Goal: Transaction & Acquisition: Book appointment/travel/reservation

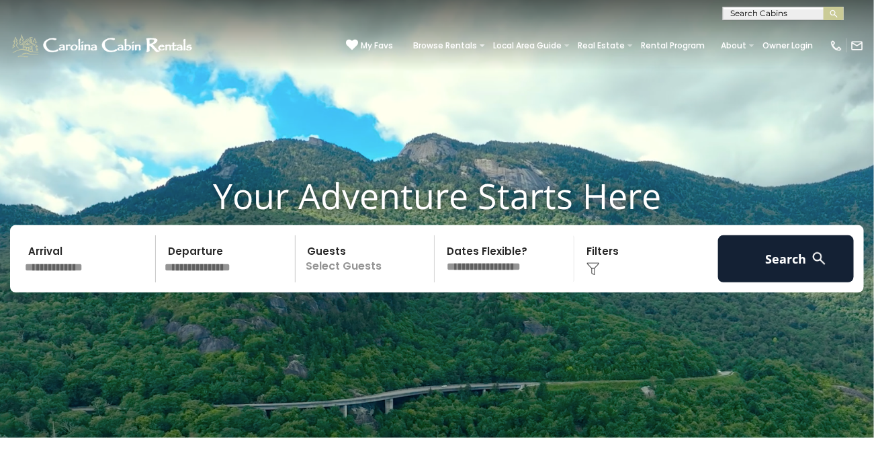
click at [87, 261] on input "text" at bounding box center [88, 258] width 136 height 47
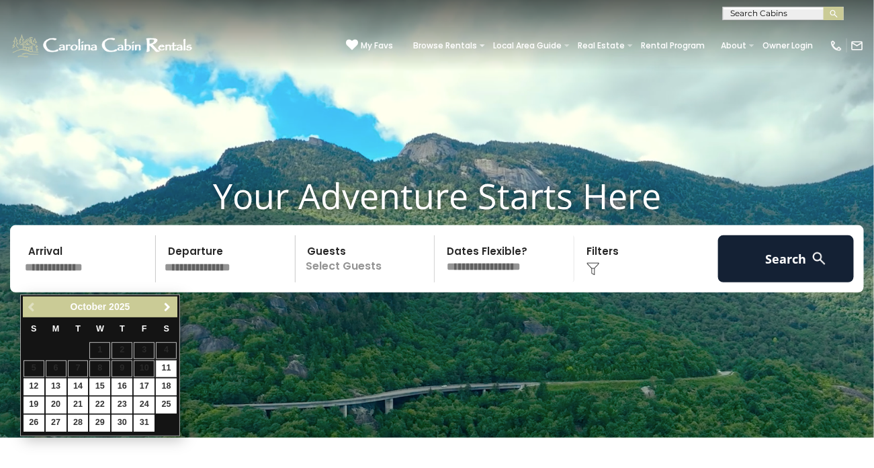
click at [169, 312] on link "Next" at bounding box center [167, 306] width 17 height 17
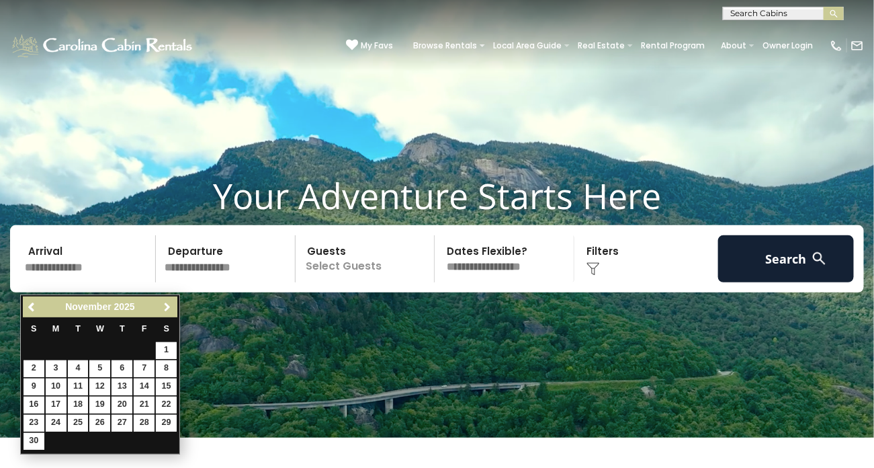
click at [169, 312] on link "Next" at bounding box center [167, 306] width 17 height 17
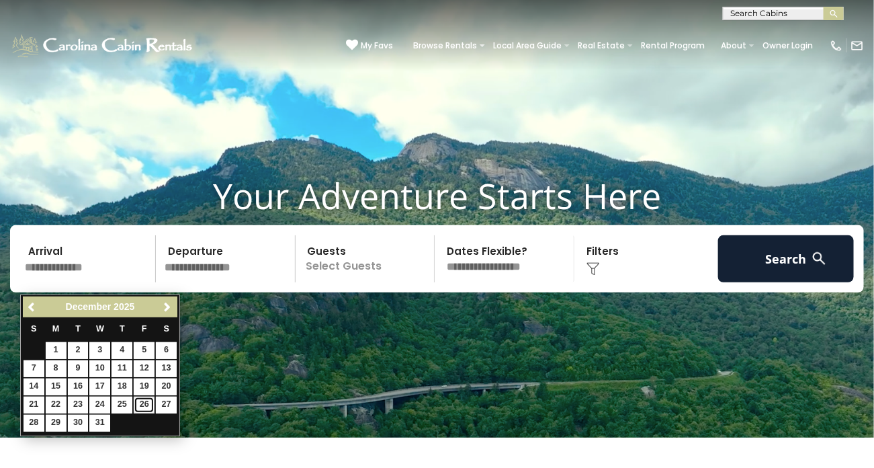
click at [143, 401] on link "26" at bounding box center [144, 404] width 21 height 17
type input "********"
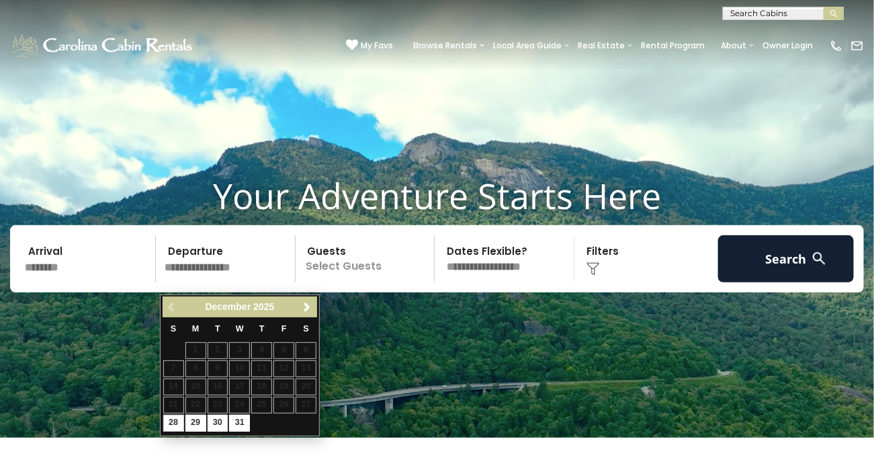
click at [243, 255] on input "text" at bounding box center [228, 258] width 136 height 47
click at [306, 306] on span "Next" at bounding box center [307, 307] width 11 height 11
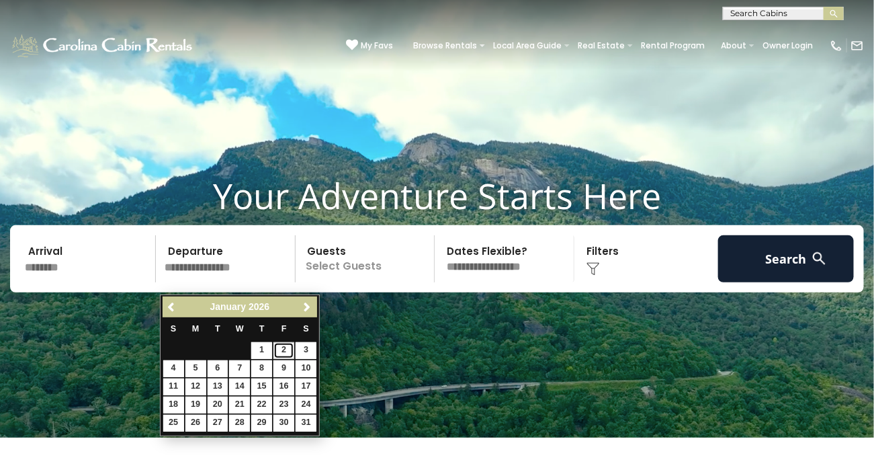
click at [283, 349] on link "2" at bounding box center [283, 350] width 21 height 17
type input "******"
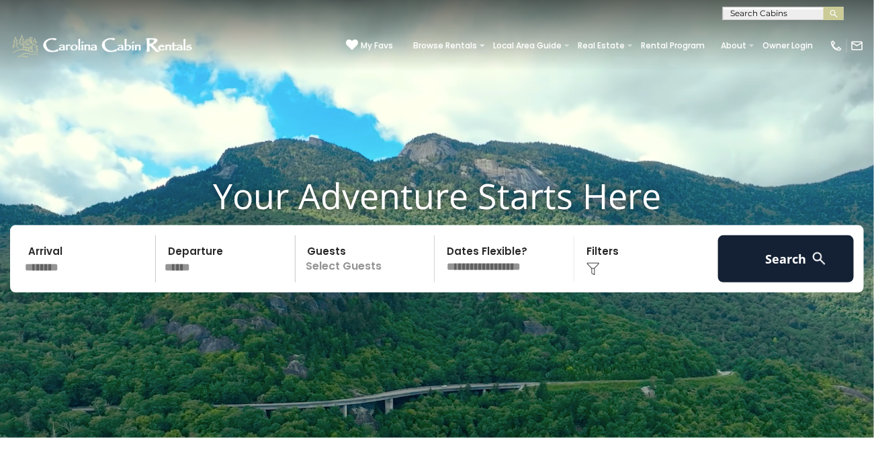
click at [364, 282] on p "Select Guests" at bounding box center [367, 258] width 135 height 47
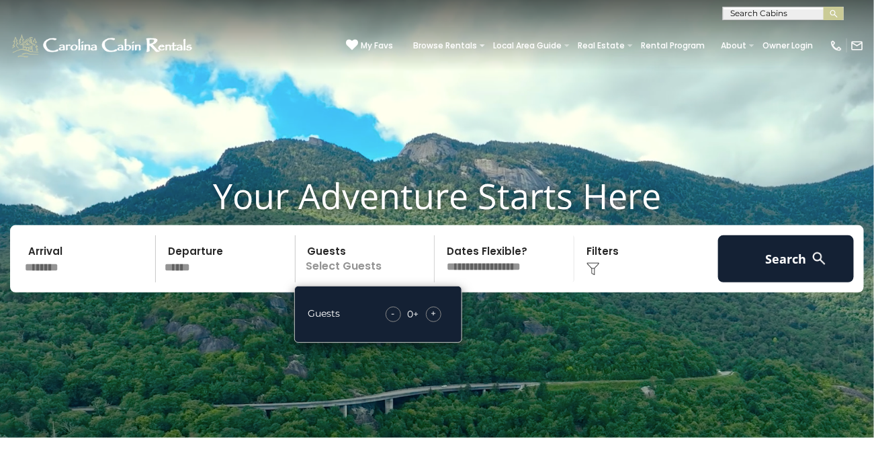
click at [439, 322] on div "+" at bounding box center [433, 313] width 15 height 15
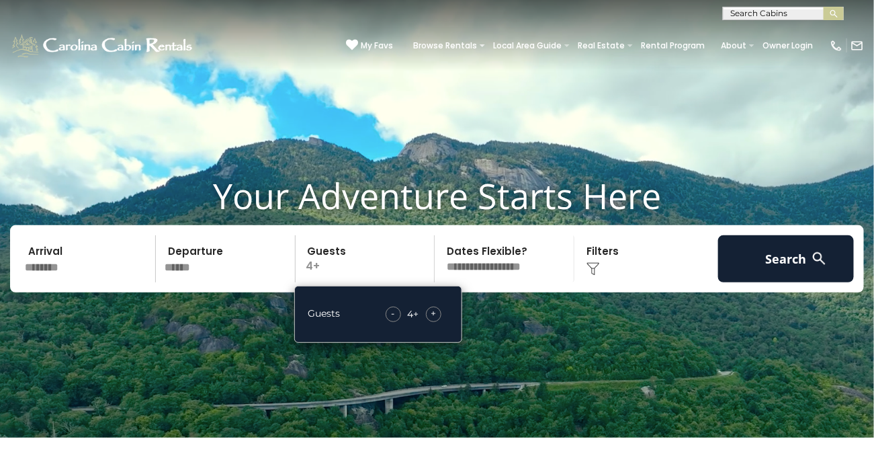
click at [439, 322] on div "+" at bounding box center [433, 313] width 15 height 15
click at [527, 279] on select "**********" at bounding box center [506, 258] width 135 height 47
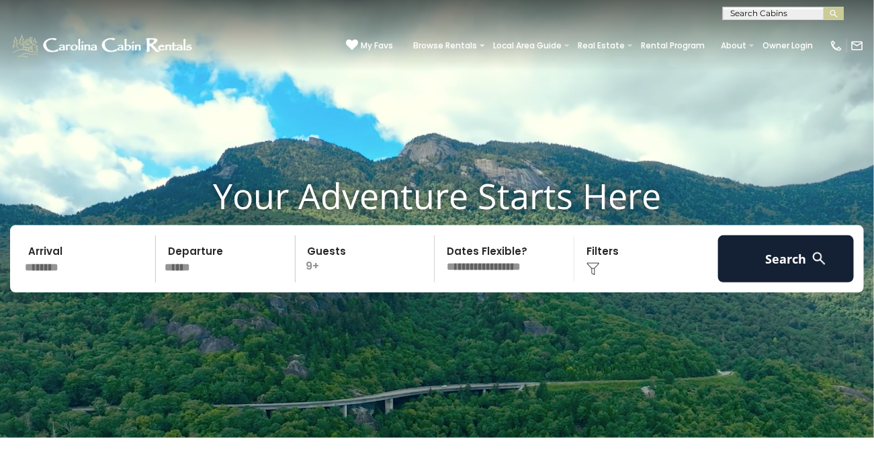
select select "*"
click at [439, 247] on select "**********" at bounding box center [506, 258] width 135 height 47
click at [625, 267] on div "Click to Choose" at bounding box center [646, 258] width 136 height 47
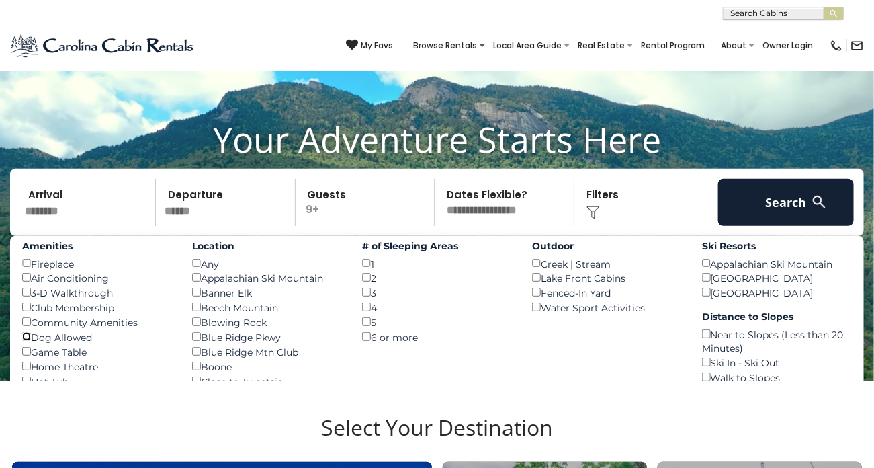
scroll to position [67, 0]
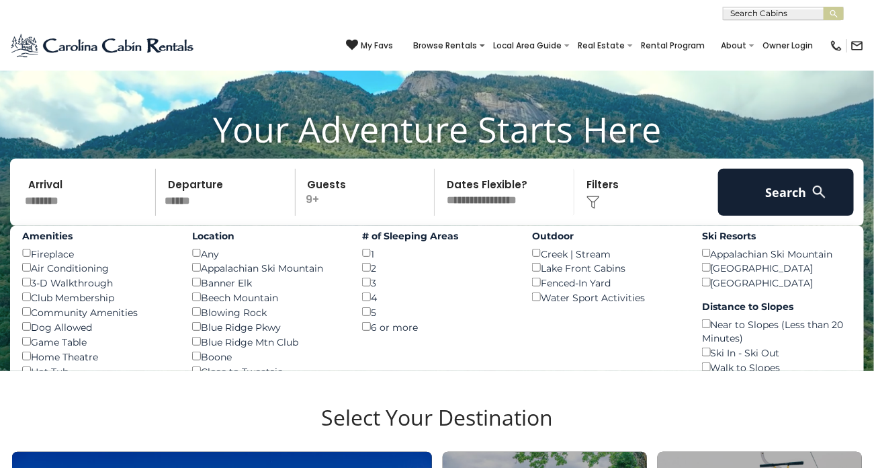
click at [370, 304] on div "4 ()" at bounding box center [437, 297] width 150 height 15
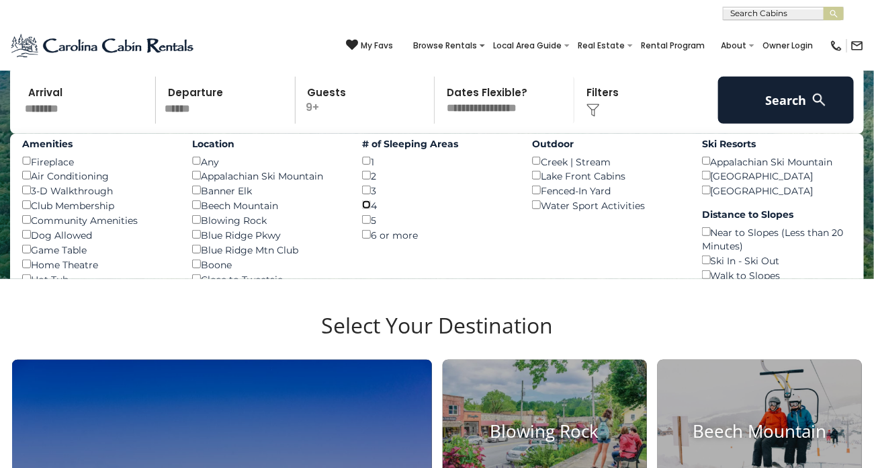
scroll to position [163, 0]
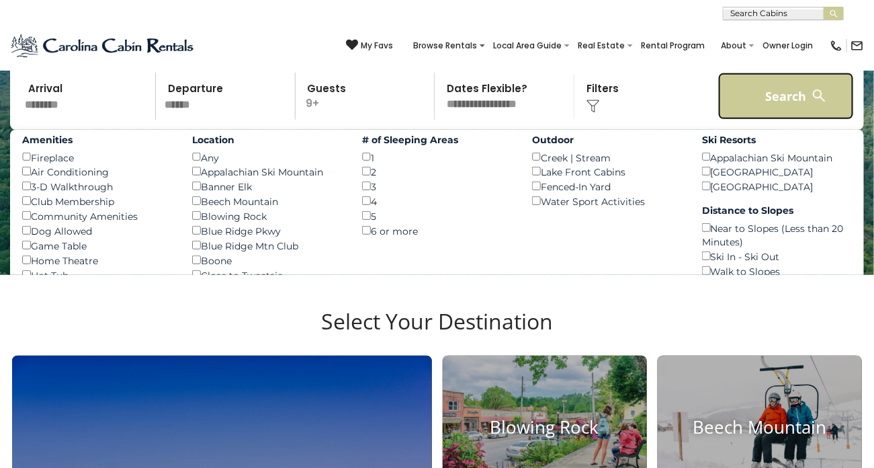
click at [748, 114] on button "Search" at bounding box center [786, 96] width 136 height 47
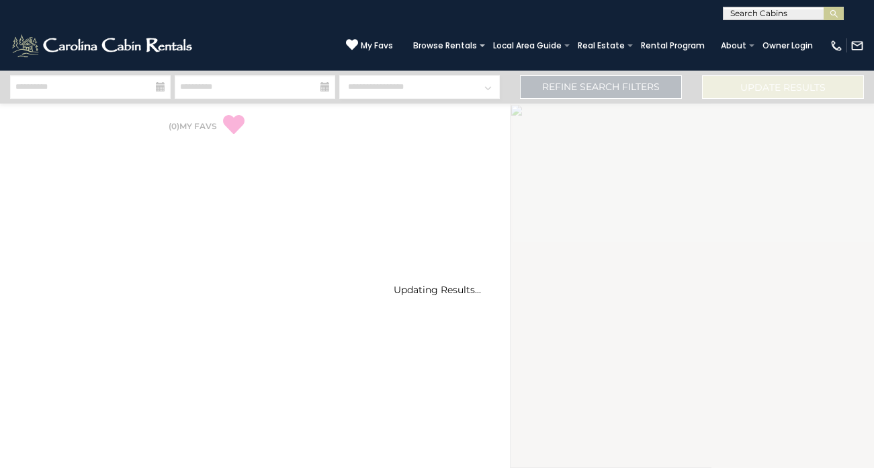
select select "*"
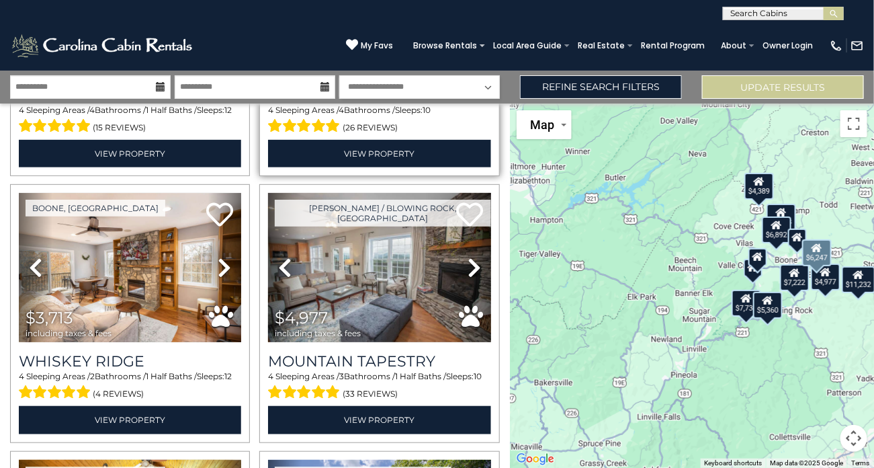
scroll to position [235, 0]
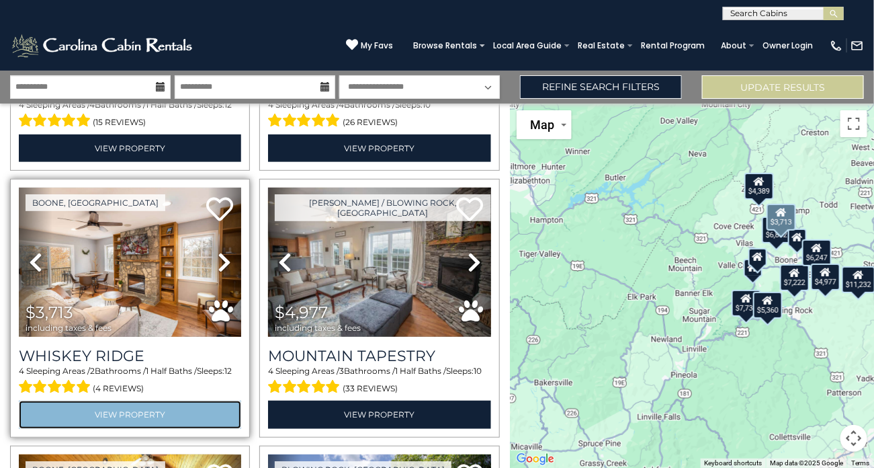
click at [59, 406] on link "View Property" at bounding box center [130, 414] width 222 height 28
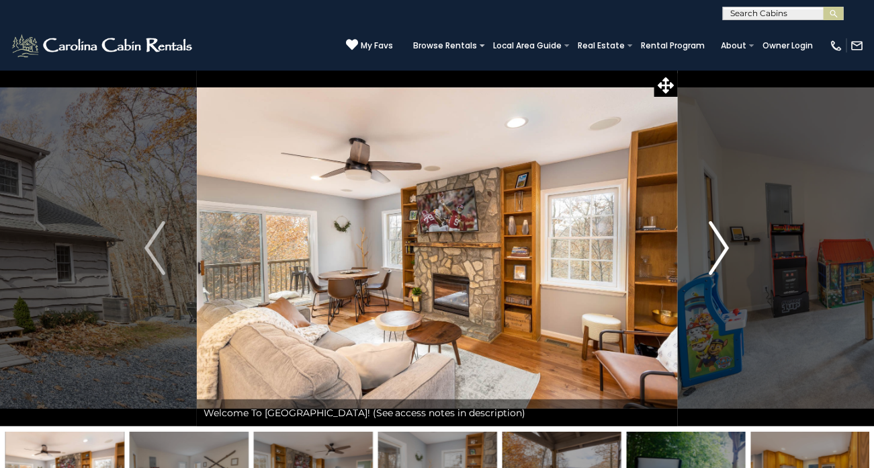
click at [731, 244] on button "Next" at bounding box center [719, 248] width 84 height 356
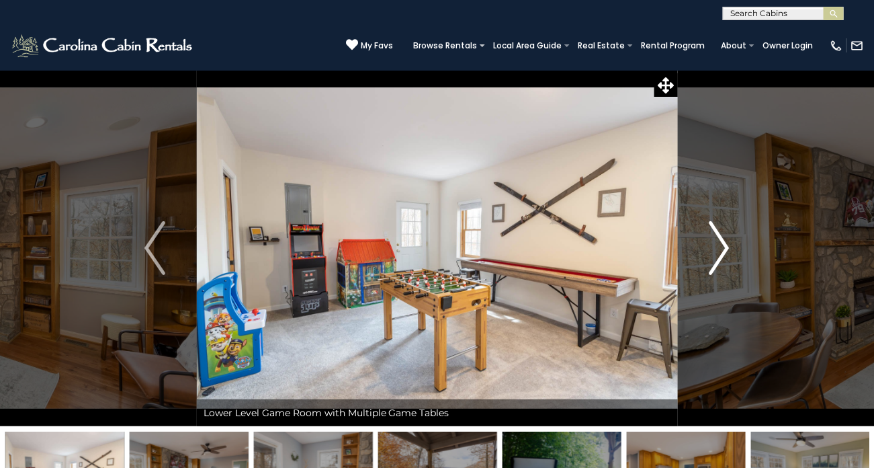
click at [731, 244] on button "Next" at bounding box center [719, 248] width 84 height 356
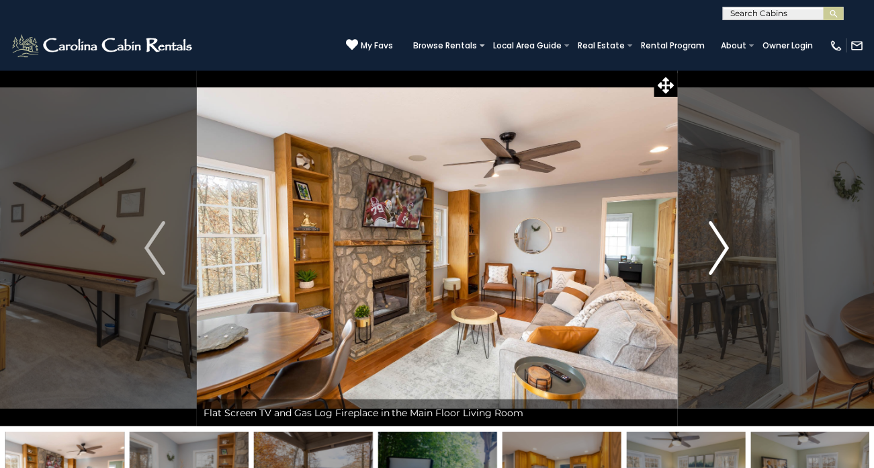
click at [731, 244] on button "Next" at bounding box center [719, 248] width 84 height 356
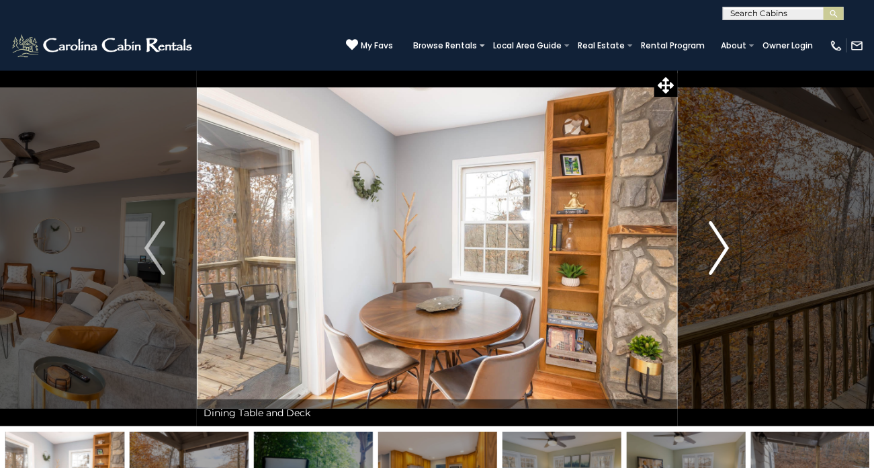
click at [724, 247] on img "Next" at bounding box center [719, 248] width 20 height 54
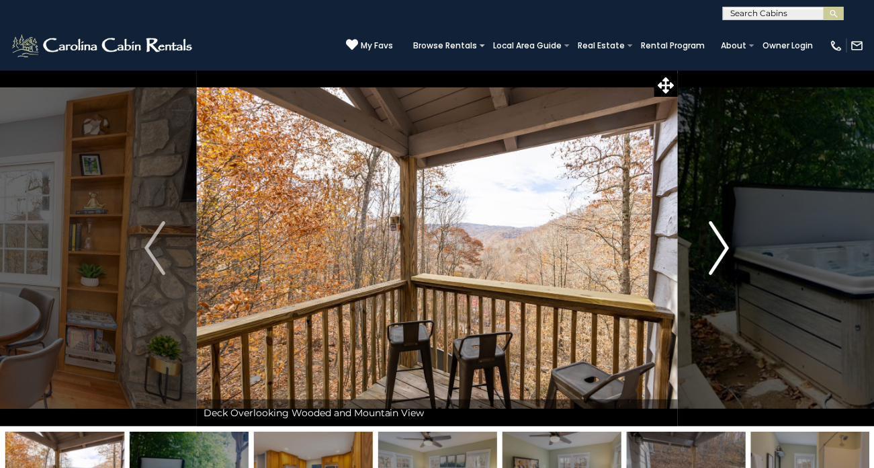
click at [724, 247] on img "Next" at bounding box center [719, 248] width 20 height 54
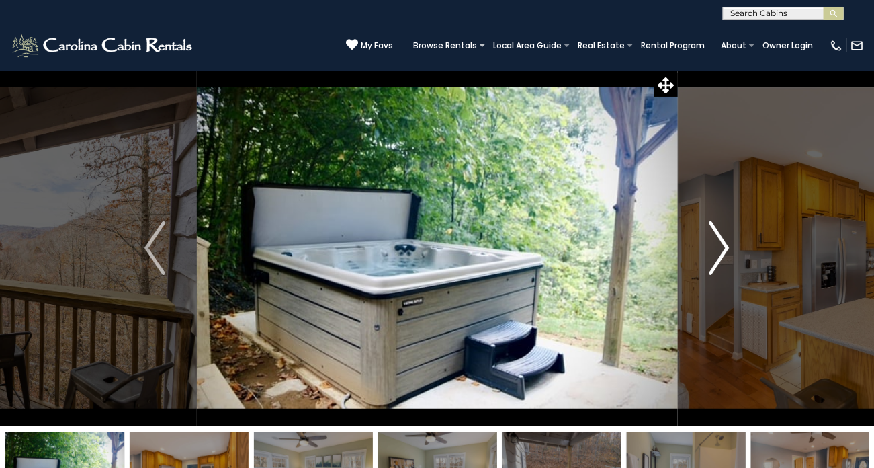
click at [720, 240] on img "Next" at bounding box center [719, 248] width 20 height 54
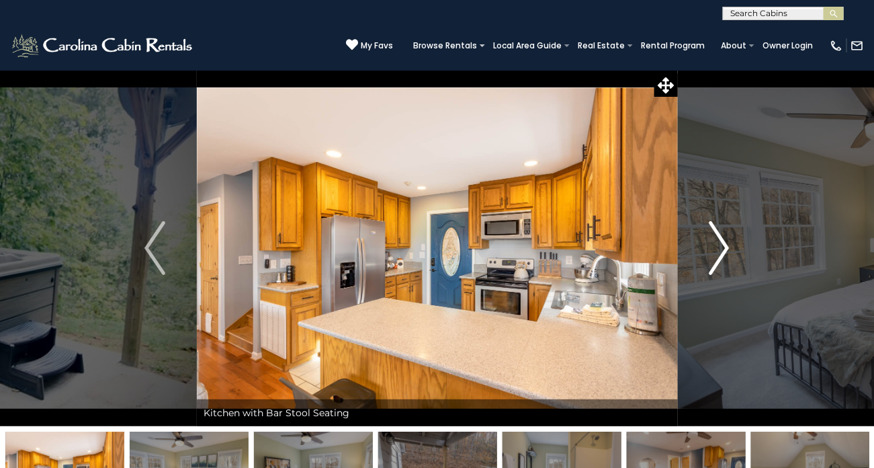
click at [720, 240] on img "Next" at bounding box center [719, 248] width 20 height 54
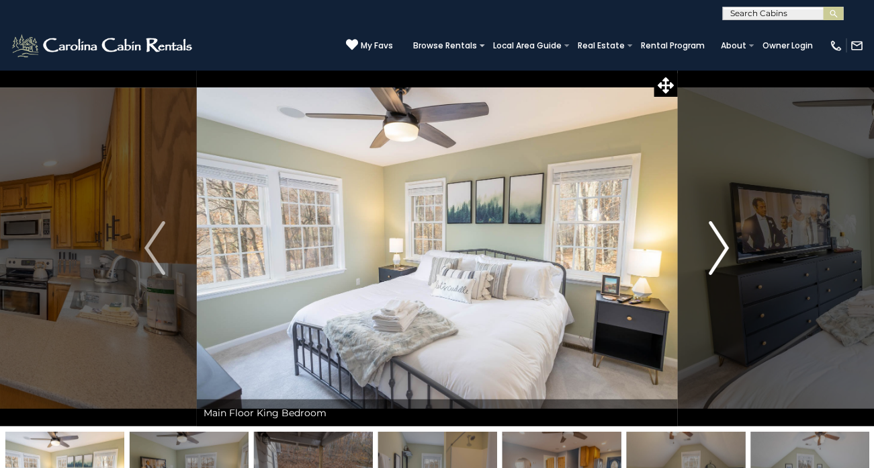
click at [720, 240] on img "Next" at bounding box center [719, 248] width 20 height 54
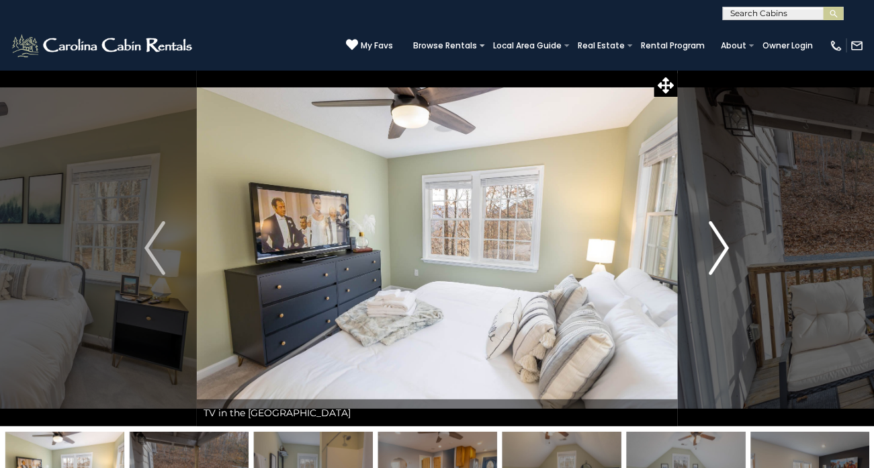
click at [720, 240] on img "Next" at bounding box center [719, 248] width 20 height 54
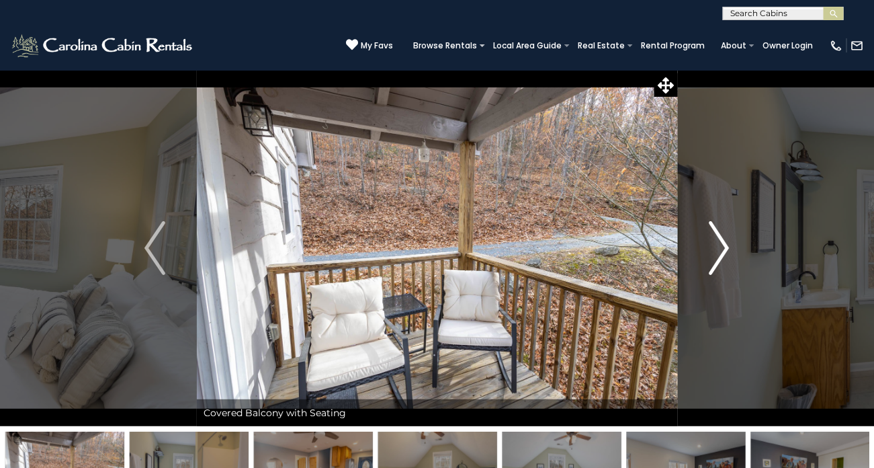
click at [720, 240] on img "Next" at bounding box center [719, 248] width 20 height 54
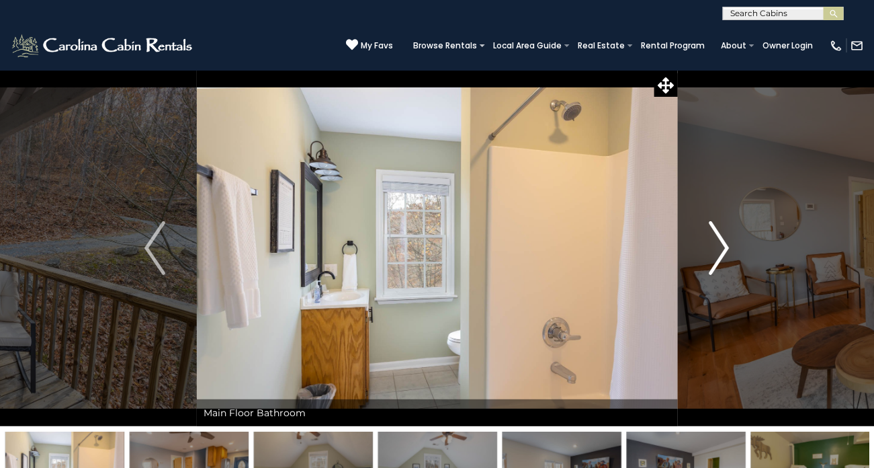
click at [720, 240] on img "Next" at bounding box center [719, 248] width 20 height 54
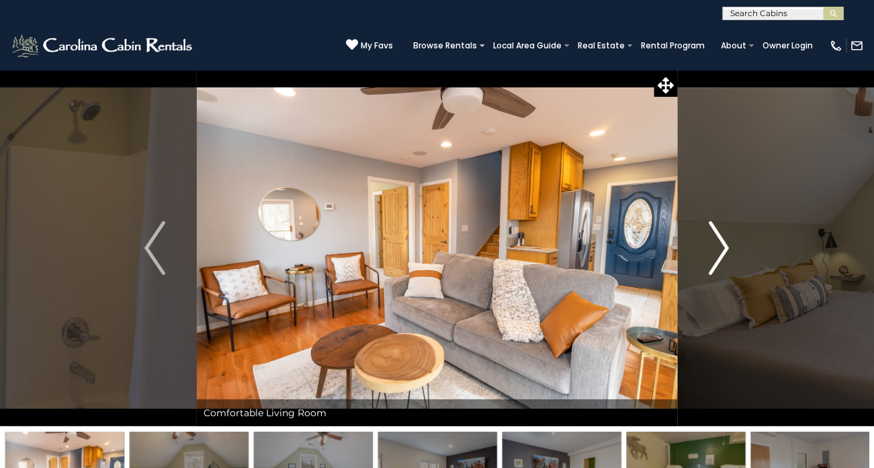
click at [720, 240] on img "Next" at bounding box center [719, 248] width 20 height 54
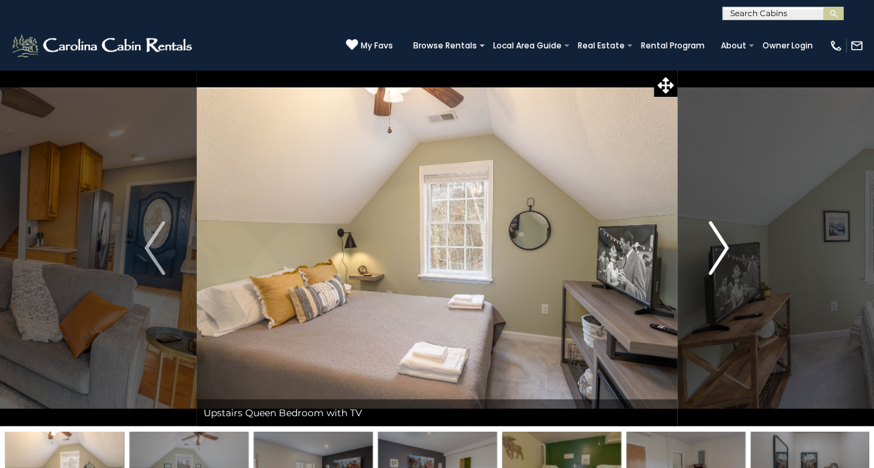
click at [720, 240] on img "Next" at bounding box center [719, 248] width 20 height 54
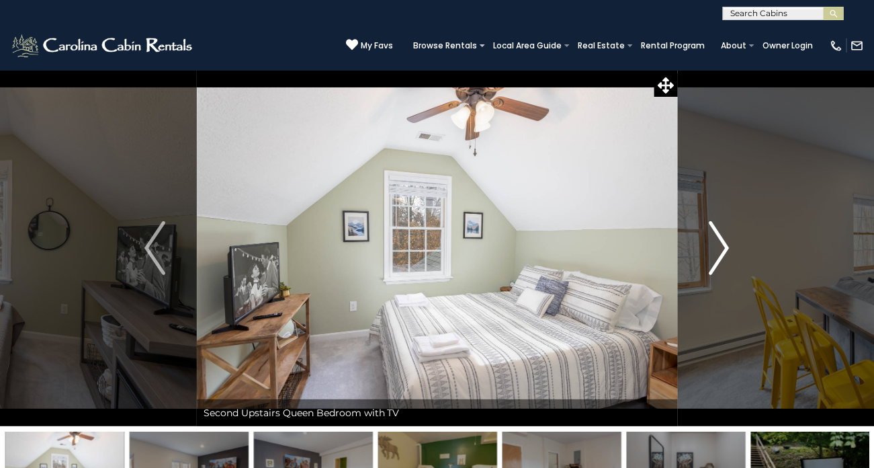
click at [720, 240] on img "Next" at bounding box center [719, 248] width 20 height 54
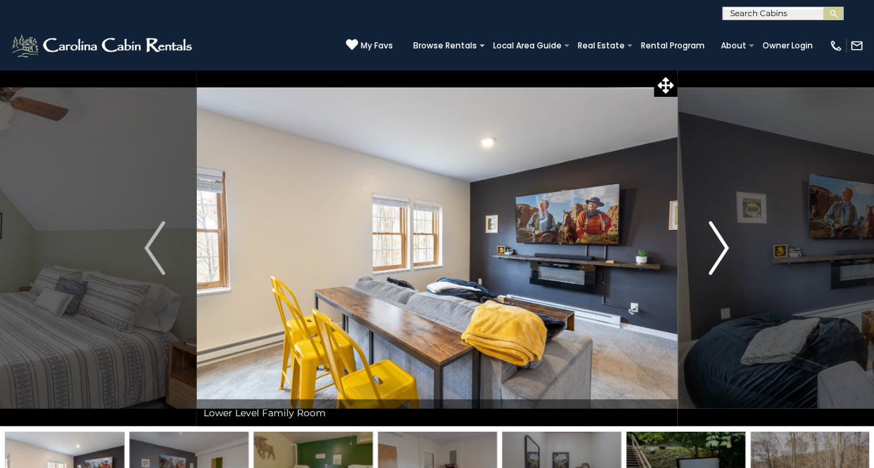
click at [720, 240] on img "Next" at bounding box center [719, 248] width 20 height 54
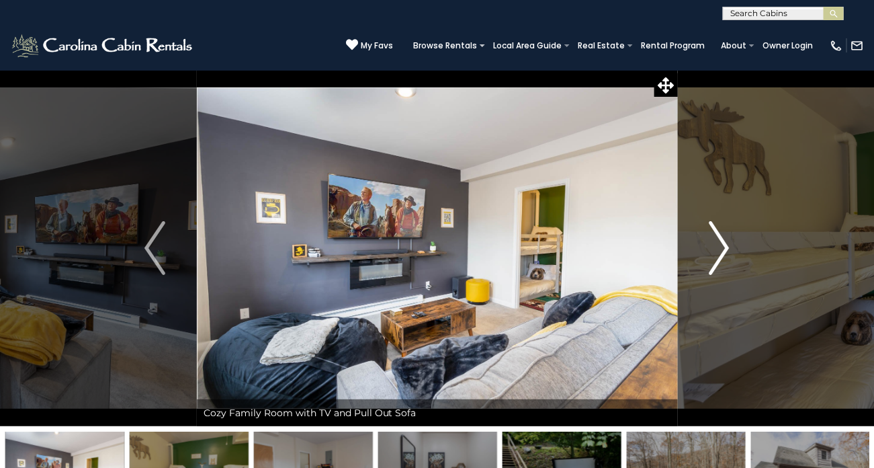
click at [720, 240] on img "Next" at bounding box center [719, 248] width 20 height 54
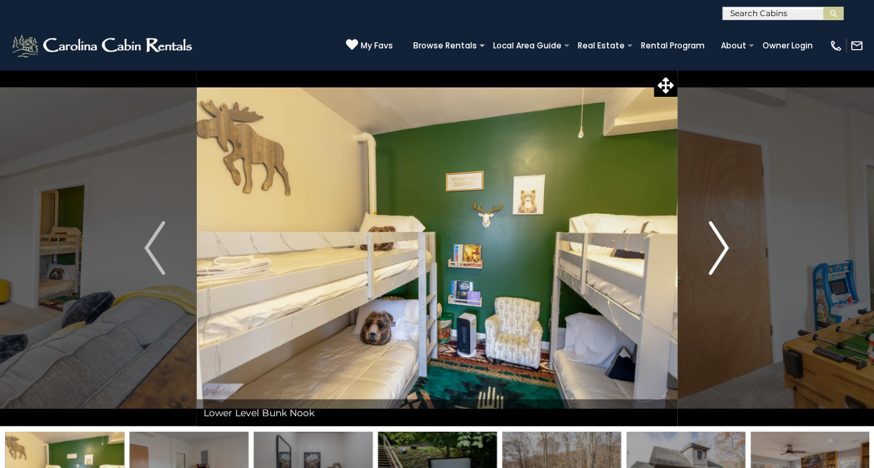
click at [720, 240] on img "Next" at bounding box center [719, 248] width 20 height 54
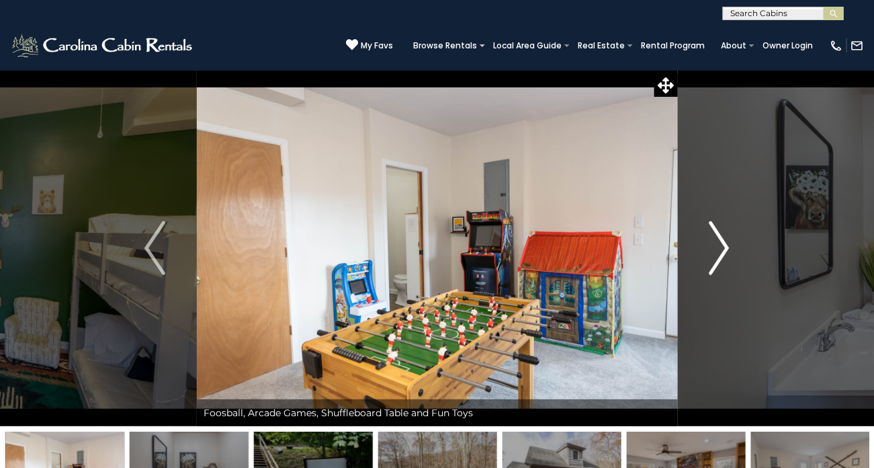
click at [720, 240] on img "Next" at bounding box center [719, 248] width 20 height 54
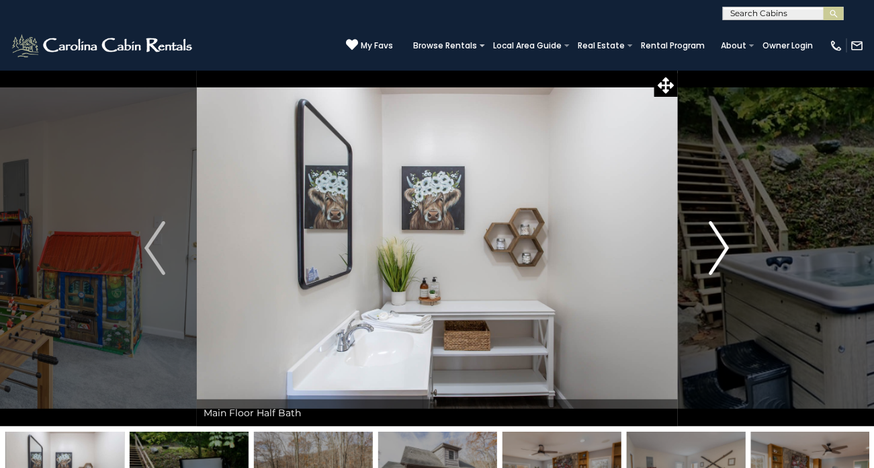
click at [720, 240] on img "Next" at bounding box center [719, 248] width 20 height 54
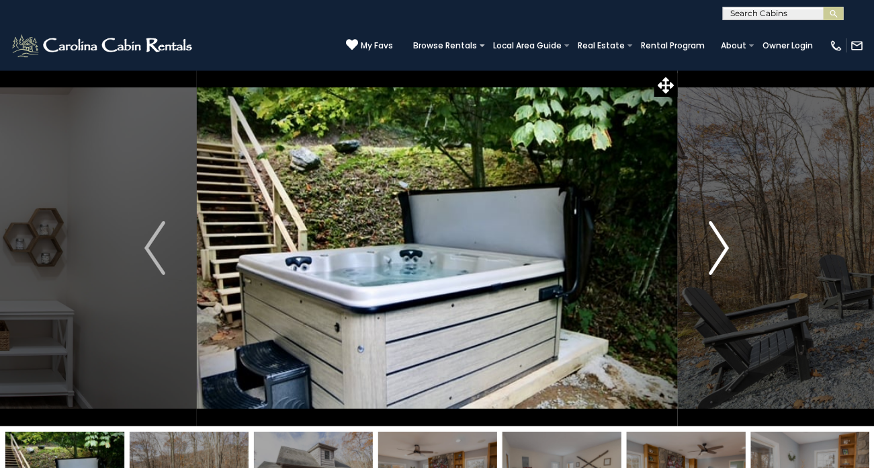
click at [720, 240] on img "Next" at bounding box center [719, 248] width 20 height 54
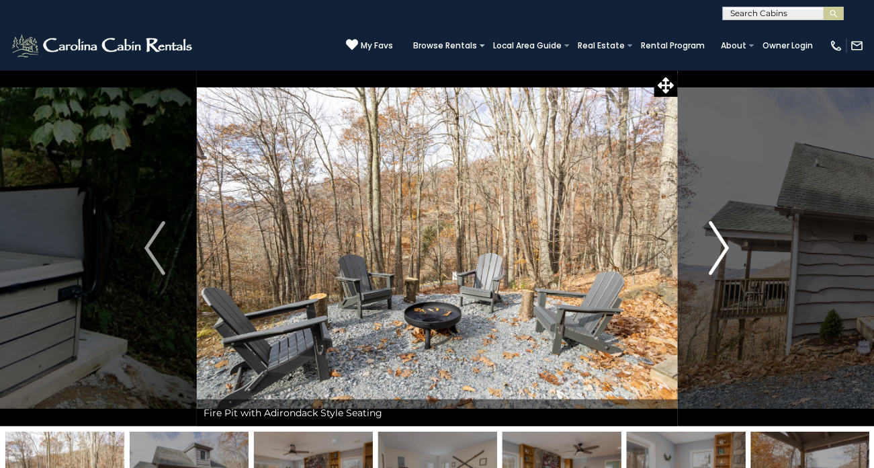
click at [720, 240] on img "Next" at bounding box center [719, 248] width 20 height 54
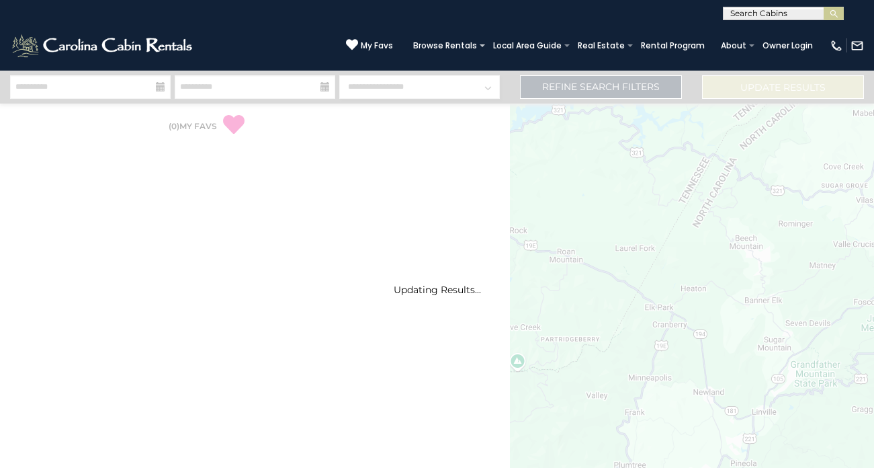
select select "*"
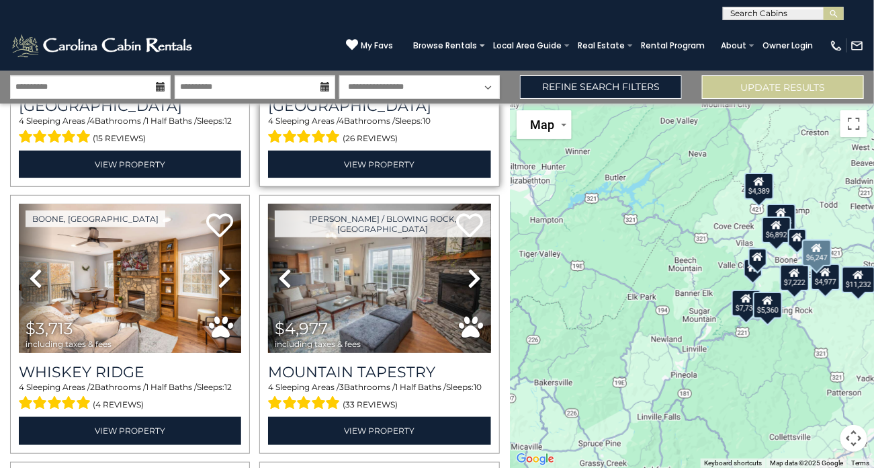
scroll to position [223, 0]
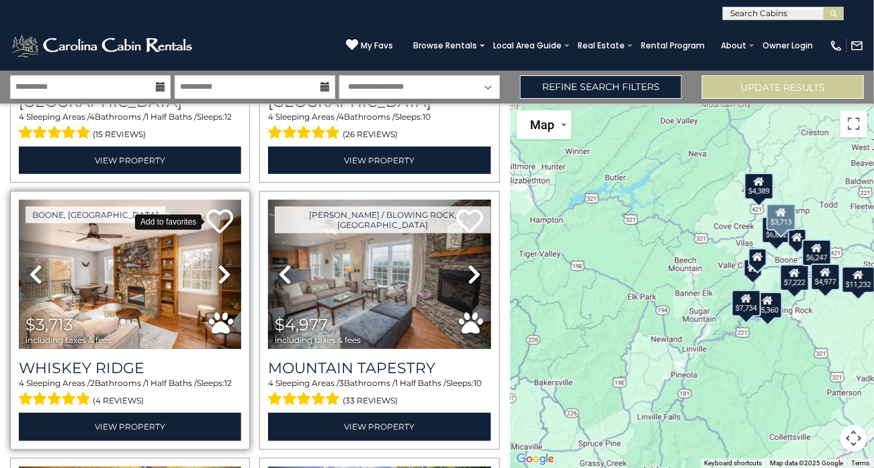
click at [217, 228] on icon at bounding box center [219, 221] width 27 height 27
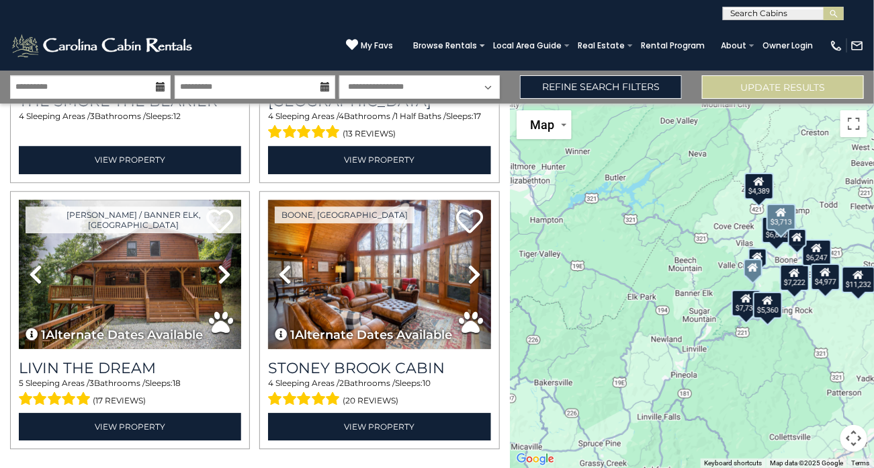
scroll to position [1301, 0]
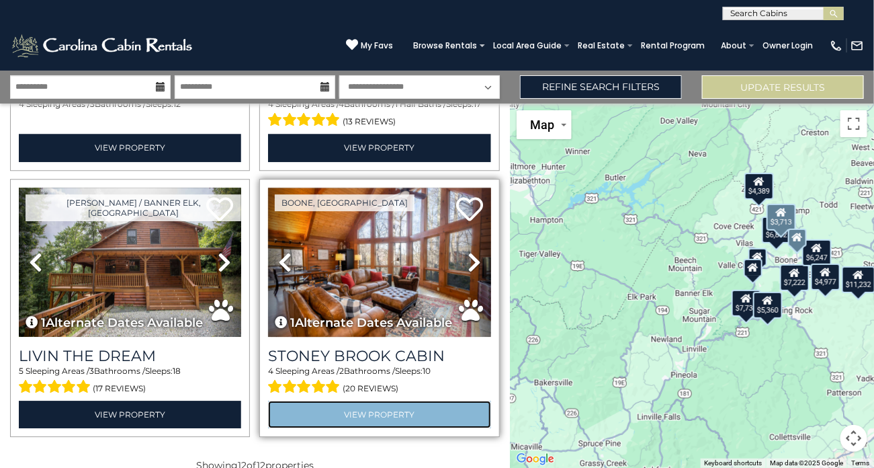
click at [374, 412] on link "View Property" at bounding box center [379, 414] width 222 height 28
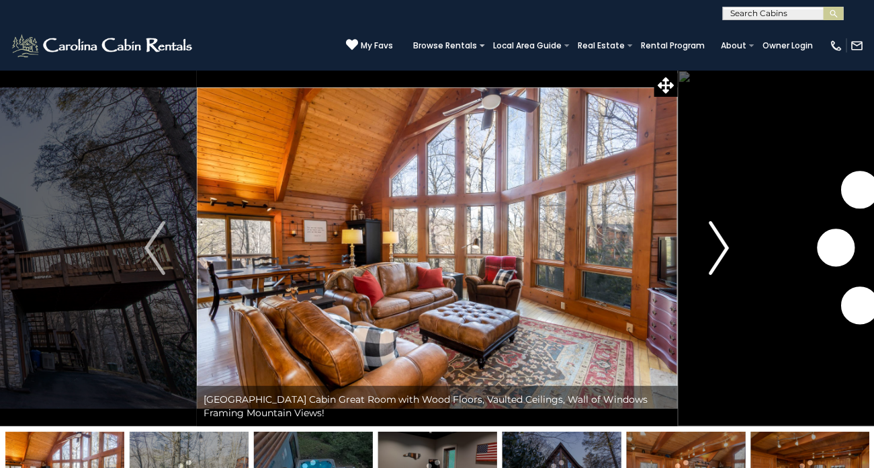
click at [713, 249] on img "Next" at bounding box center [719, 248] width 20 height 54
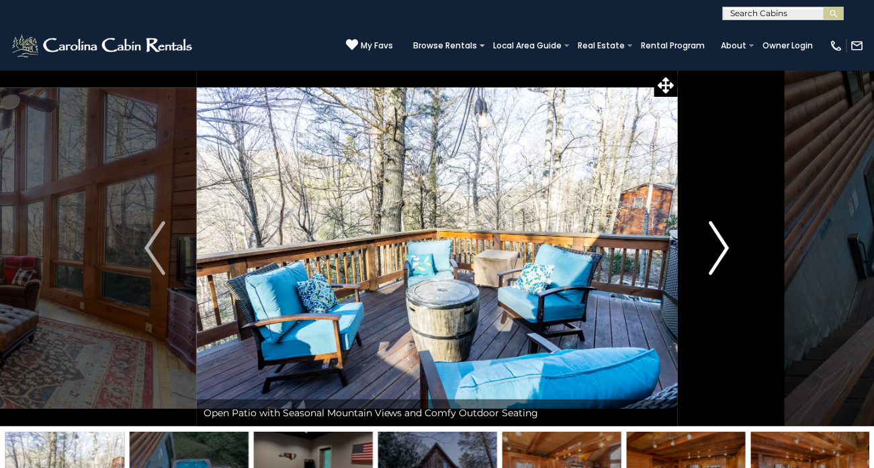
click at [713, 249] on img "Next" at bounding box center [719, 248] width 20 height 54
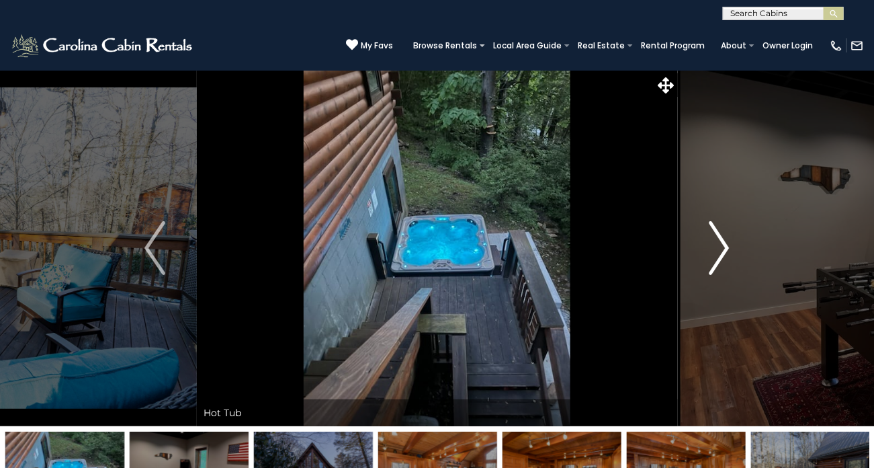
click at [713, 249] on img "Next" at bounding box center [719, 248] width 20 height 54
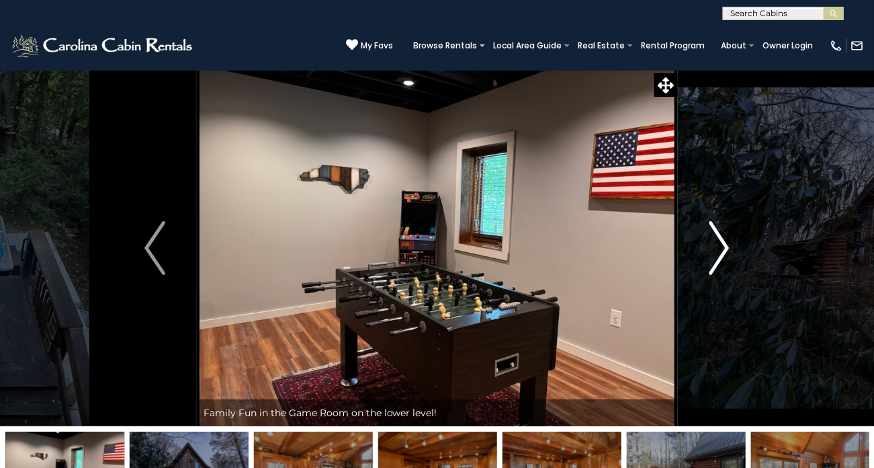
click at [713, 249] on img "Next" at bounding box center [719, 248] width 20 height 54
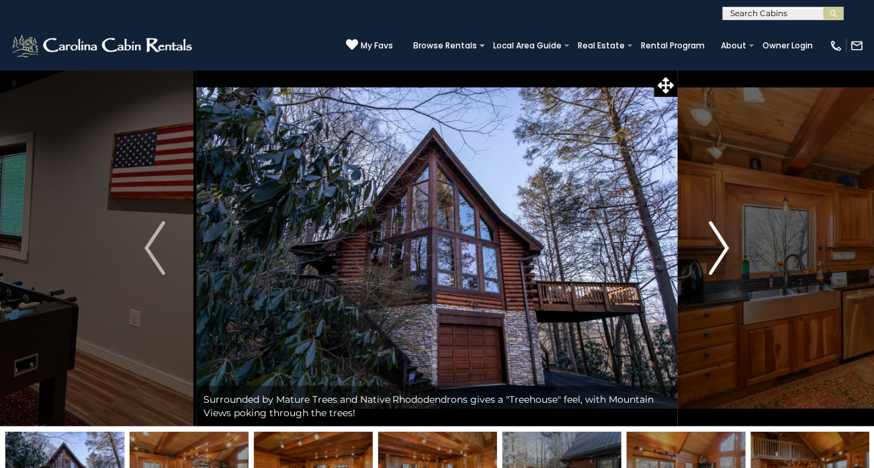
click at [713, 249] on img "Next" at bounding box center [719, 248] width 20 height 54
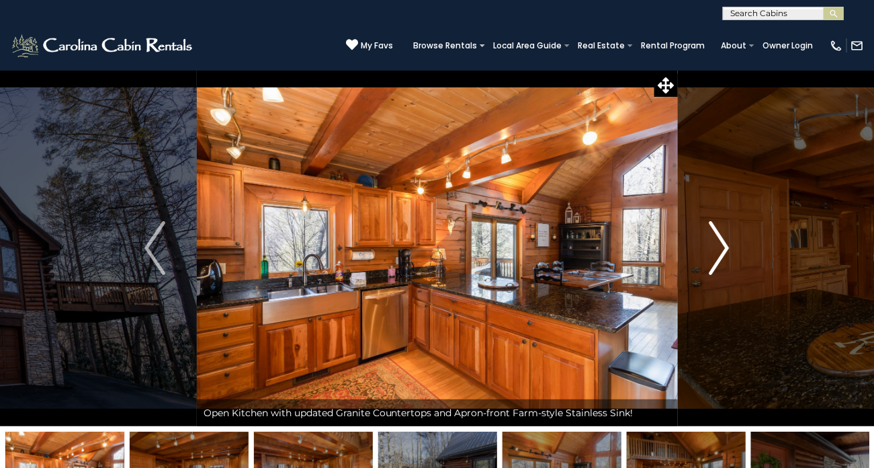
click at [713, 249] on img "Next" at bounding box center [719, 248] width 20 height 54
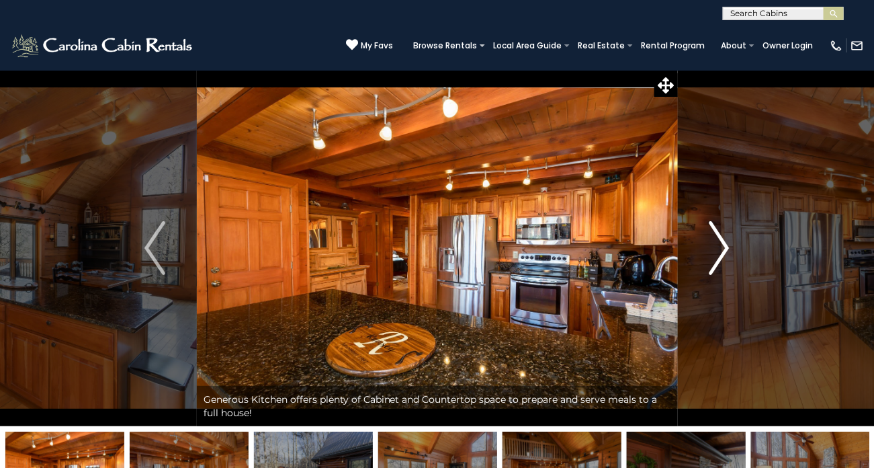
click at [713, 249] on img "Next" at bounding box center [719, 248] width 20 height 54
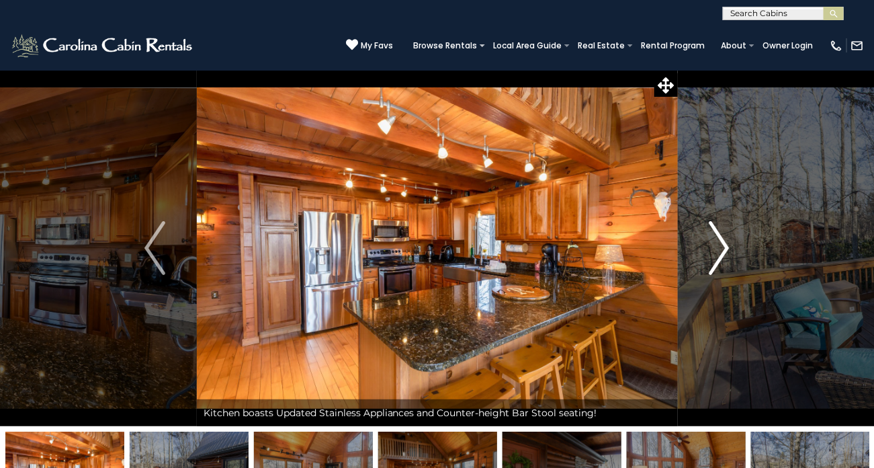
click at [713, 249] on img "Next" at bounding box center [719, 248] width 20 height 54
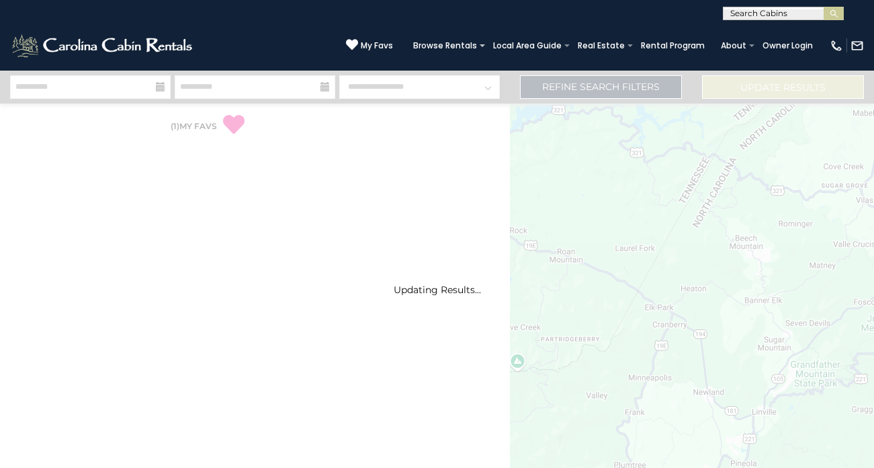
select select "*"
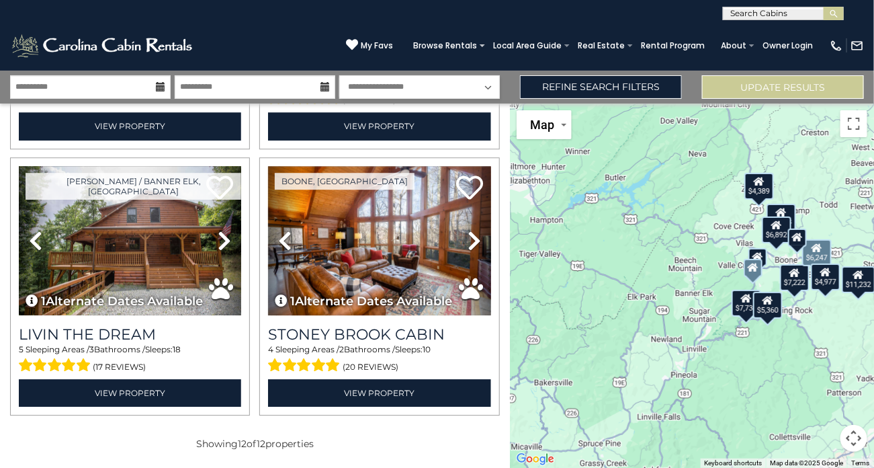
scroll to position [1324, 0]
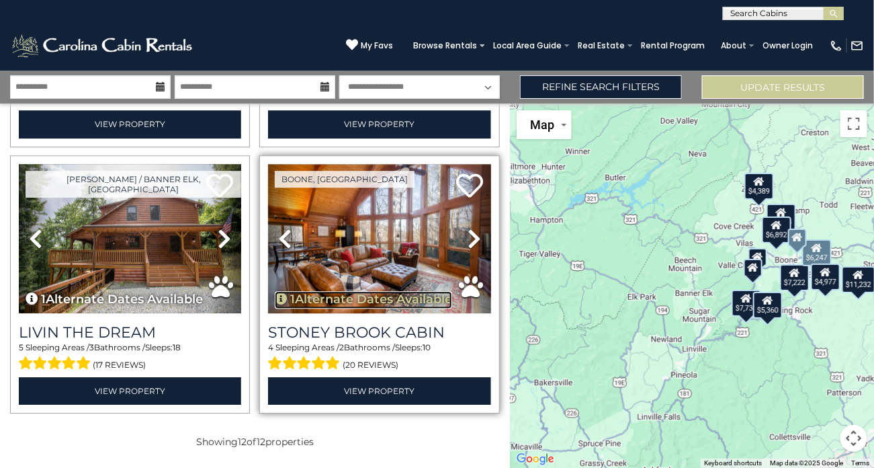
click at [282, 297] on icon "button" at bounding box center [281, 298] width 12 height 12
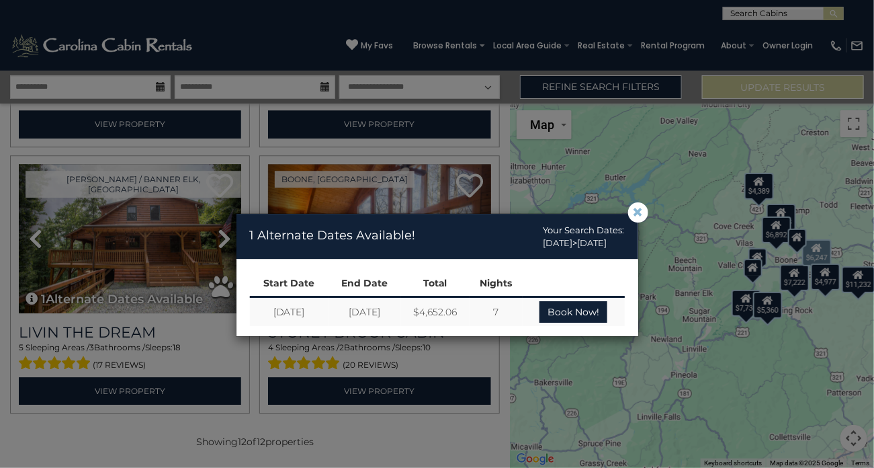
click at [639, 212] on span "×" at bounding box center [638, 212] width 12 height 0
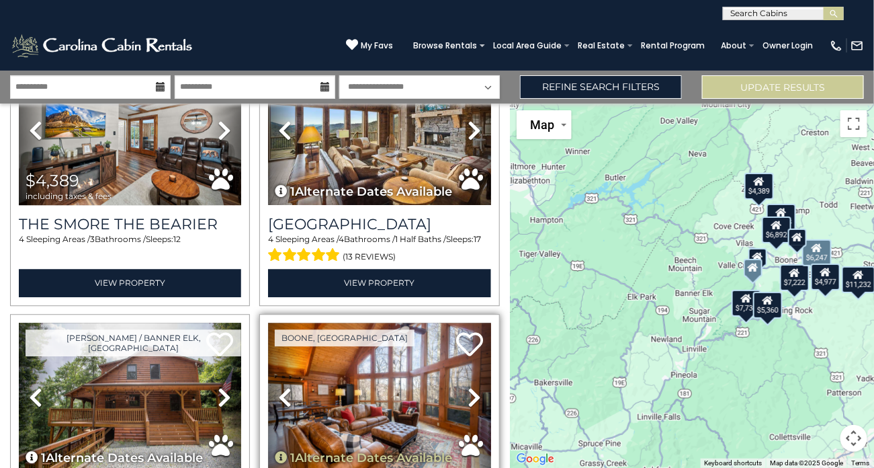
scroll to position [1164, 0]
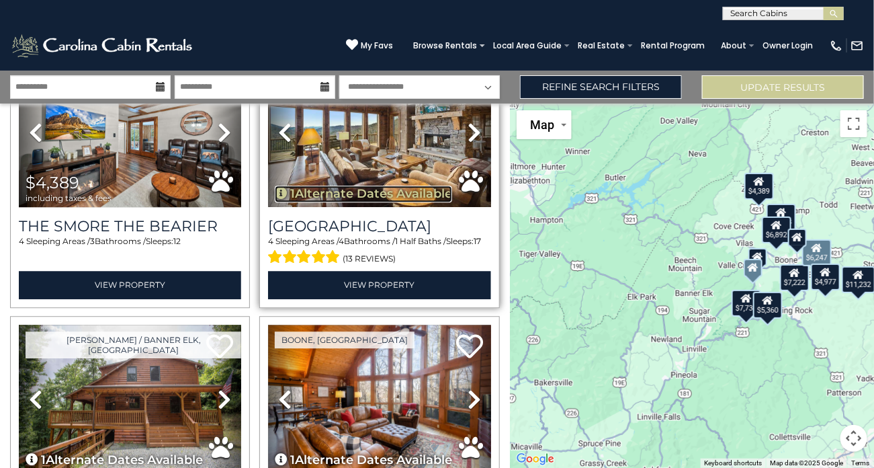
click at [284, 193] on icon "button" at bounding box center [281, 193] width 12 height 12
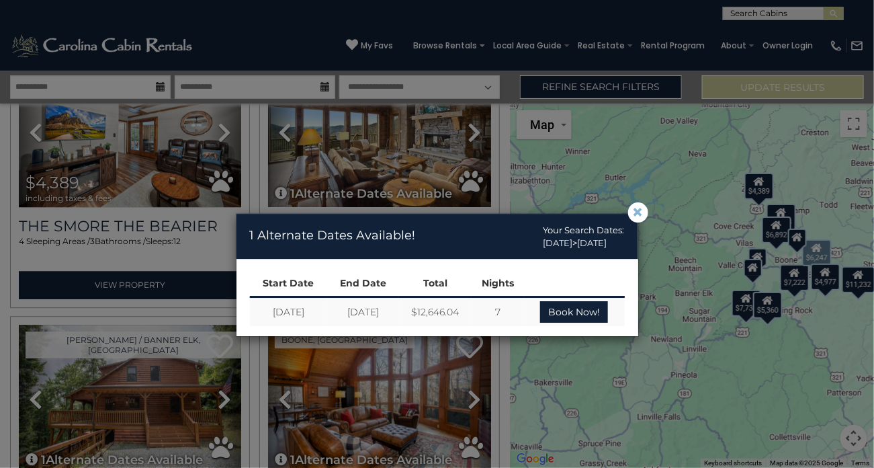
click at [637, 212] on span "×" at bounding box center [638, 212] width 12 height 0
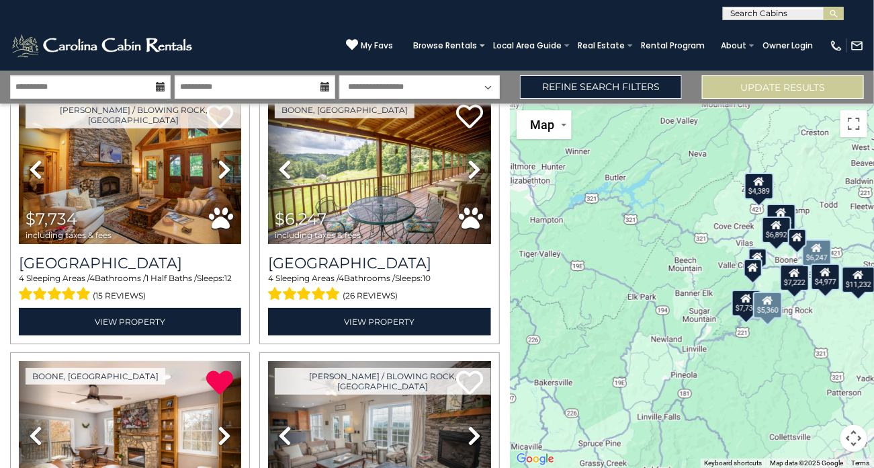
scroll to position [0, 0]
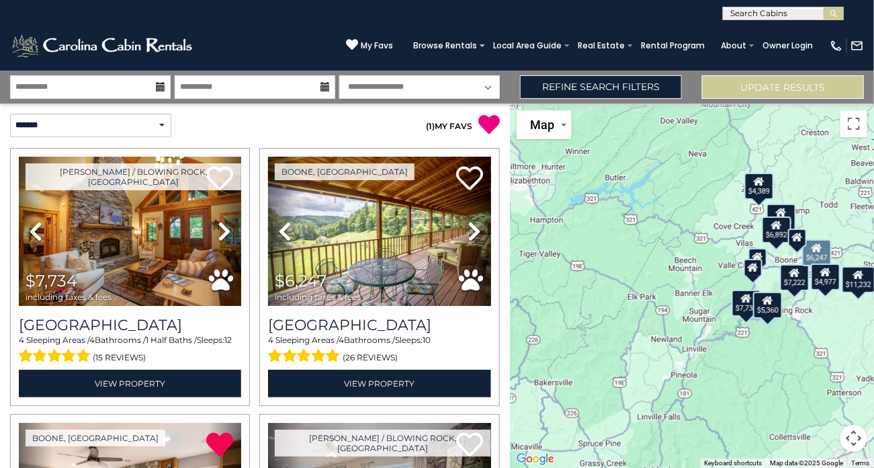
click at [753, 11] on input "text" at bounding box center [783, 15] width 118 height 13
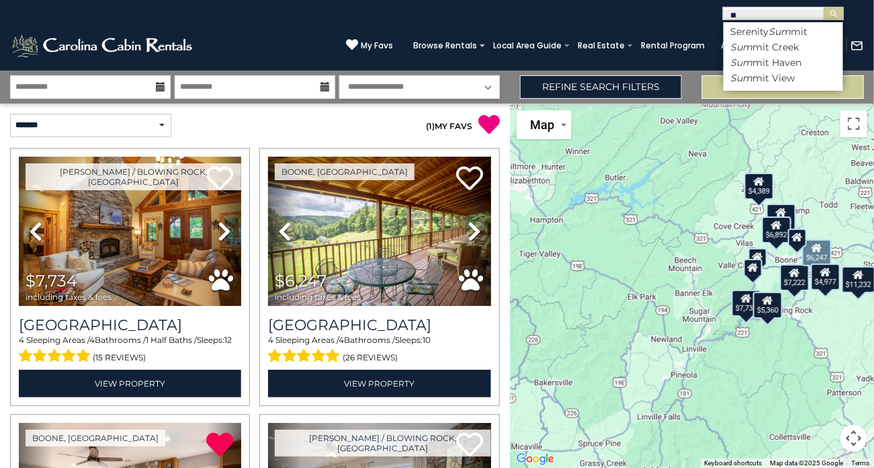
type input "*"
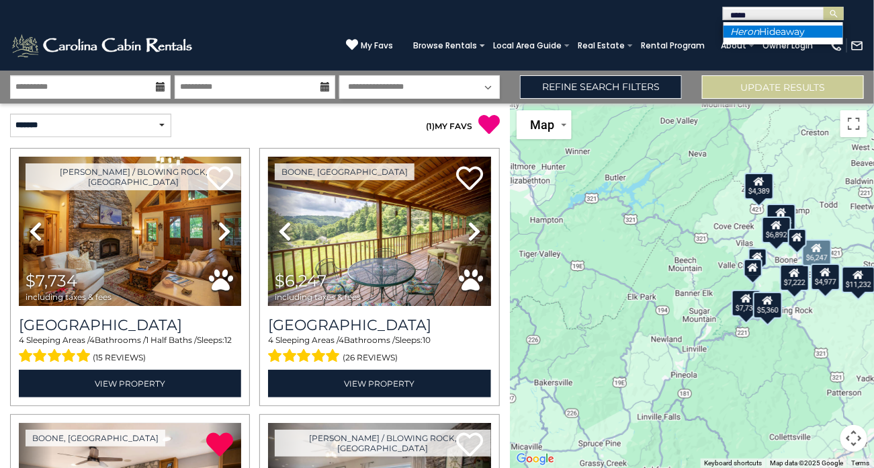
type input "*****"
click at [746, 32] on em "Heron" at bounding box center [744, 32] width 29 height 12
click at [832, 15] on img "submit" at bounding box center [834, 14] width 10 height 10
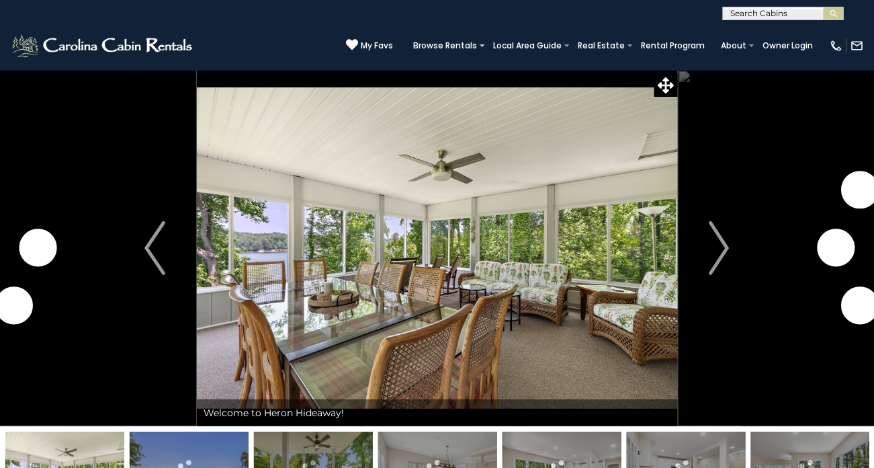
click at [556, 110] on img at bounding box center [437, 248] width 481 height 356
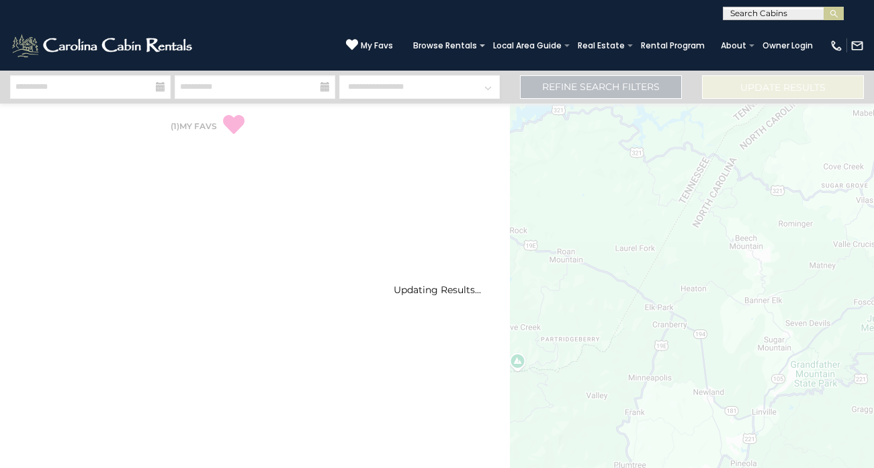
select select "*"
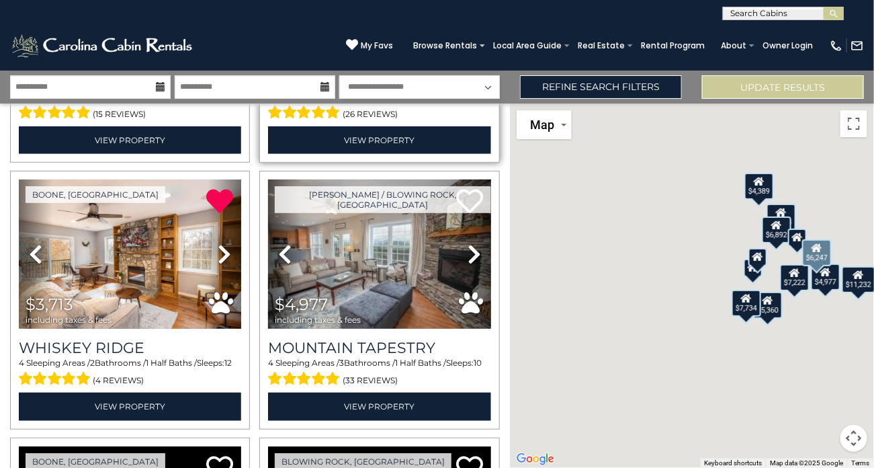
scroll to position [245, 0]
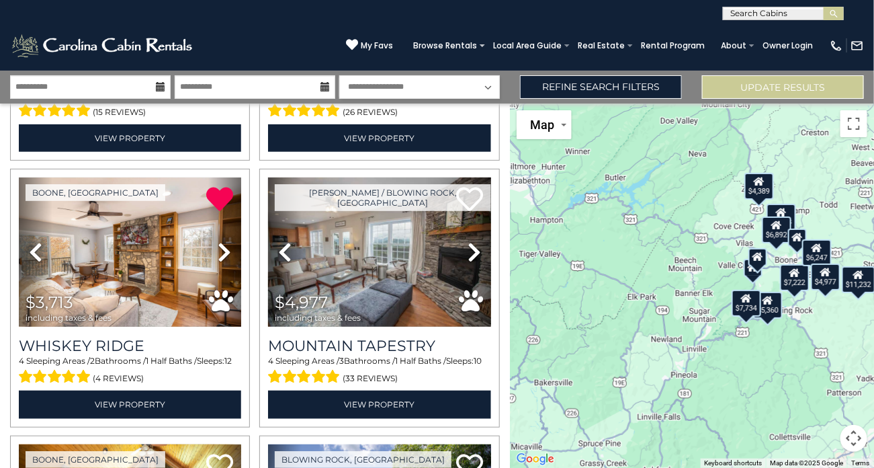
click at [768, 16] on input "text" at bounding box center [783, 15] width 118 height 13
type input "*****"
click at [757, 38] on ul "Heron Hideaway" at bounding box center [784, 33] width 120 height 22
click at [787, 1] on div "**********" at bounding box center [437, 10] width 874 height 20
click at [782, 13] on input "*****" at bounding box center [783, 15] width 118 height 13
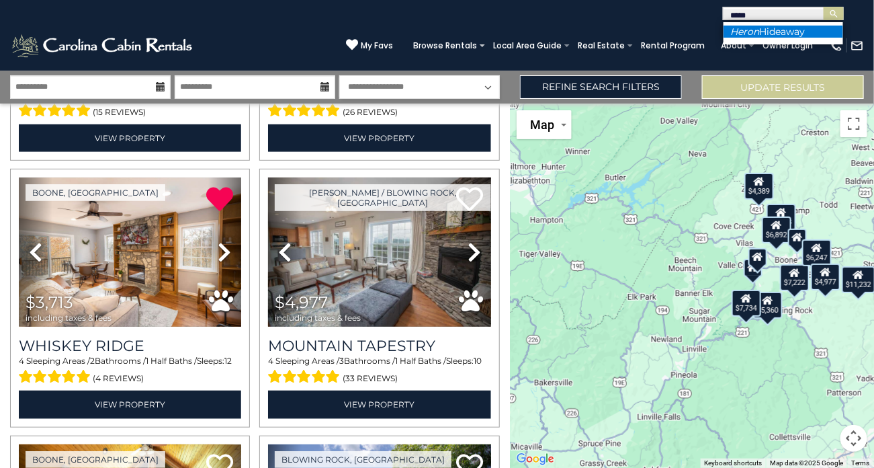
click at [781, 31] on li "Heron Hideaway" at bounding box center [784, 32] width 120 height 12
click at [824, 7] on button "submit" at bounding box center [834, 13] width 20 height 13
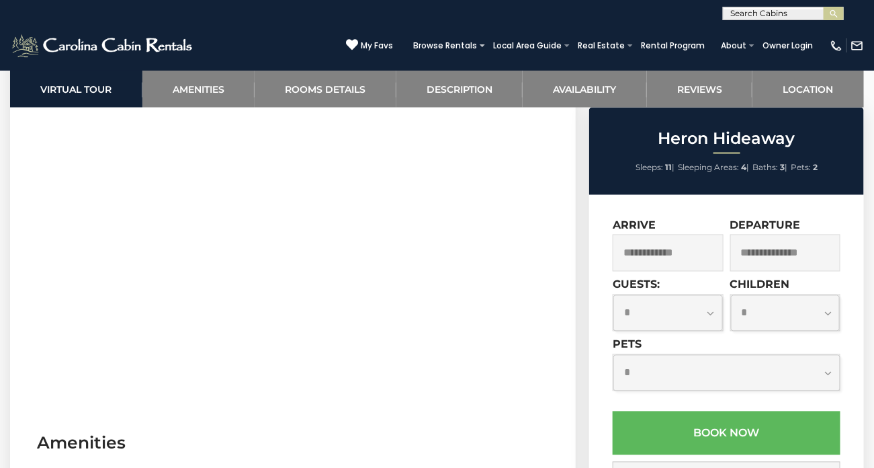
scroll to position [654, 0]
click at [629, 249] on input "text" at bounding box center [668, 252] width 110 height 37
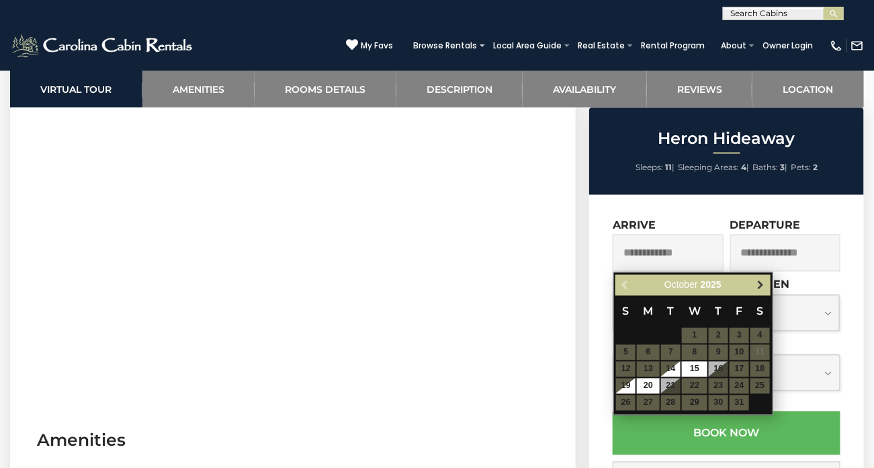
click at [762, 281] on span "Next" at bounding box center [760, 285] width 11 height 11
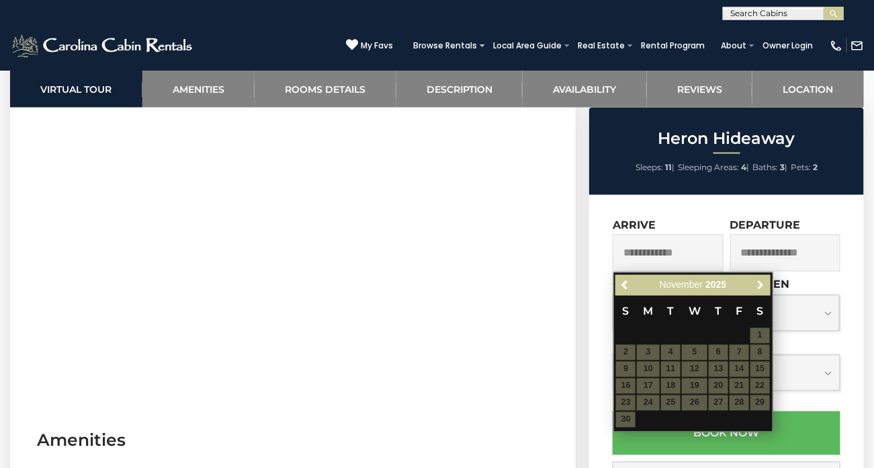
click at [762, 281] on span "Next" at bounding box center [760, 285] width 11 height 11
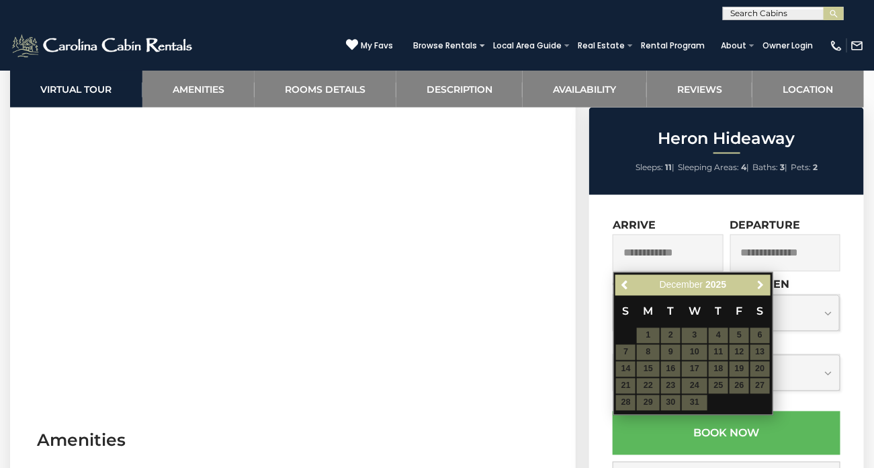
click at [762, 281] on span "Next" at bounding box center [760, 285] width 11 height 11
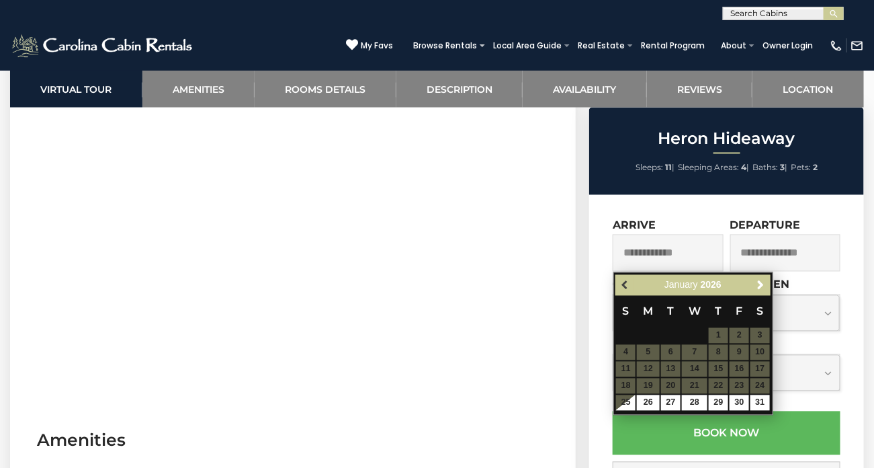
click at [624, 285] on span "Previous" at bounding box center [625, 285] width 11 height 11
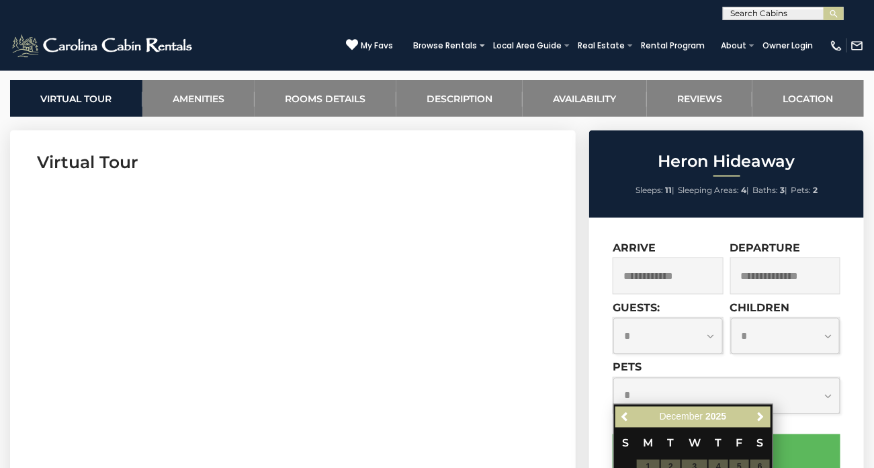
scroll to position [517, 0]
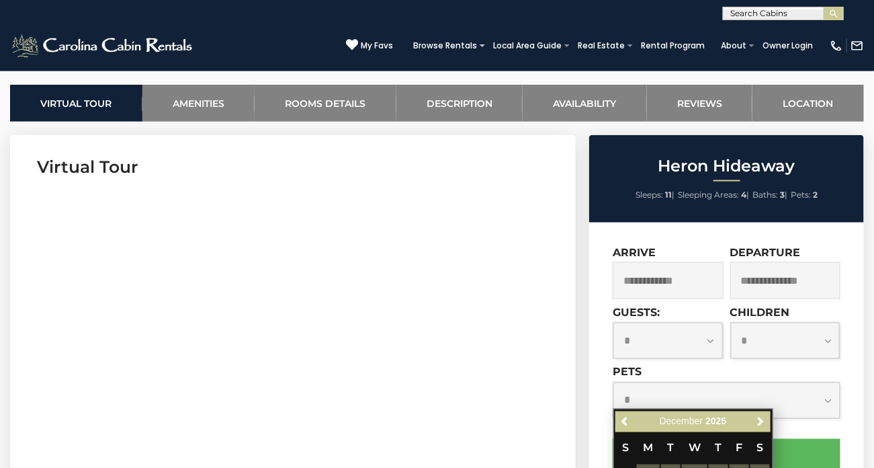
click at [657, 289] on input "text" at bounding box center [668, 280] width 110 height 37
click at [658, 286] on input "text" at bounding box center [668, 280] width 110 height 37
click at [693, 254] on div "Arrive" at bounding box center [668, 272] width 110 height 53
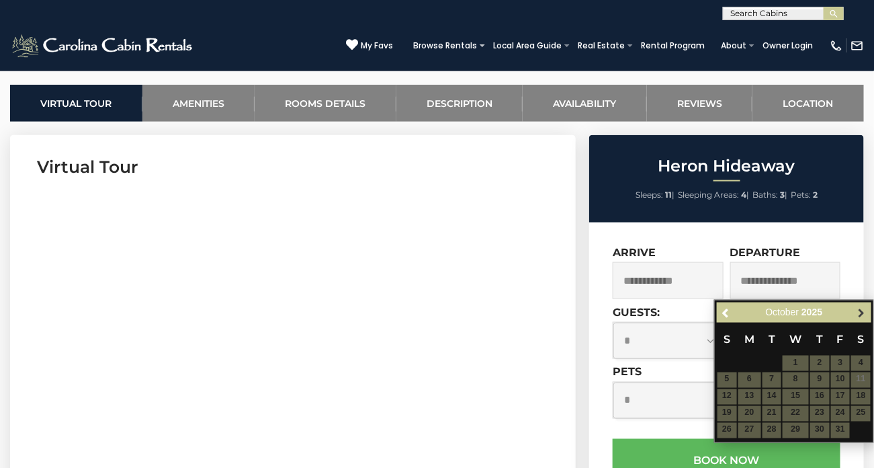
click at [863, 311] on span "Next" at bounding box center [862, 312] width 11 height 11
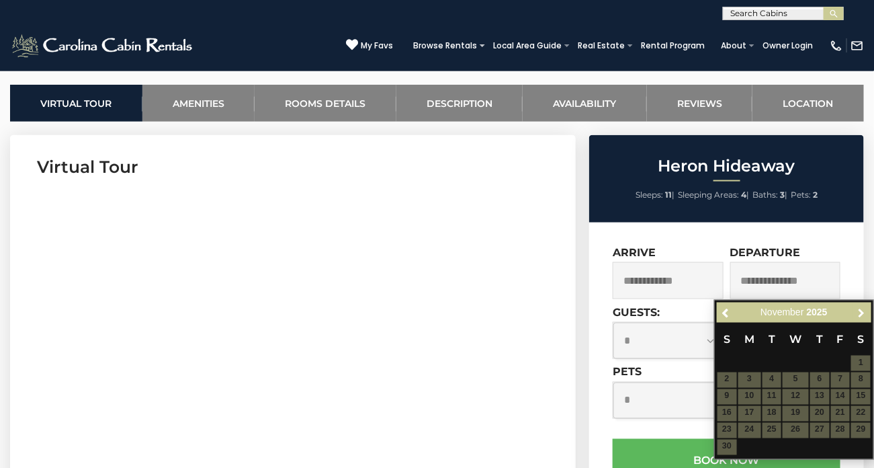
click at [863, 311] on span "Next" at bounding box center [862, 312] width 11 height 11
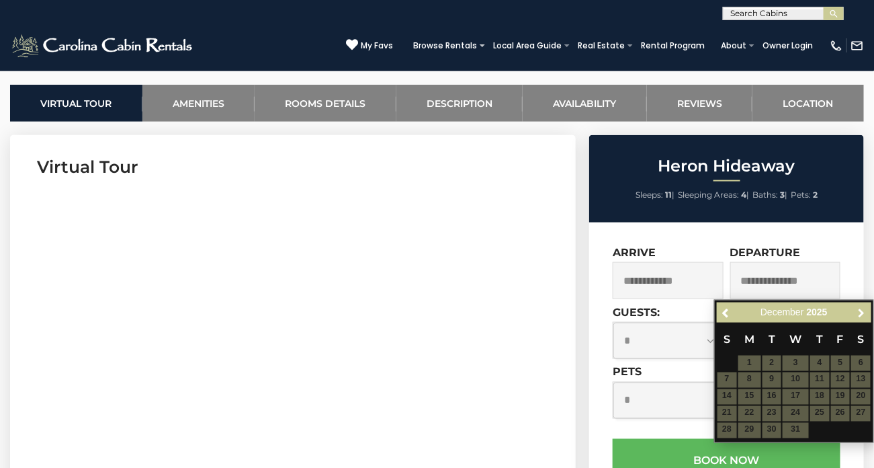
click at [863, 311] on span "Next" at bounding box center [862, 312] width 11 height 11
click at [630, 285] on input "text" at bounding box center [668, 280] width 110 height 37
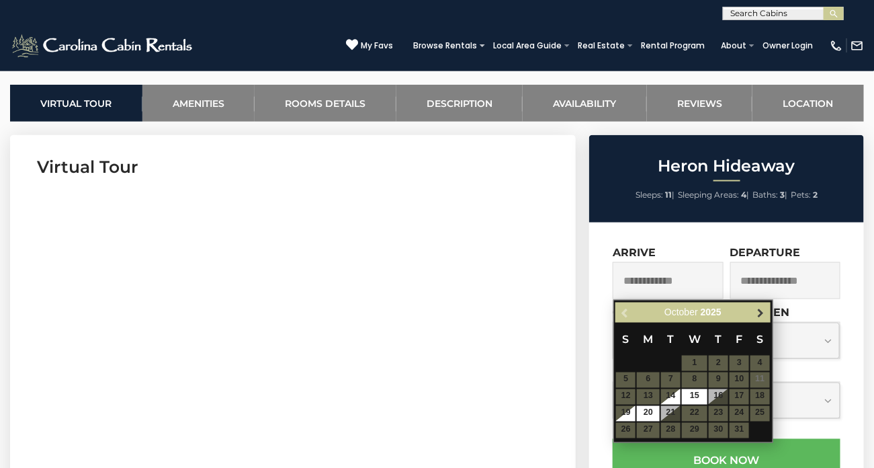
click at [758, 310] on span "Next" at bounding box center [760, 312] width 11 height 11
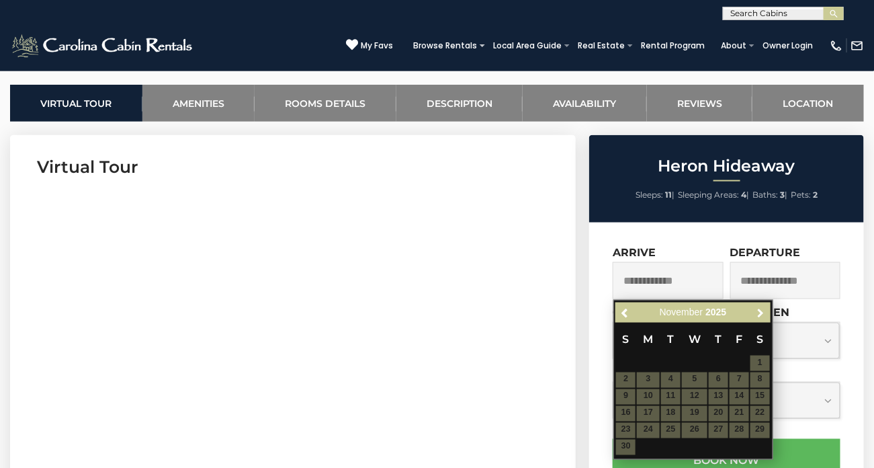
click at [758, 310] on span "Next" at bounding box center [760, 312] width 11 height 11
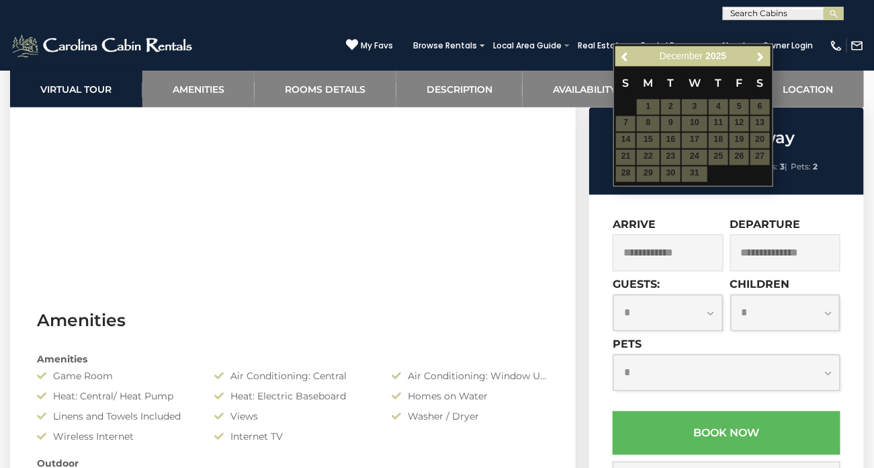
scroll to position [775, 0]
click at [660, 267] on input "text" at bounding box center [668, 252] width 110 height 37
click at [658, 261] on input "text" at bounding box center [668, 252] width 110 height 37
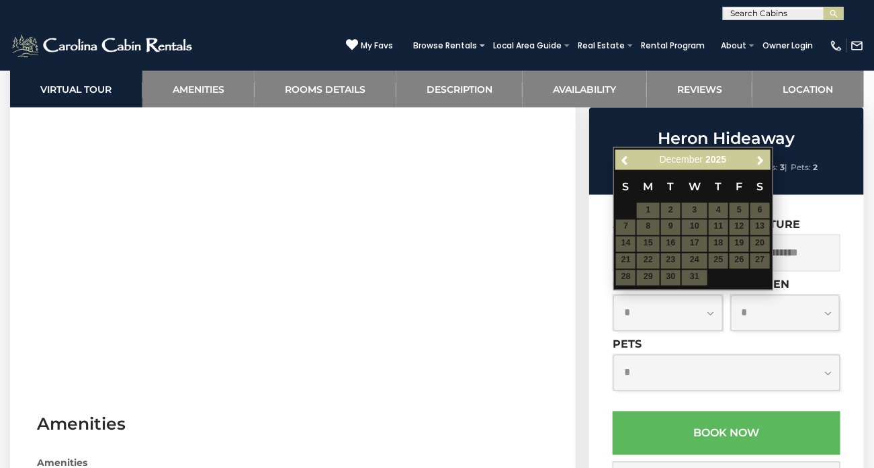
scroll to position [669, 0]
click at [748, 308] on select "**********" at bounding box center [786, 313] width 110 height 36
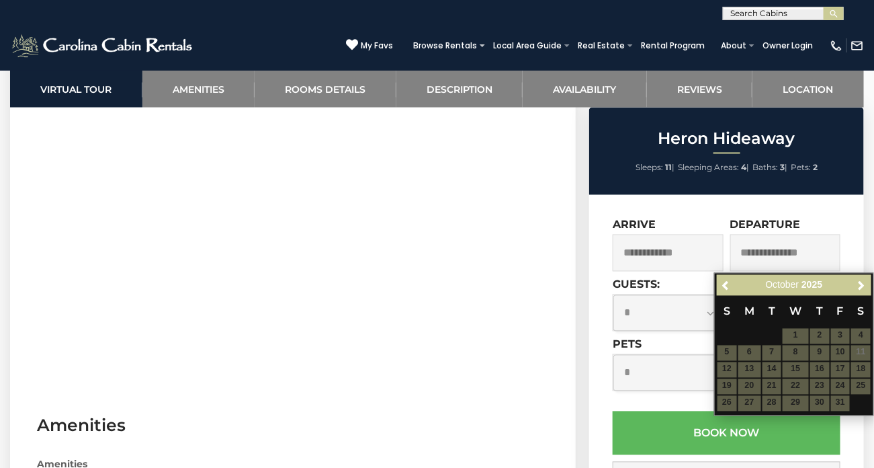
click at [659, 256] on input "text" at bounding box center [668, 252] width 110 height 37
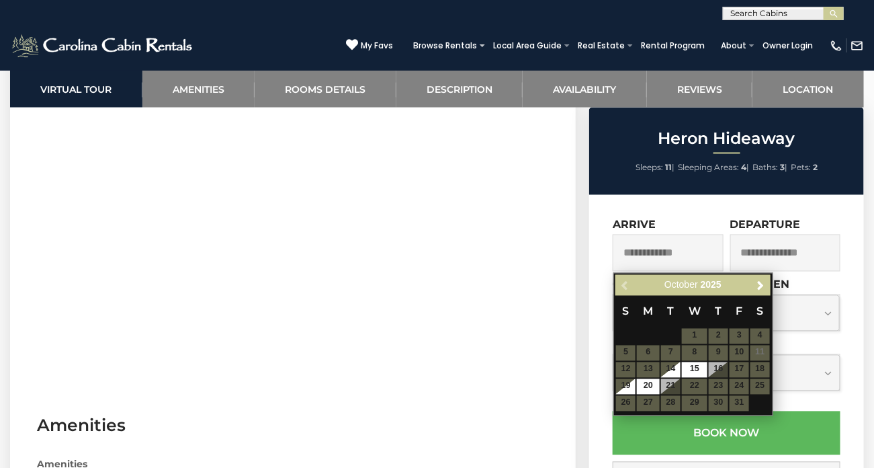
click at [677, 254] on input "text" at bounding box center [668, 252] width 110 height 37
click at [761, 285] on span "Next" at bounding box center [760, 285] width 11 height 11
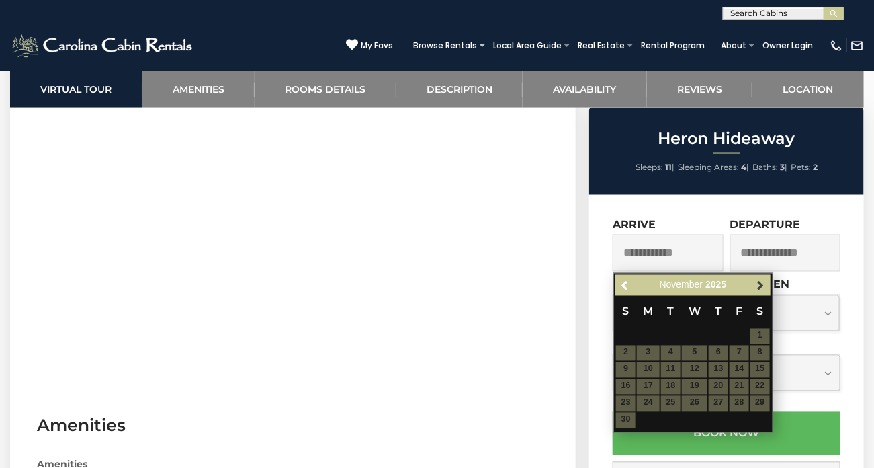
click at [761, 288] on span "Next" at bounding box center [760, 285] width 11 height 11
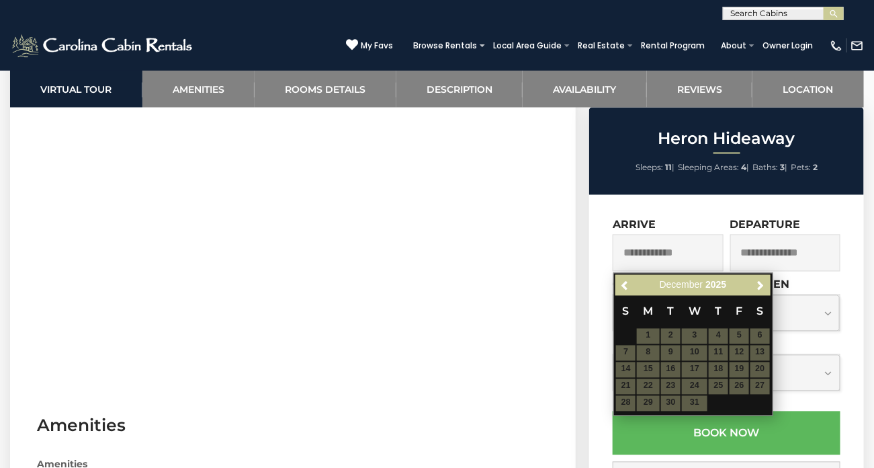
click at [743, 395] on table "S M T W T F S 1 2 3 4 5 6 7 8 9 10 11 12 13 14 15 16 17 18 19 20 21 22 23 24 25…" at bounding box center [692, 354] width 155 height 116
click at [742, 385] on table "S M T W T F S 1 2 3 4 5 6 7 8 9 10 11 12 13 14 15 16 17 18 19 20 21 22 23 24 25…" at bounding box center [692, 354] width 155 height 116
click at [739, 389] on table "S M T W T F S 1 2 3 4 5 6 7 8 9 10 11 12 13 14 15 16 17 18 19 20 21 22 23 24 25…" at bounding box center [692, 354] width 155 height 116
click at [763, 285] on span "Next" at bounding box center [760, 285] width 11 height 11
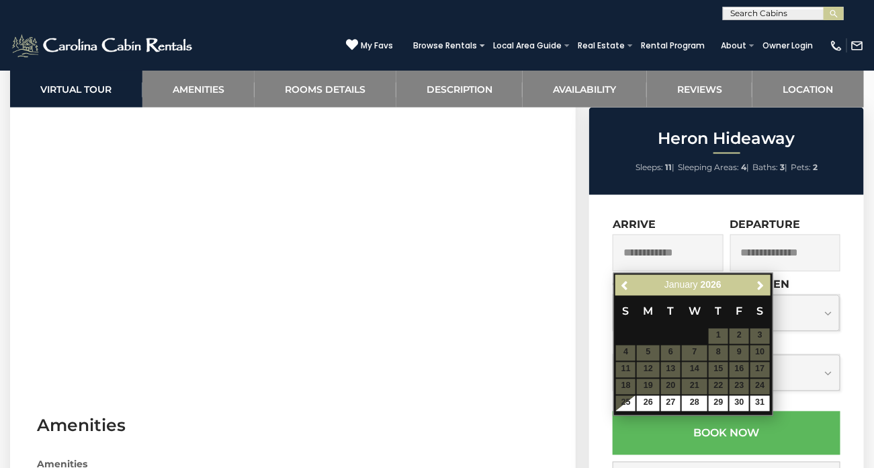
click at [699, 248] on input "text" at bounding box center [668, 252] width 110 height 37
click at [855, 290] on div "**********" at bounding box center [726, 406] width 275 height 423
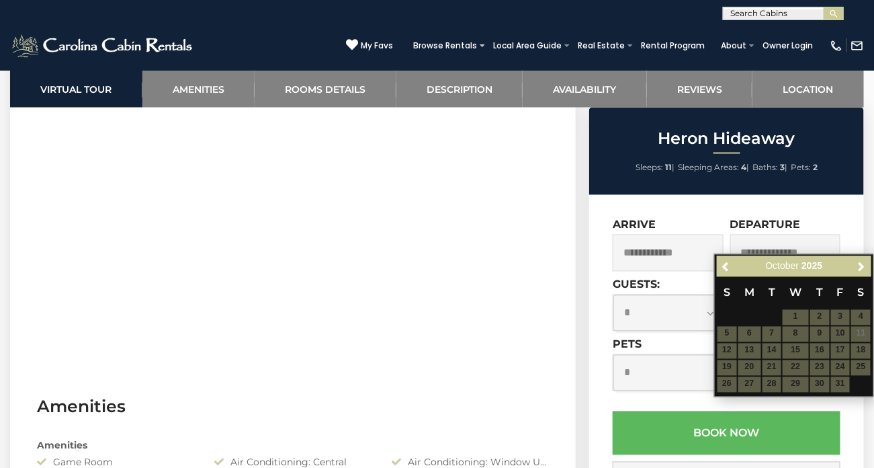
scroll to position [687, 0]
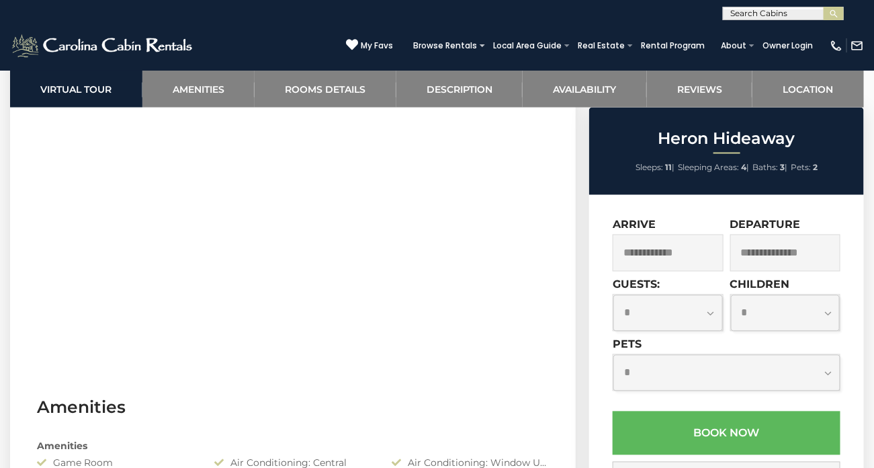
click at [703, 328] on select "**********" at bounding box center [668, 313] width 110 height 36
select select "*"
click at [613, 296] on select "**********" at bounding box center [668, 313] width 110 height 36
click at [808, 318] on select "**********" at bounding box center [786, 313] width 110 height 36
click at [731, 296] on select "**********" at bounding box center [786, 313] width 110 height 36
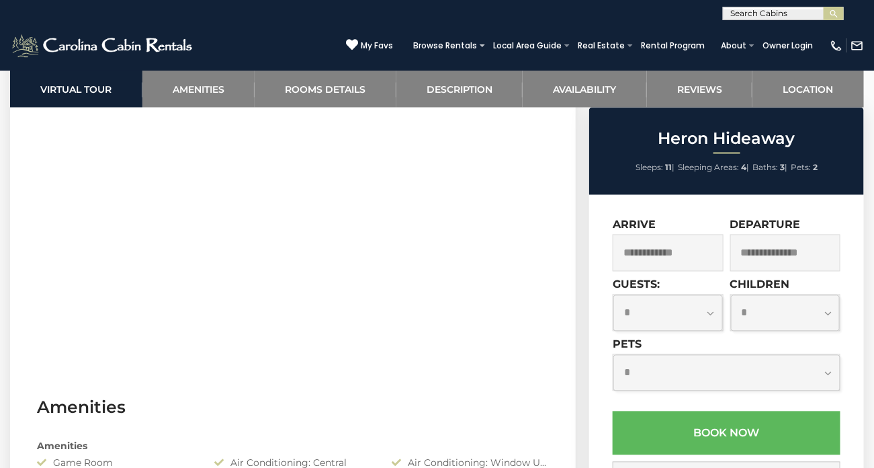
click at [822, 317] on select "**********" at bounding box center [786, 313] width 110 height 36
select select "*"
click at [731, 296] on select "**********" at bounding box center [786, 313] width 110 height 36
click at [689, 310] on select "**********" at bounding box center [668, 313] width 110 height 36
select select "*"
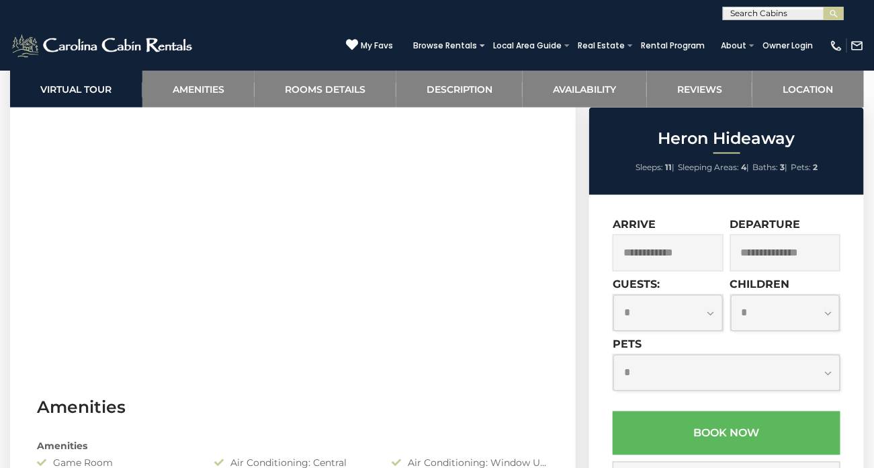
click at [613, 296] on select "**********" at bounding box center [668, 313] width 110 height 36
click at [700, 255] on input "text" at bounding box center [668, 252] width 110 height 37
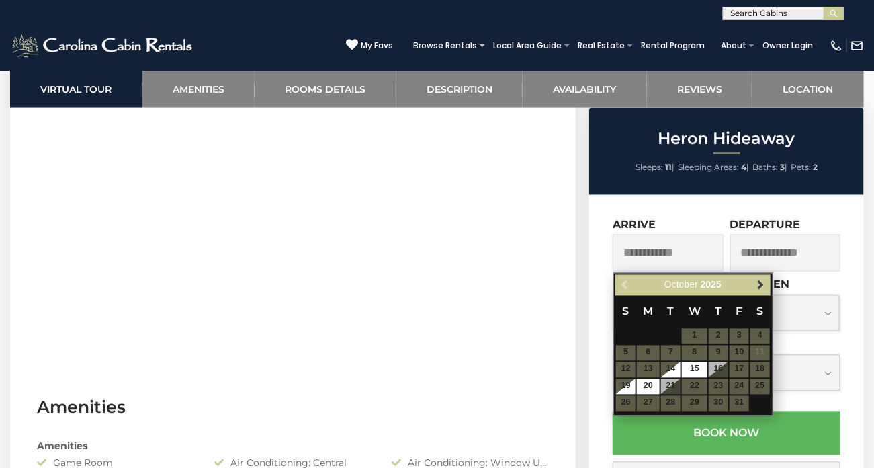
click at [761, 285] on span "Next" at bounding box center [760, 285] width 11 height 11
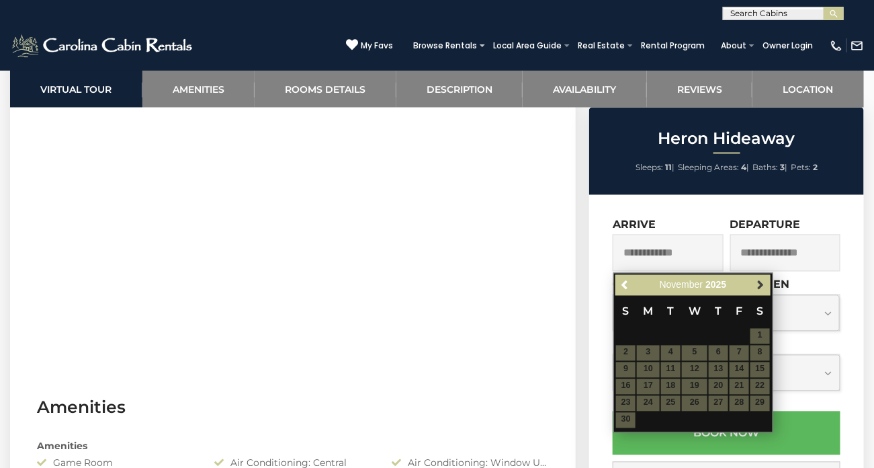
click at [761, 286] on span "Next" at bounding box center [760, 285] width 11 height 11
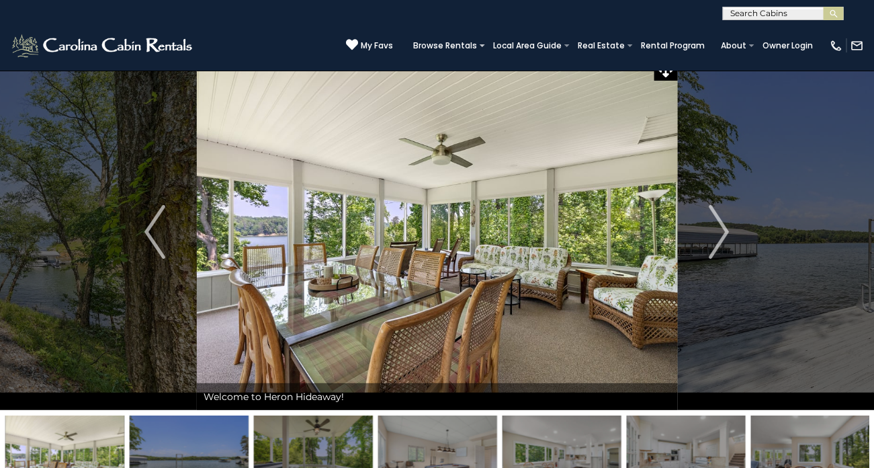
scroll to position [0, 0]
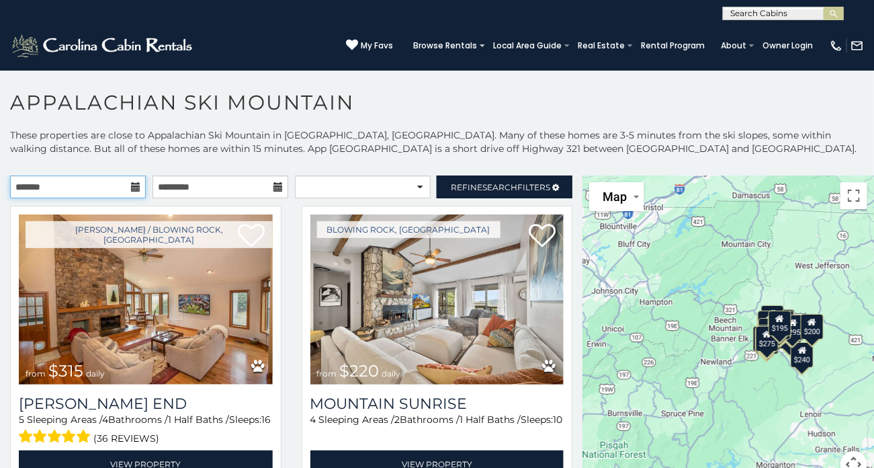
click at [135, 193] on input "text" at bounding box center [78, 186] width 136 height 23
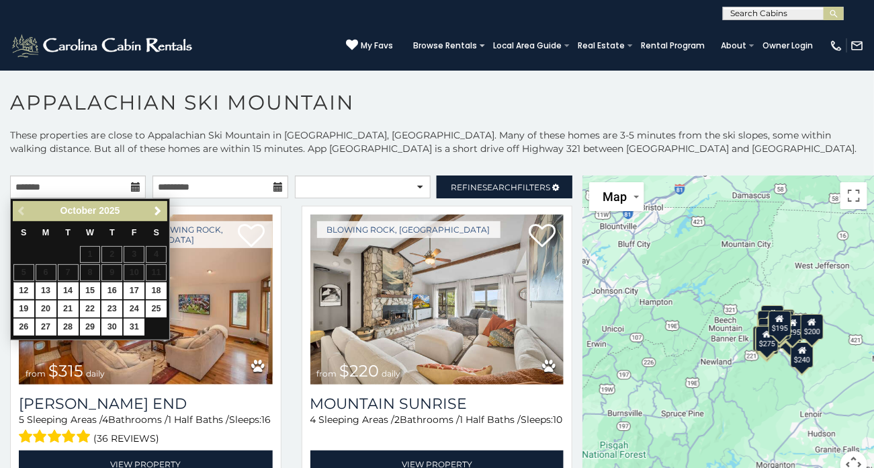
click at [163, 214] on span "Next" at bounding box center [158, 211] width 11 height 11
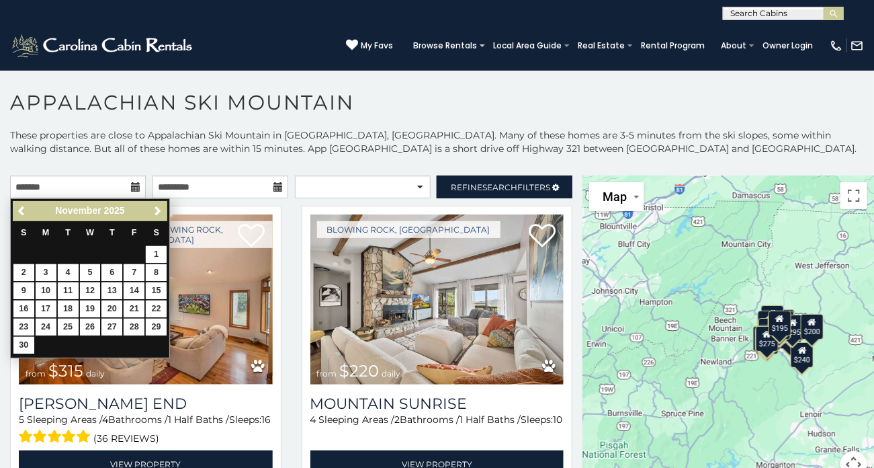
click at [160, 210] on span "Next" at bounding box center [158, 211] width 11 height 11
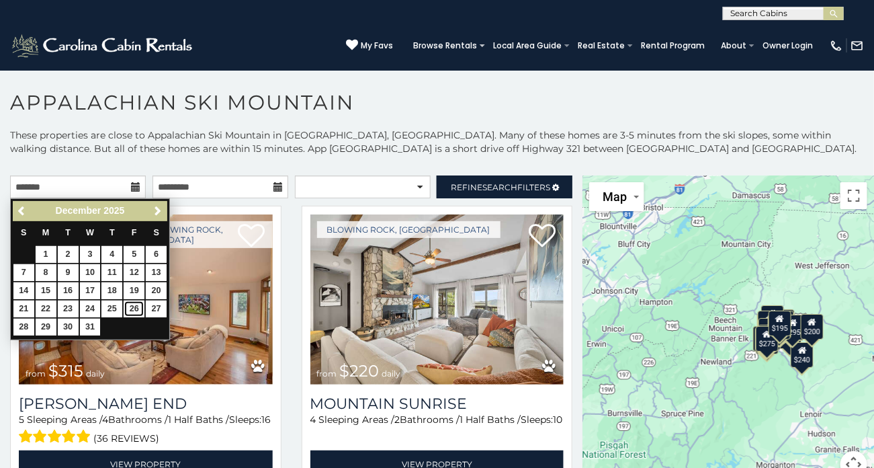
click at [138, 310] on link "26" at bounding box center [134, 308] width 21 height 17
type input "**********"
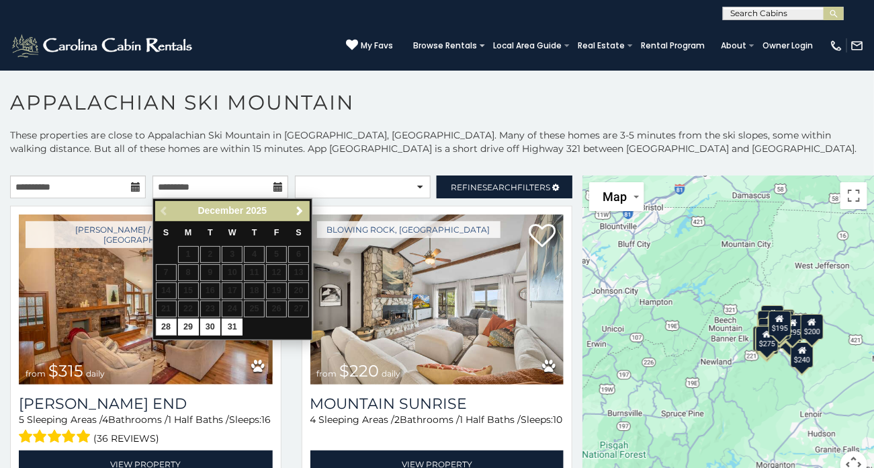
click at [281, 202] on div "December 2025" at bounding box center [233, 210] width 112 height 17
click at [300, 210] on span "Next" at bounding box center [300, 211] width 11 height 11
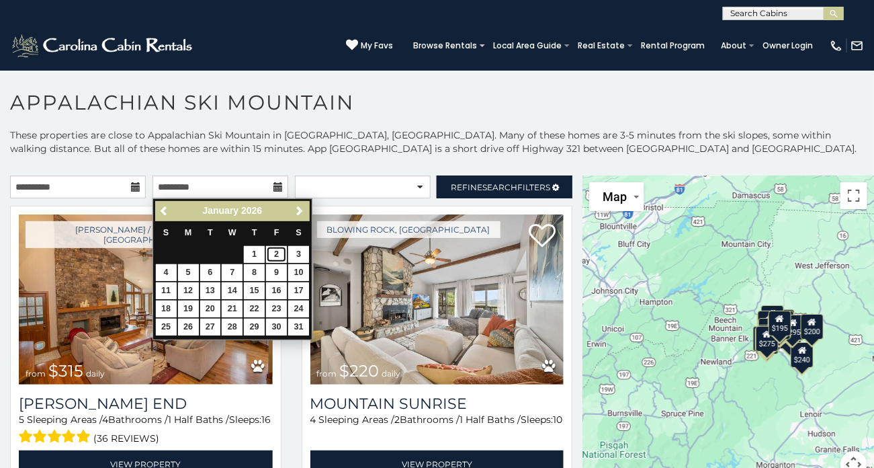
click at [277, 253] on link "2" at bounding box center [276, 254] width 21 height 17
type input "**********"
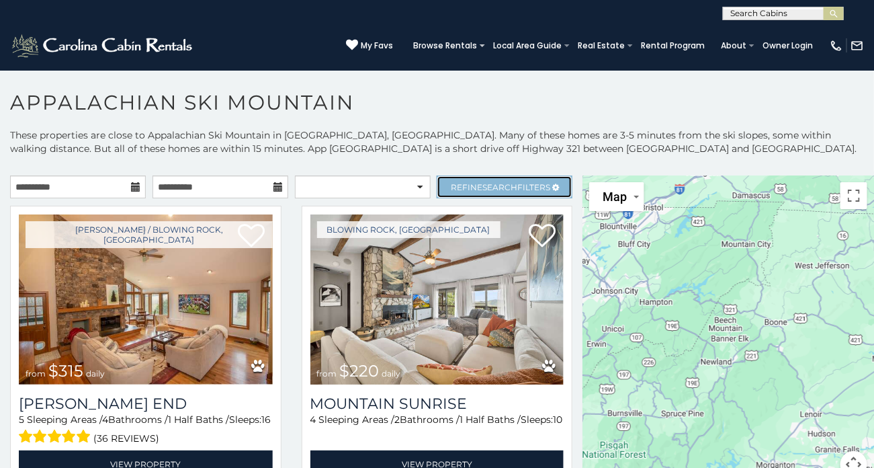
click at [479, 185] on span "Refine Search Filters" at bounding box center [500, 187] width 99 height 10
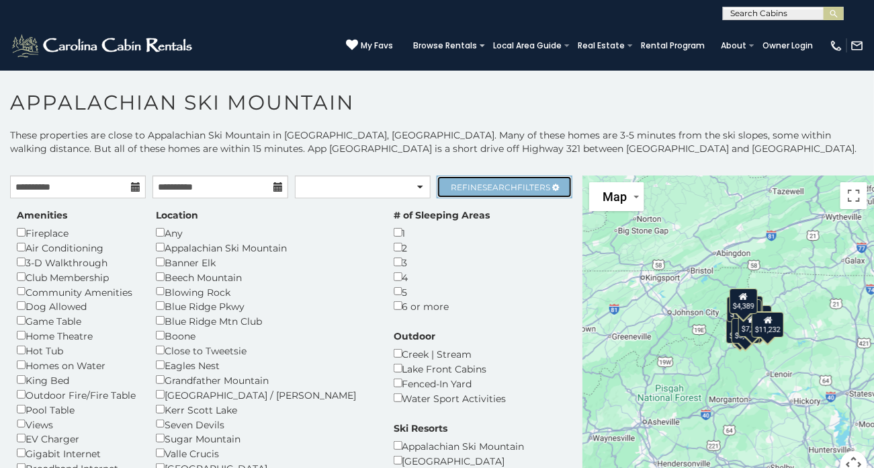
click at [513, 191] on link "Refine Search Filters" at bounding box center [505, 186] width 136 height 23
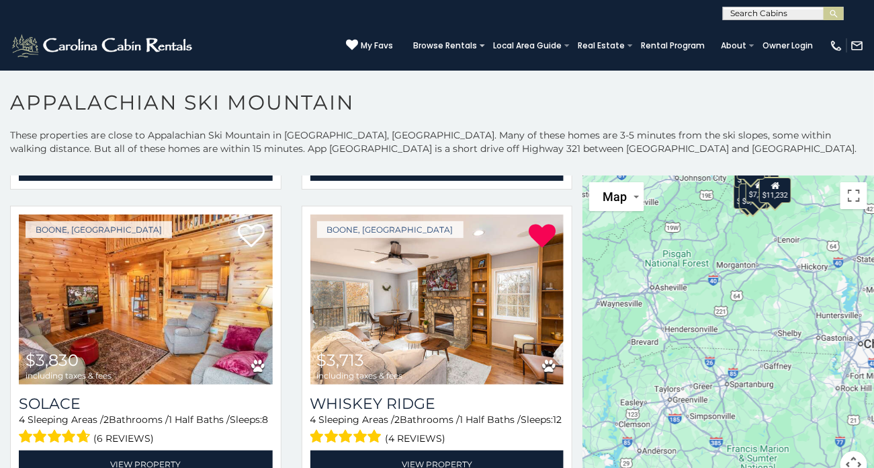
scroll to position [295, 0]
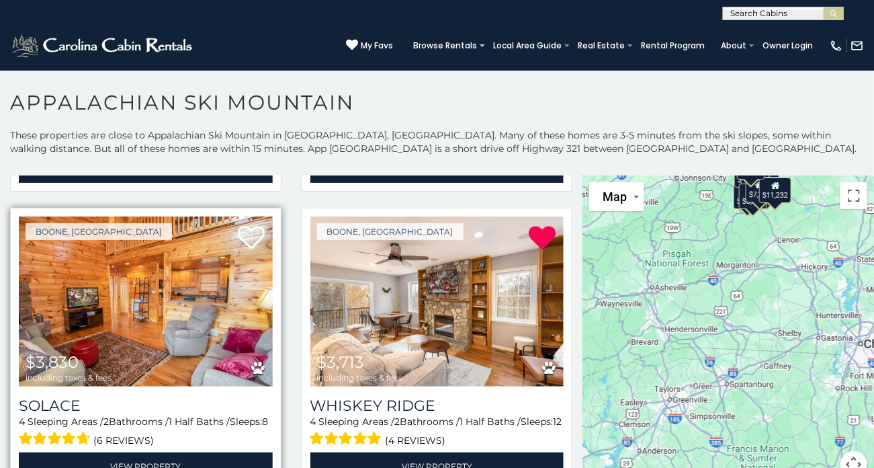
click at [196, 288] on img at bounding box center [146, 301] width 254 height 170
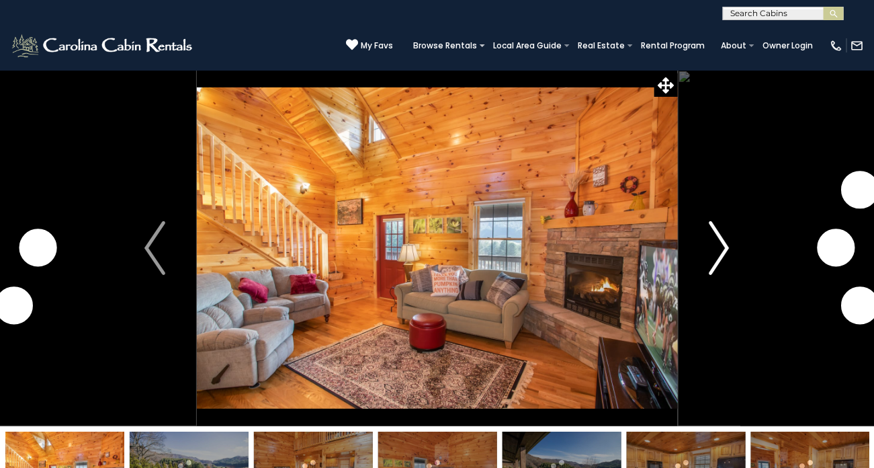
click at [719, 250] on img "Next" at bounding box center [719, 248] width 20 height 54
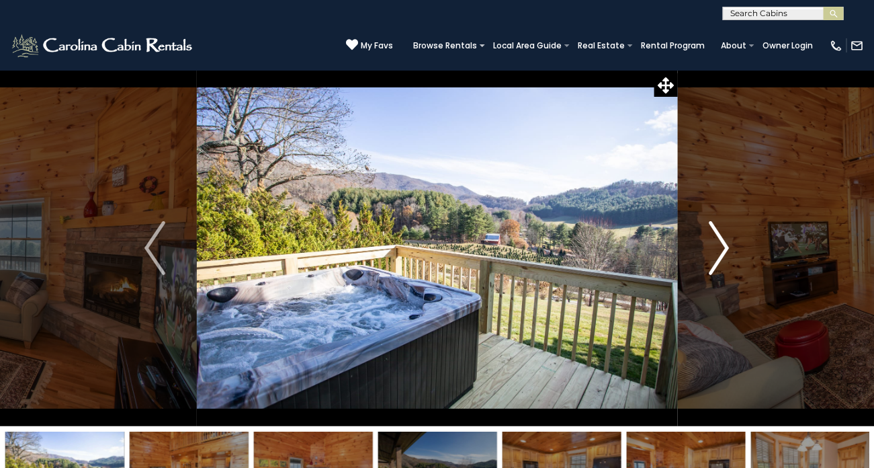
click at [722, 255] on img "Next" at bounding box center [719, 248] width 20 height 54
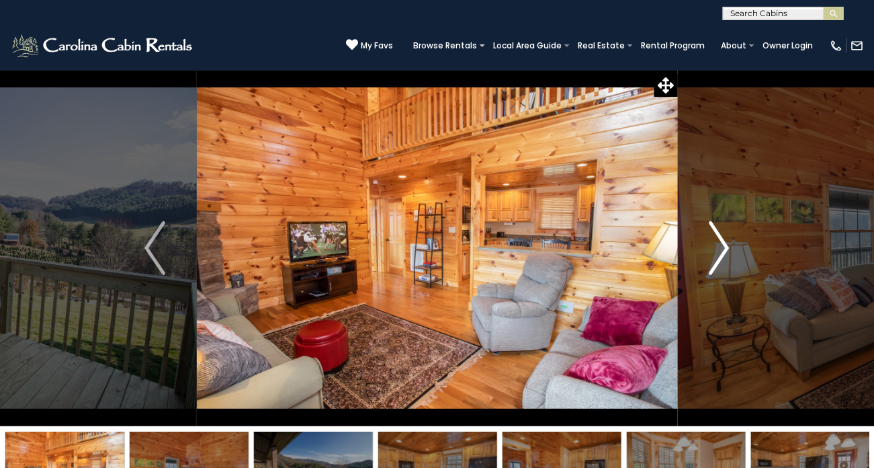
click at [726, 244] on img "Next" at bounding box center [719, 248] width 20 height 54
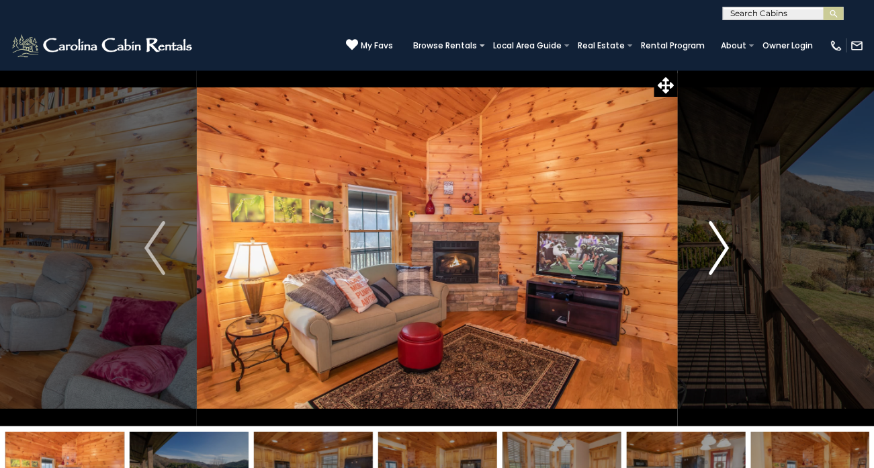
click at [723, 248] on img "Next" at bounding box center [719, 248] width 20 height 54
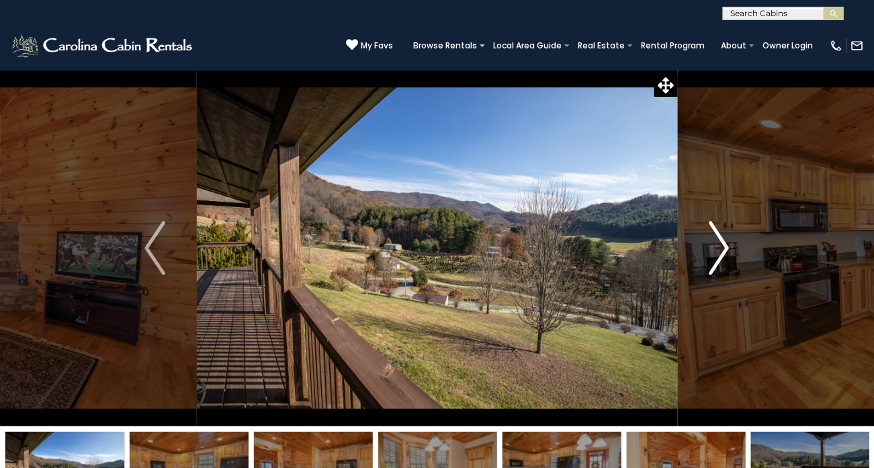
click at [717, 245] on img "Next" at bounding box center [719, 248] width 20 height 54
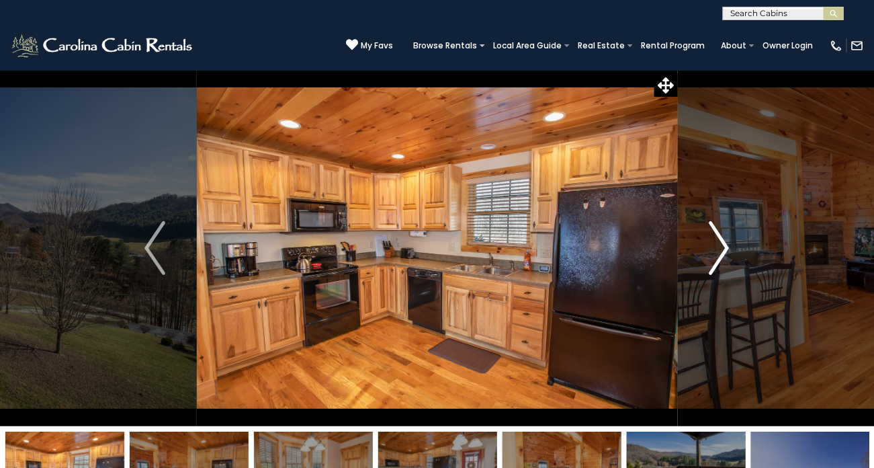
click at [728, 244] on img "Next" at bounding box center [719, 248] width 20 height 54
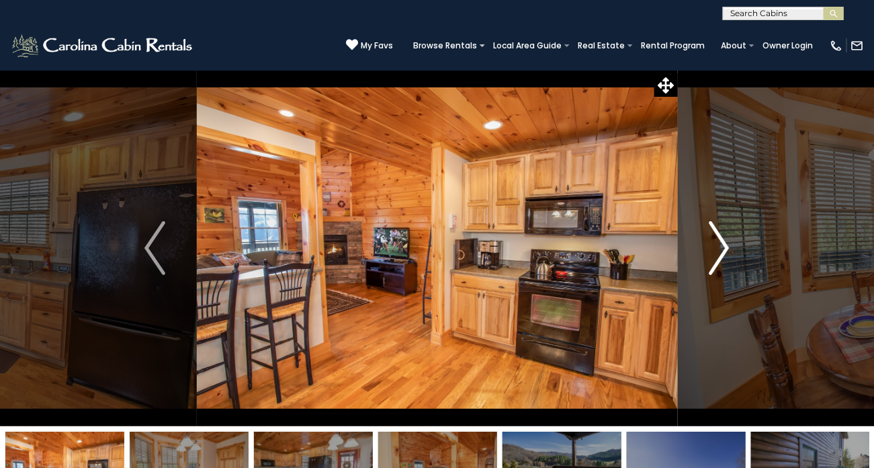
click at [730, 245] on button "Next" at bounding box center [719, 248] width 84 height 356
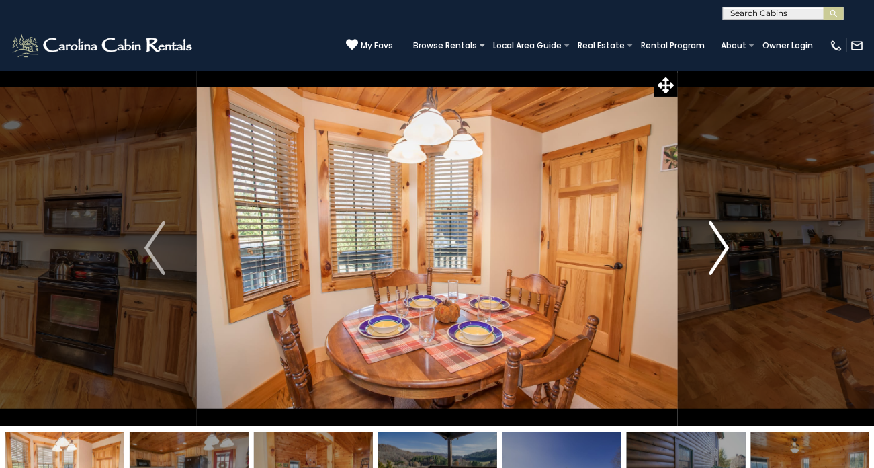
click at [722, 246] on img "Next" at bounding box center [719, 248] width 20 height 54
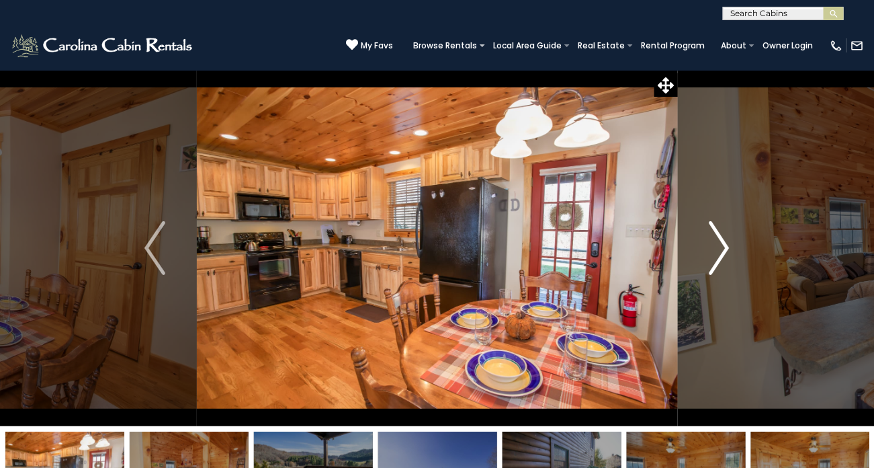
click at [718, 249] on img "Next" at bounding box center [719, 248] width 20 height 54
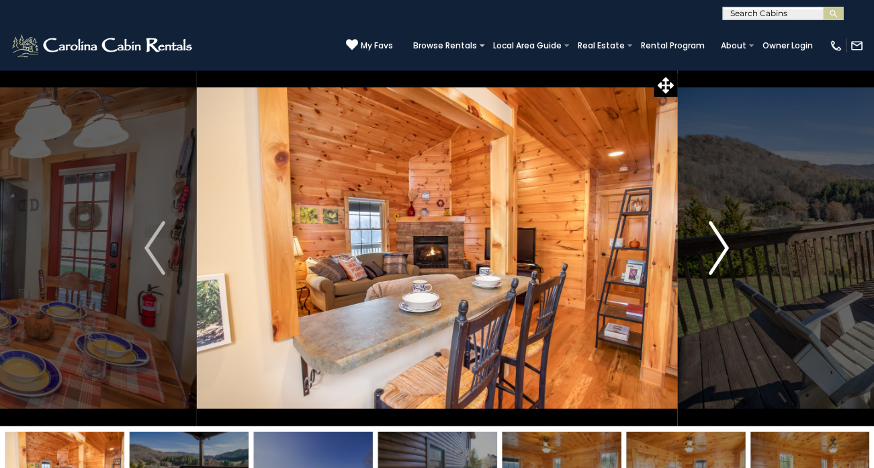
click at [717, 249] on img "Next" at bounding box center [719, 248] width 20 height 54
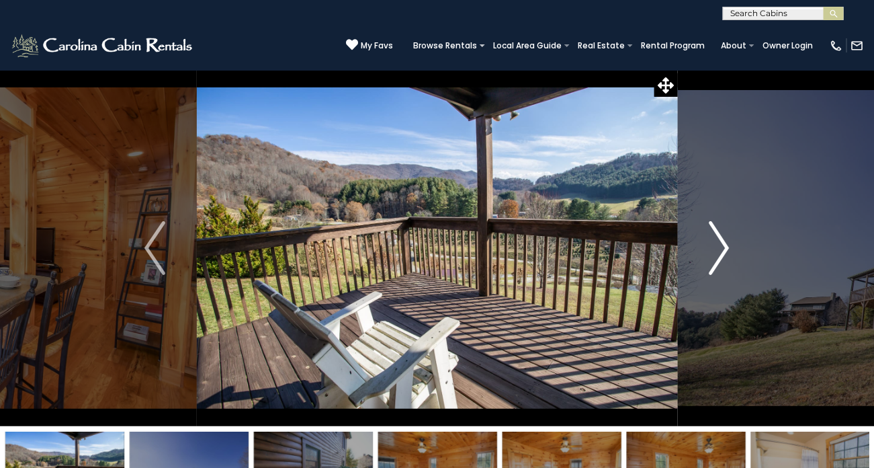
click at [719, 251] on img "Next" at bounding box center [719, 248] width 20 height 54
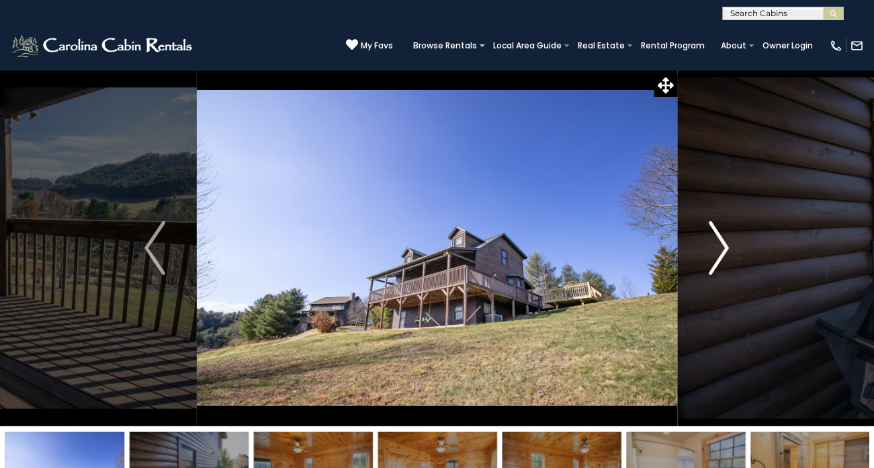
click at [722, 248] on img "Next" at bounding box center [719, 248] width 20 height 54
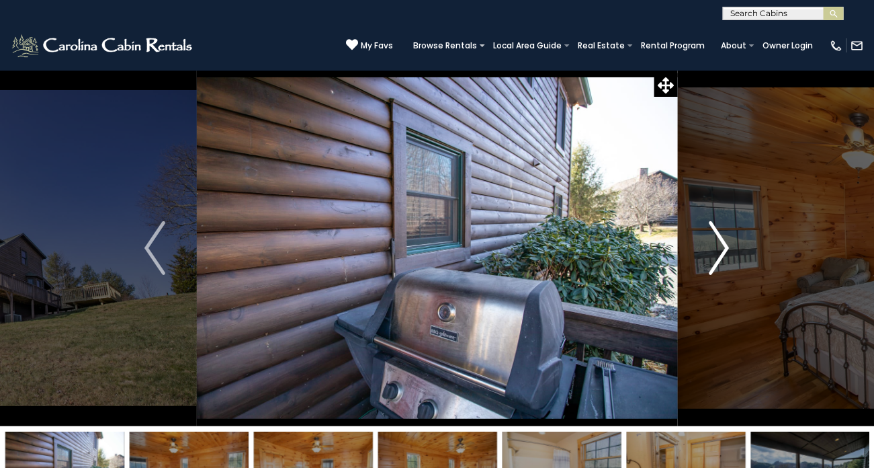
click at [725, 248] on img "Next" at bounding box center [719, 248] width 20 height 54
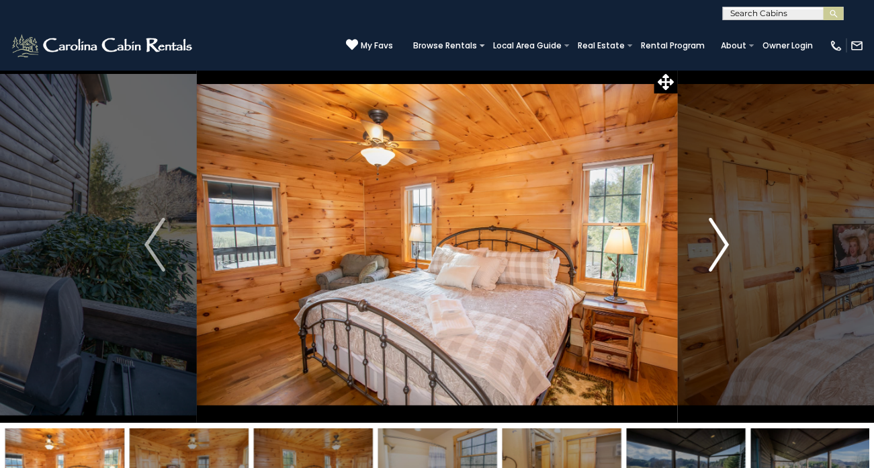
scroll to position [5, 0]
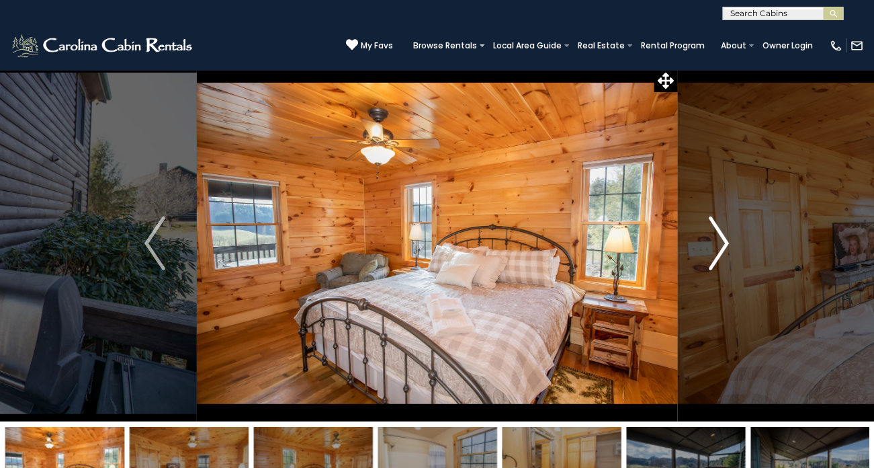
click at [727, 241] on img "Next" at bounding box center [719, 243] width 20 height 54
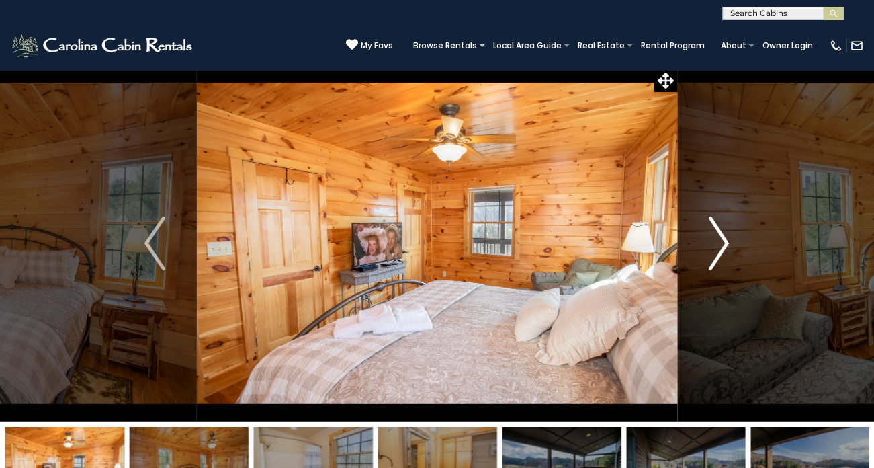
click at [712, 245] on img "Next" at bounding box center [719, 243] width 20 height 54
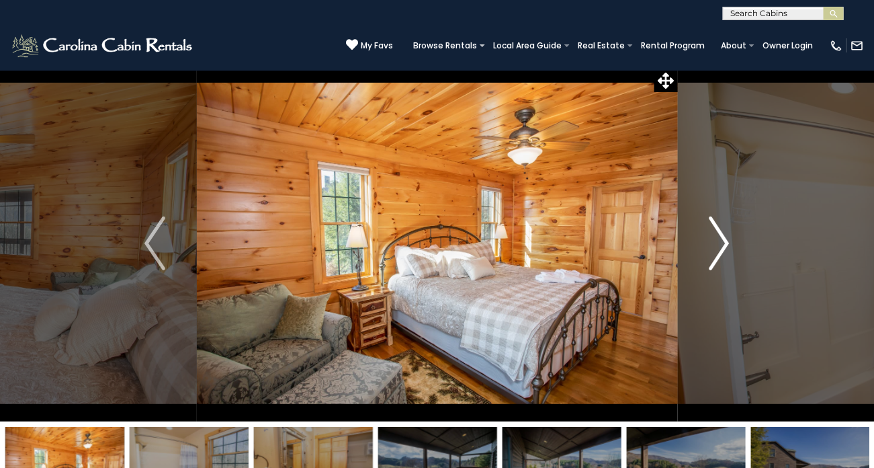
click at [724, 248] on img "Next" at bounding box center [719, 243] width 20 height 54
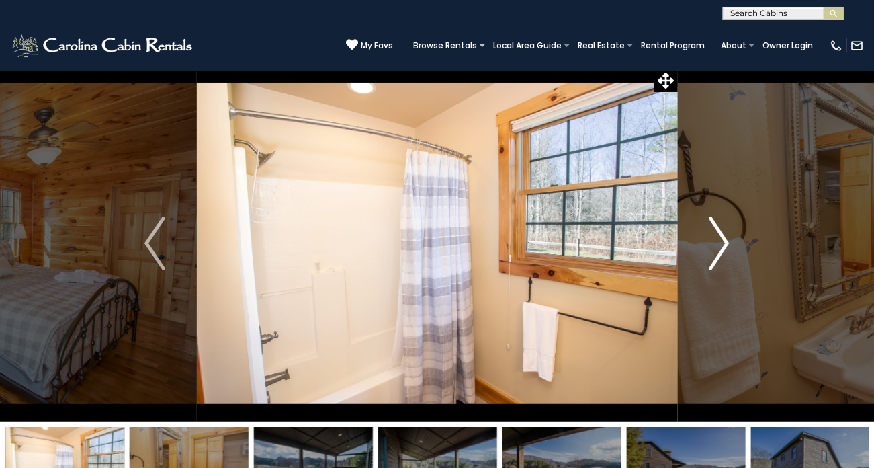
click at [733, 248] on button "Next" at bounding box center [719, 243] width 84 height 356
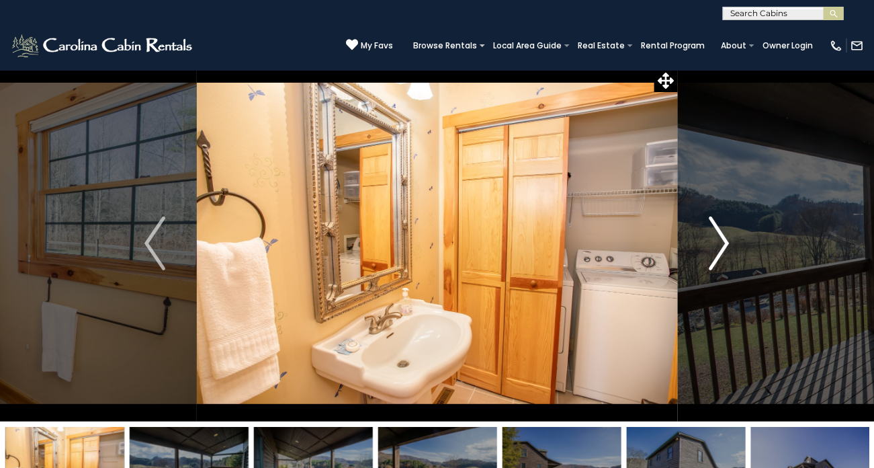
click at [727, 246] on img "Next" at bounding box center [719, 243] width 20 height 54
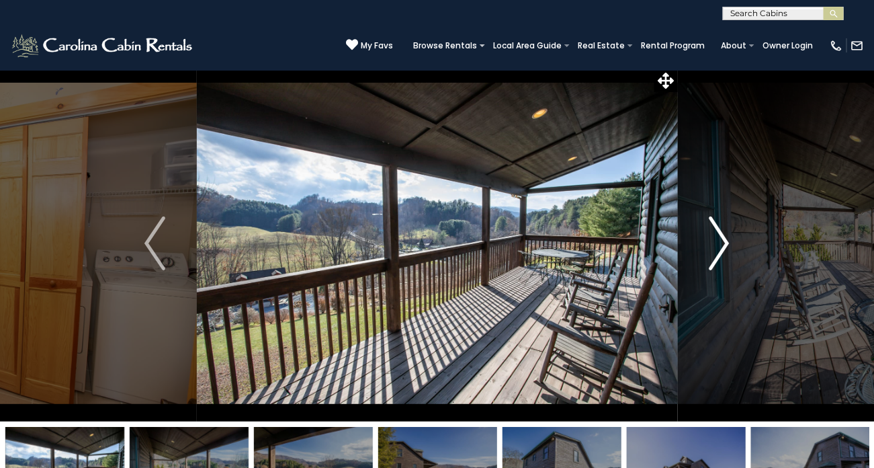
click at [737, 250] on button "Next" at bounding box center [719, 243] width 84 height 356
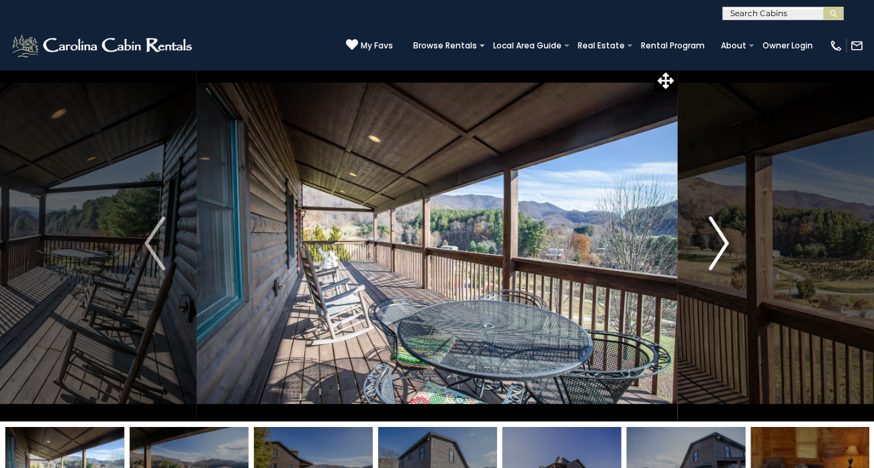
click at [733, 243] on button "Next" at bounding box center [719, 243] width 84 height 356
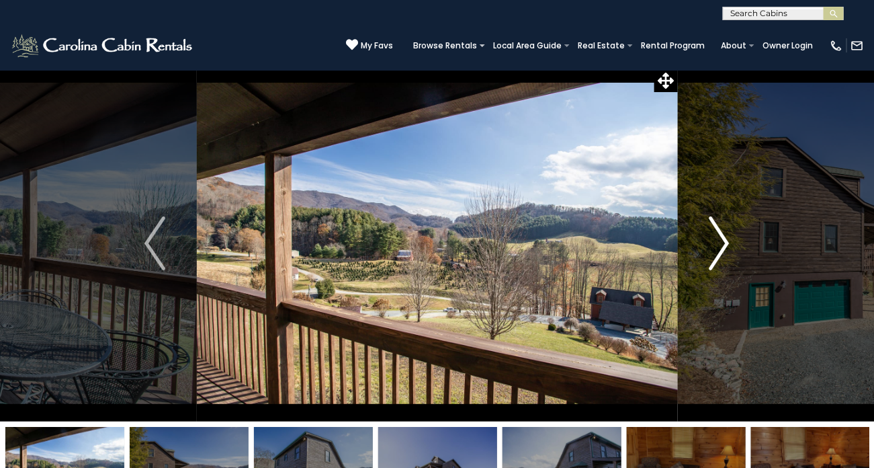
click at [728, 244] on img "Next" at bounding box center [719, 243] width 20 height 54
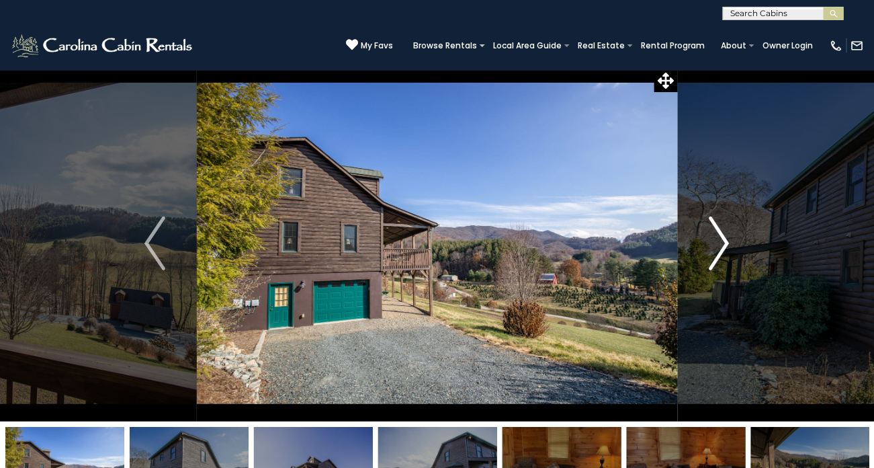
click at [728, 238] on img "Next" at bounding box center [719, 243] width 20 height 54
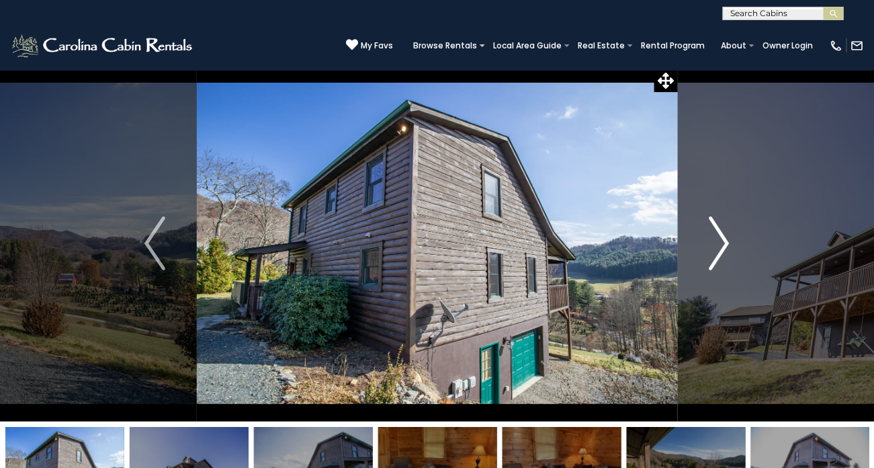
click at [728, 241] on img "Next" at bounding box center [719, 243] width 20 height 54
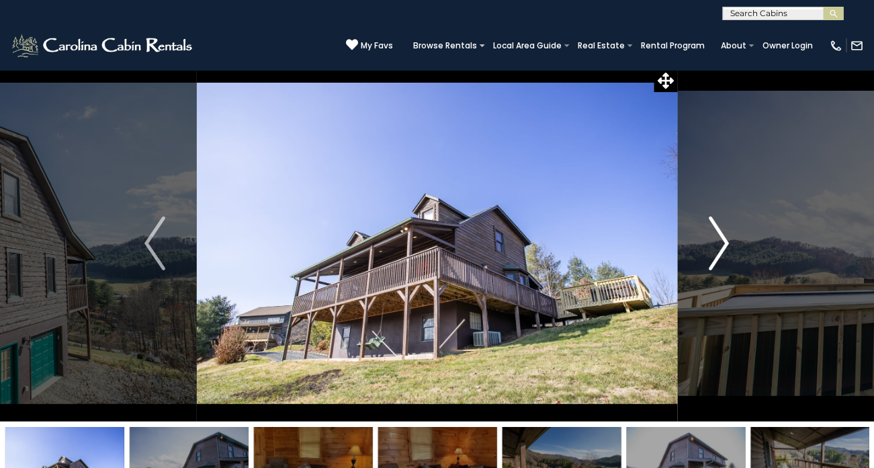
click at [728, 249] on img "Next" at bounding box center [719, 243] width 20 height 54
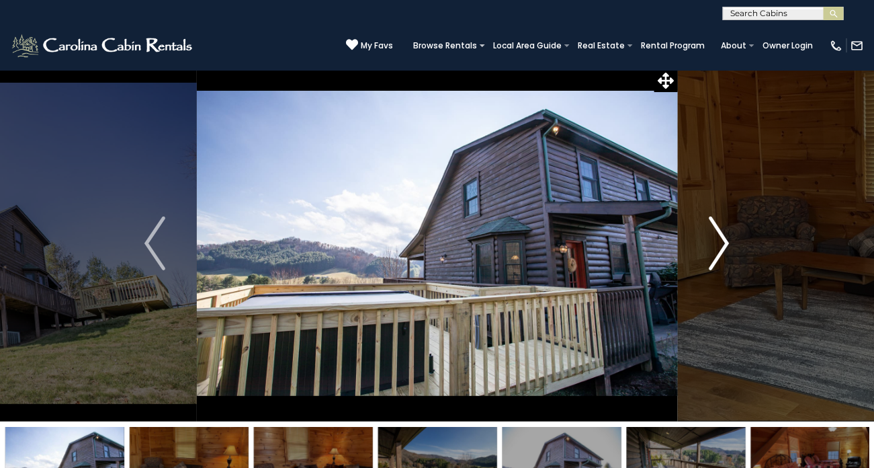
click at [728, 242] on img "Next" at bounding box center [719, 243] width 20 height 54
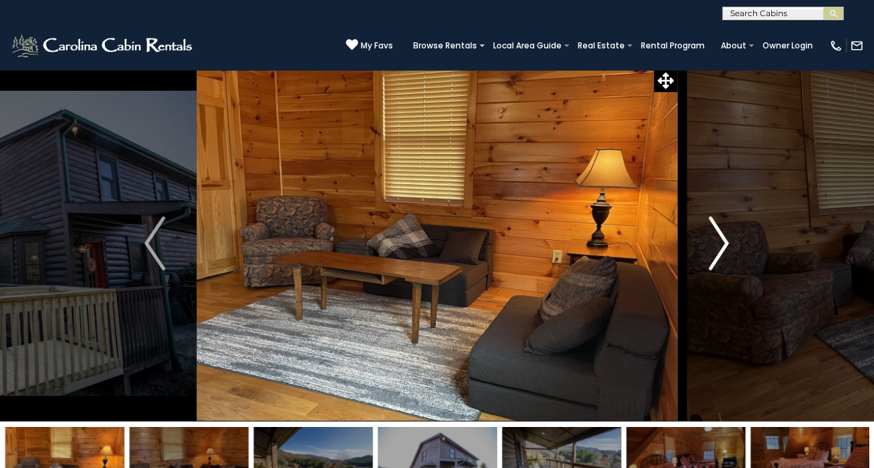
click at [726, 239] on img "Next" at bounding box center [719, 243] width 20 height 54
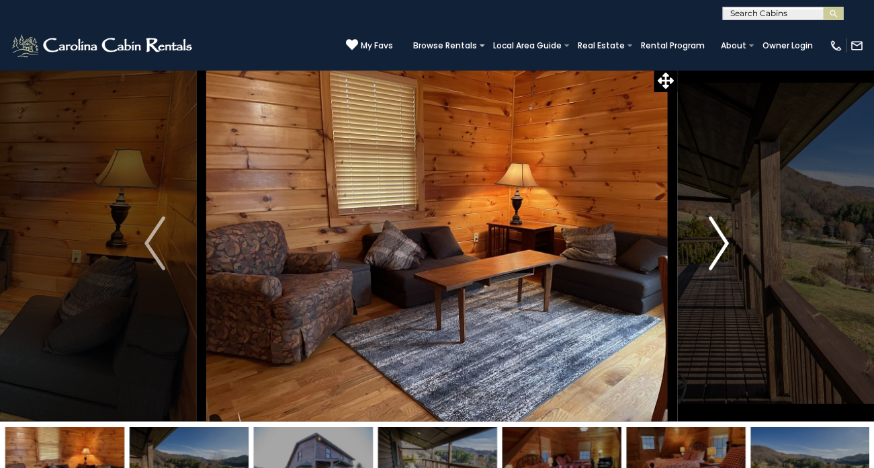
click at [722, 244] on img "Next" at bounding box center [719, 243] width 20 height 54
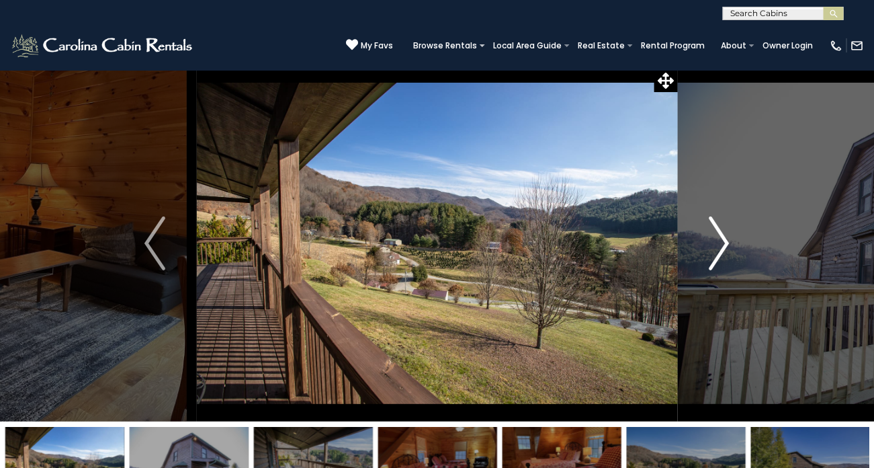
click at [730, 246] on button "Next" at bounding box center [719, 243] width 84 height 356
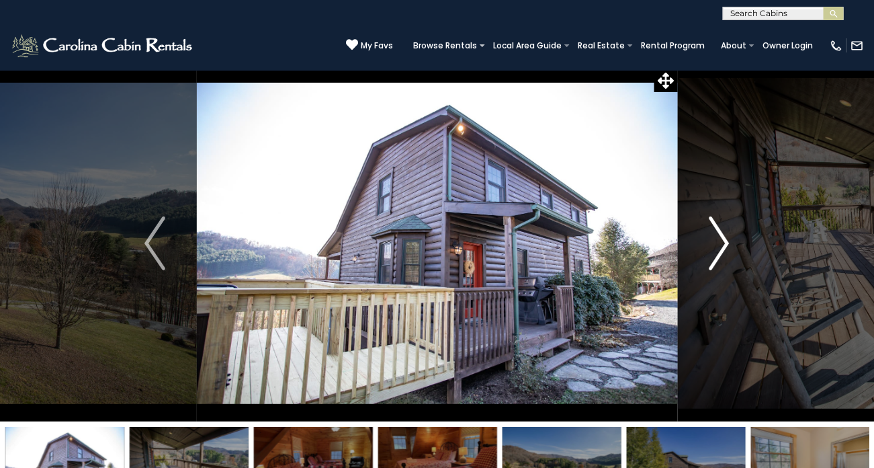
scroll to position [0, 0]
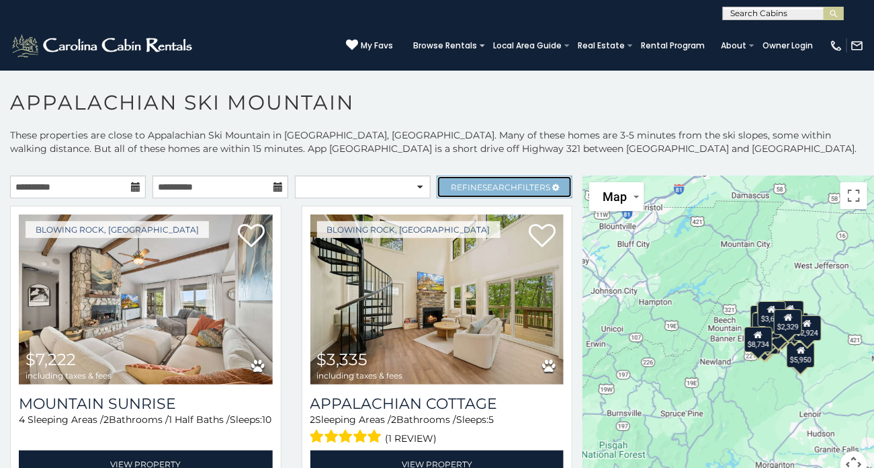
click at [507, 185] on span "Search" at bounding box center [499, 187] width 35 height 10
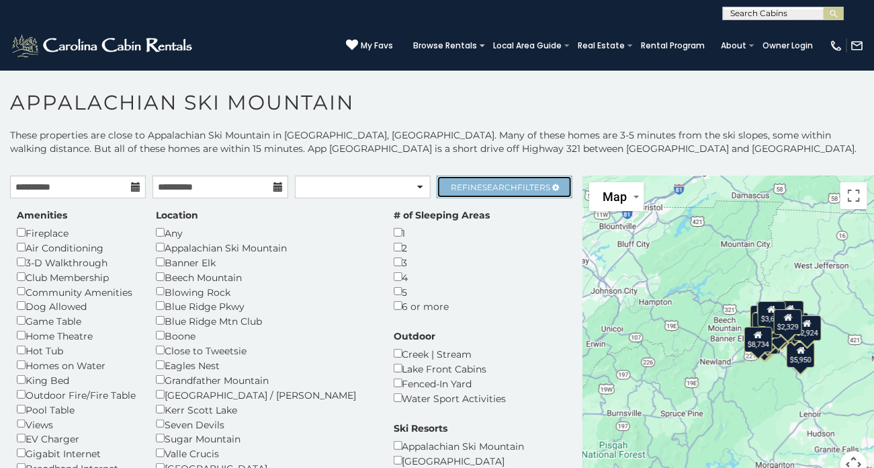
click at [531, 187] on span "Refine Search Filters" at bounding box center [500, 187] width 99 height 10
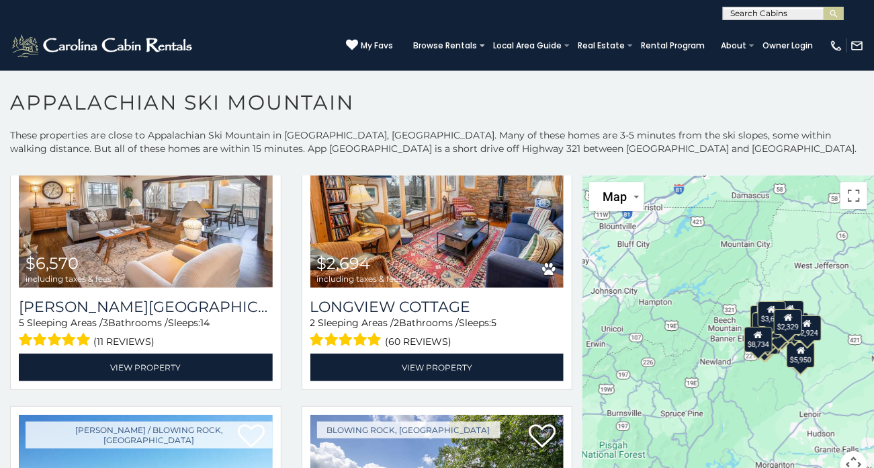
scroll to position [395, 0]
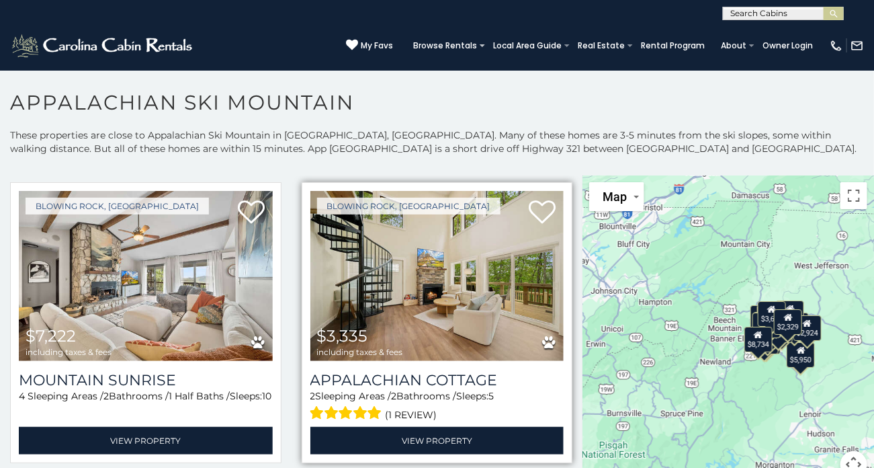
click at [480, 348] on img at bounding box center [437, 276] width 254 height 170
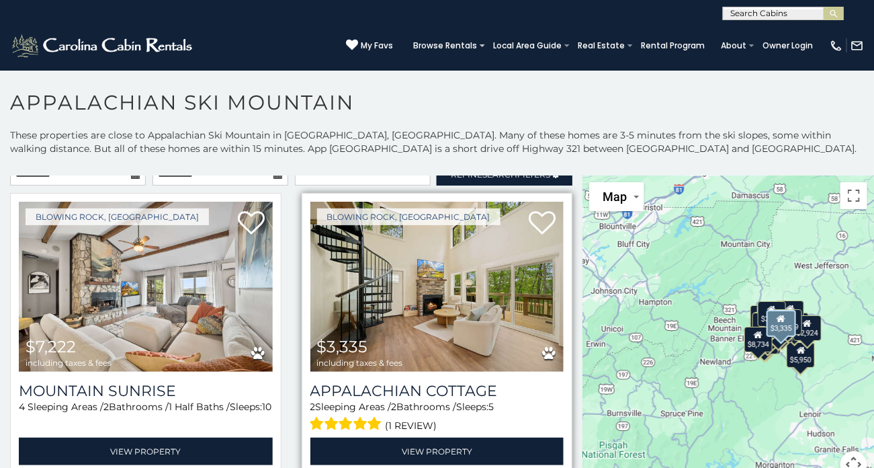
scroll to position [0, 0]
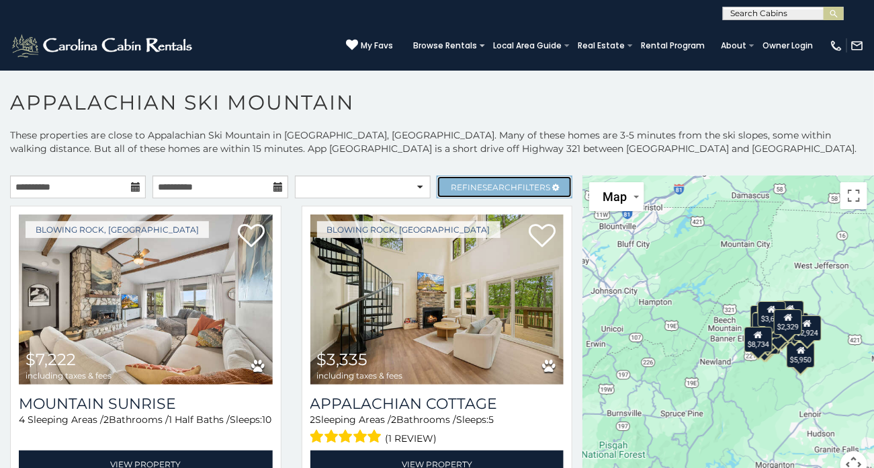
click at [537, 189] on span "Refine Search Filters" at bounding box center [500, 187] width 99 height 10
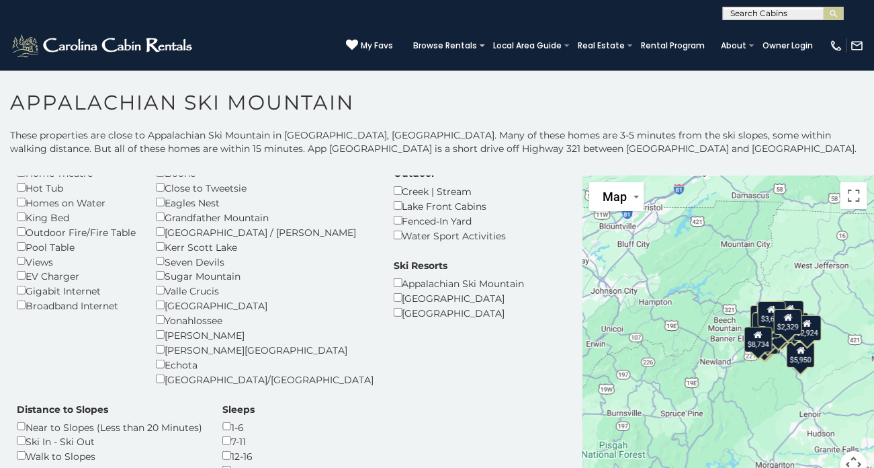
scroll to position [164, 0]
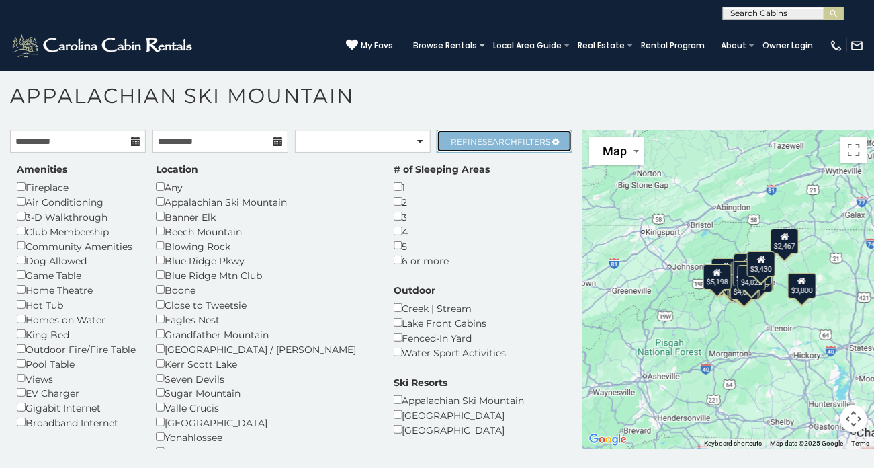
click at [522, 138] on span "Refine Search Filters" at bounding box center [500, 141] width 99 height 10
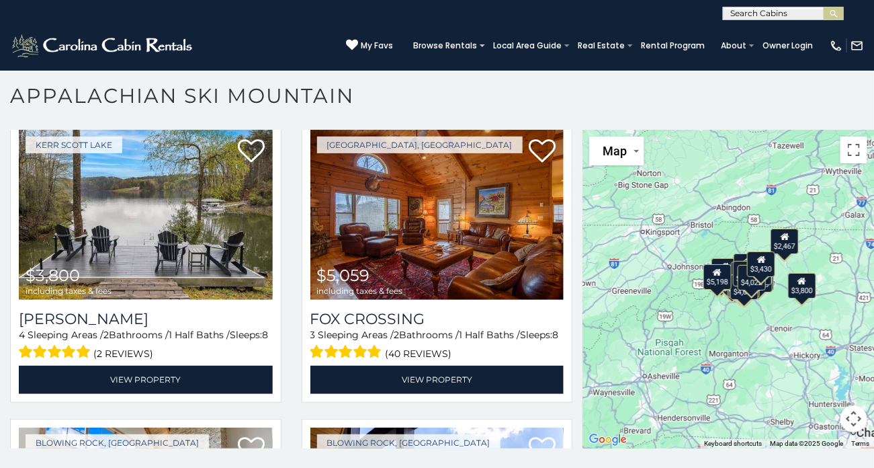
scroll to position [931, 0]
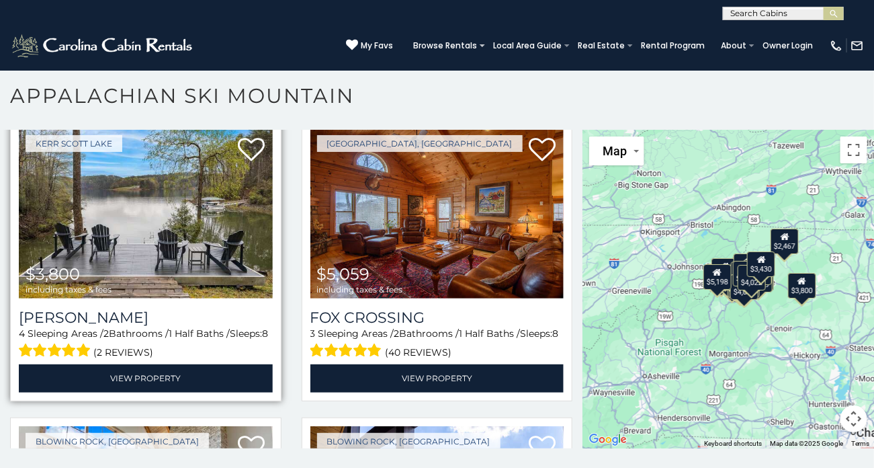
click at [222, 231] on img at bounding box center [146, 213] width 254 height 170
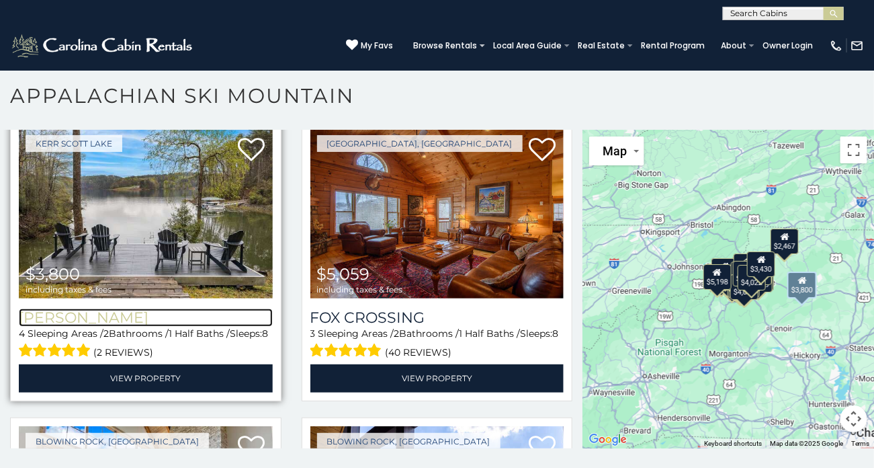
click at [183, 316] on h3 "Bella Di Lago" at bounding box center [146, 317] width 254 height 18
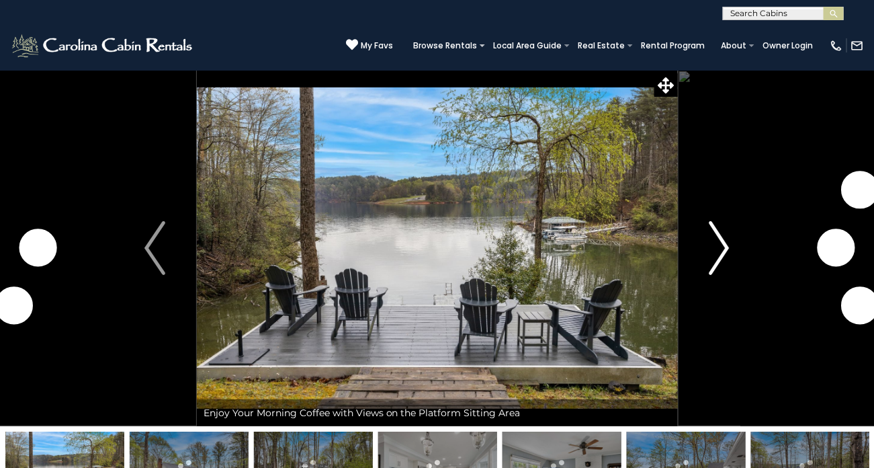
click at [732, 260] on button "Next" at bounding box center [719, 248] width 84 height 356
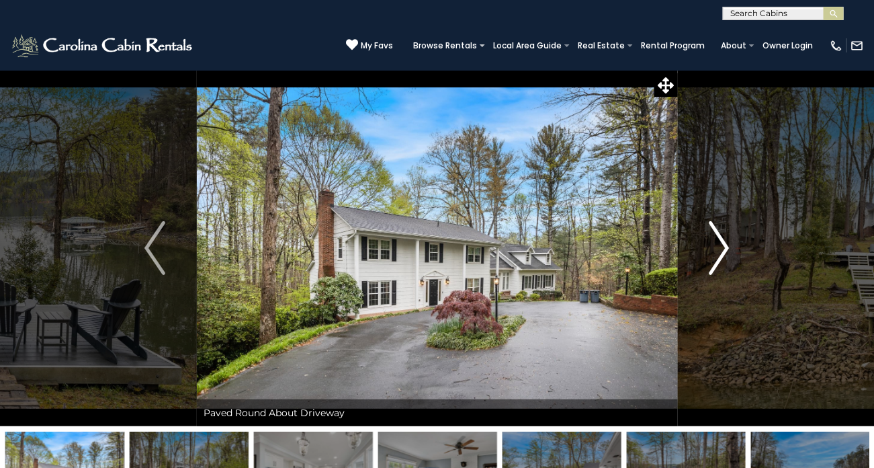
click at [730, 237] on button "Next" at bounding box center [719, 248] width 84 height 356
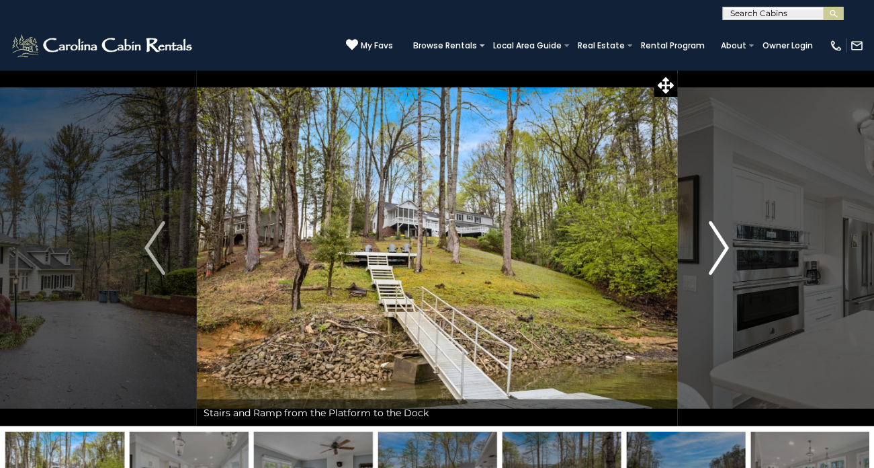
click at [730, 249] on button "Next" at bounding box center [719, 248] width 84 height 356
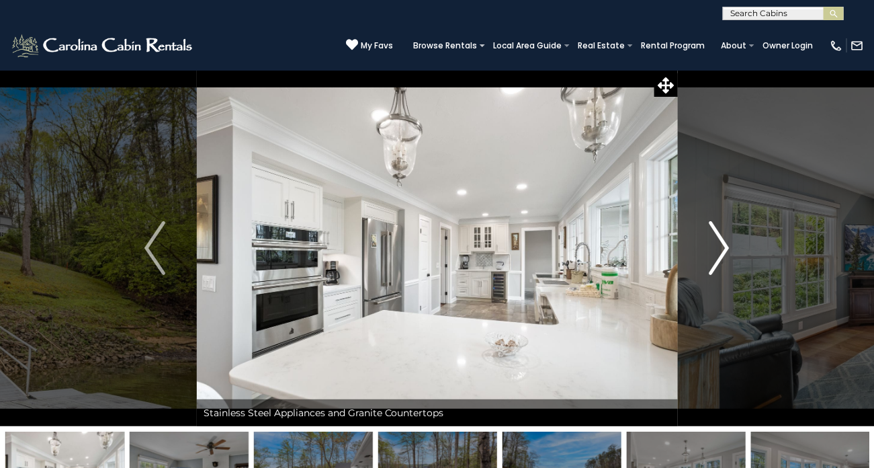
click at [722, 249] on img "Next" at bounding box center [719, 248] width 20 height 54
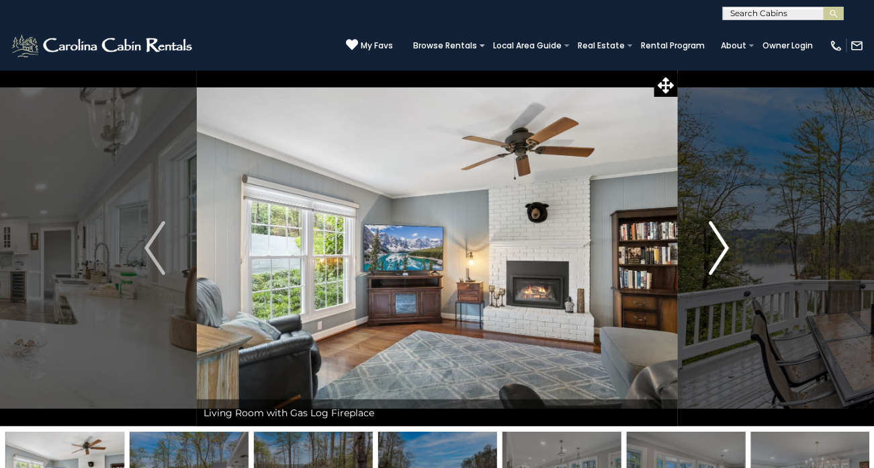
click at [731, 248] on button "Next" at bounding box center [719, 248] width 84 height 356
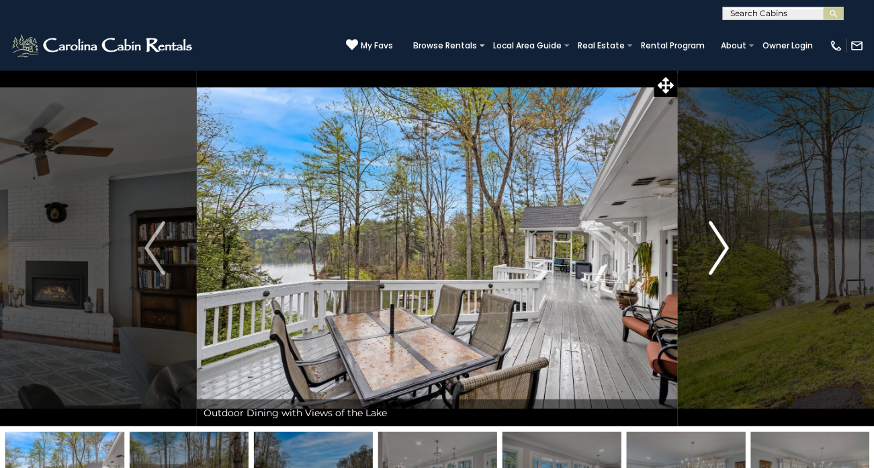
click at [732, 248] on button "Next" at bounding box center [719, 248] width 84 height 356
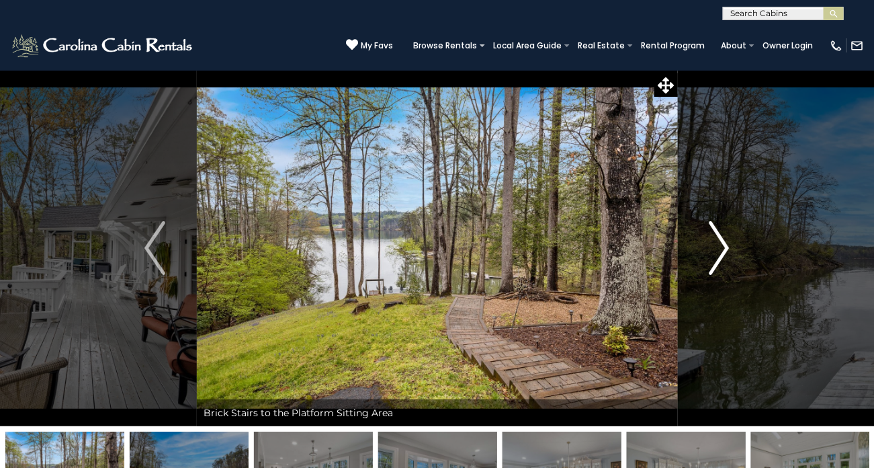
click at [724, 252] on img "Next" at bounding box center [719, 248] width 20 height 54
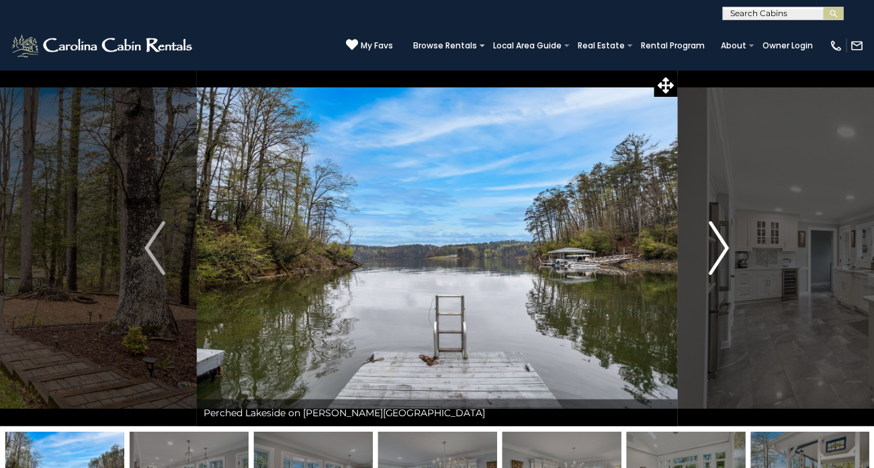
click at [731, 251] on button "Next" at bounding box center [719, 248] width 84 height 356
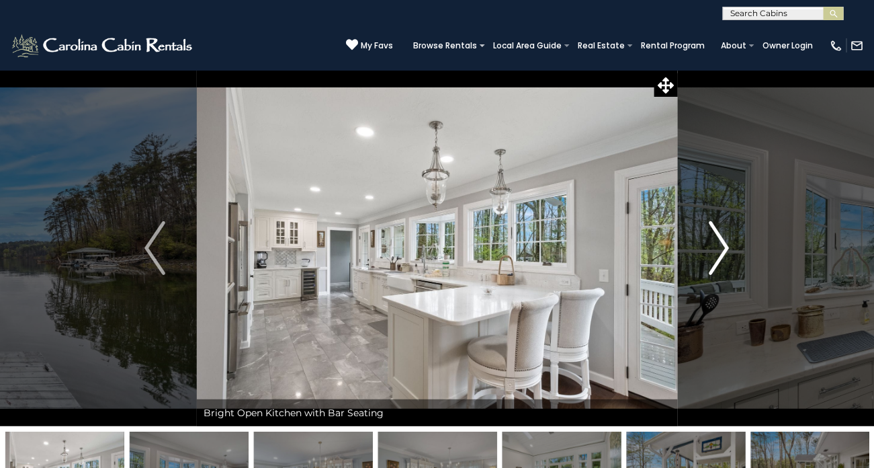
click at [732, 248] on button "Next" at bounding box center [719, 248] width 84 height 356
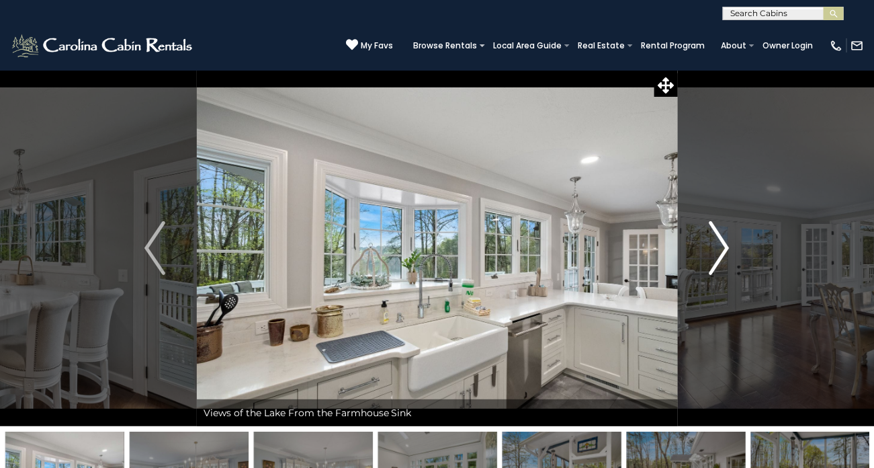
click at [718, 253] on img "Next" at bounding box center [719, 248] width 20 height 54
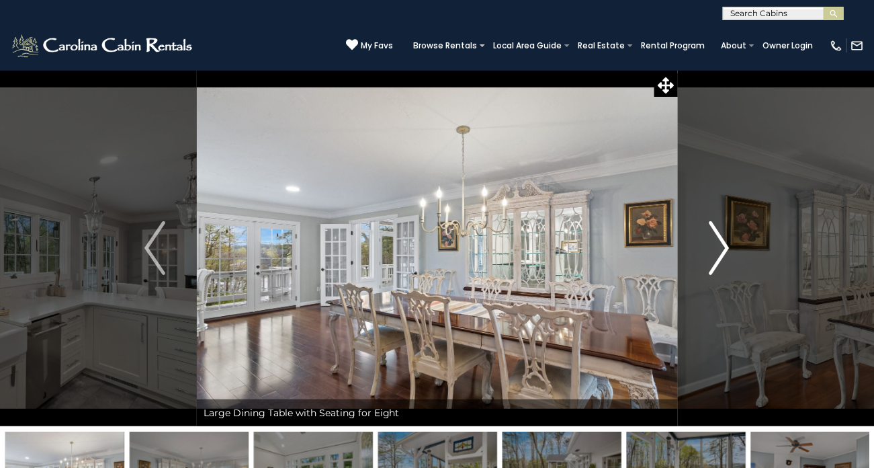
click at [714, 254] on img "Next" at bounding box center [719, 248] width 20 height 54
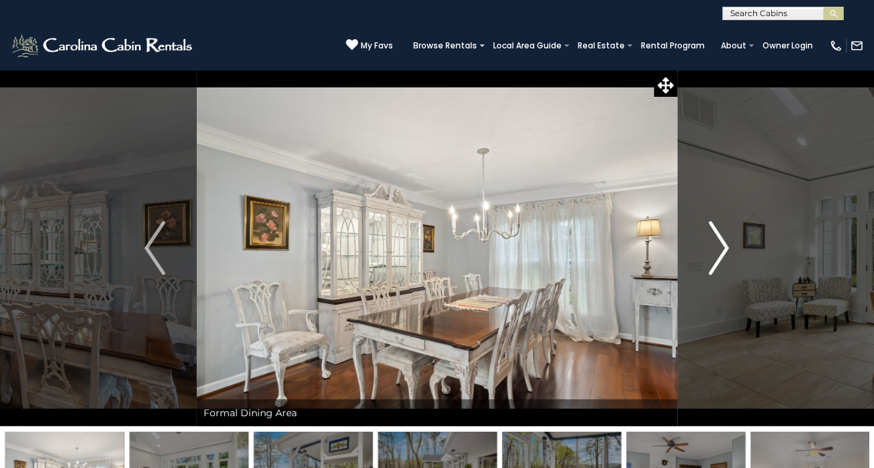
click at [724, 252] on img "Next" at bounding box center [719, 248] width 20 height 54
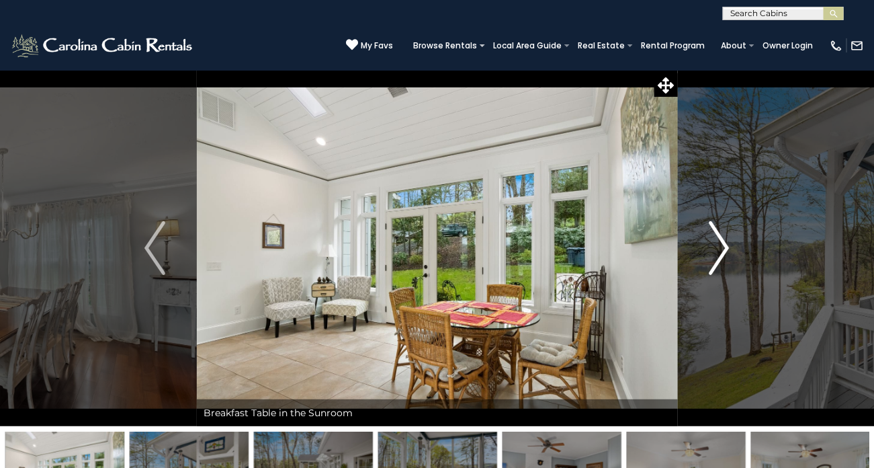
click at [726, 248] on img "Next" at bounding box center [719, 248] width 20 height 54
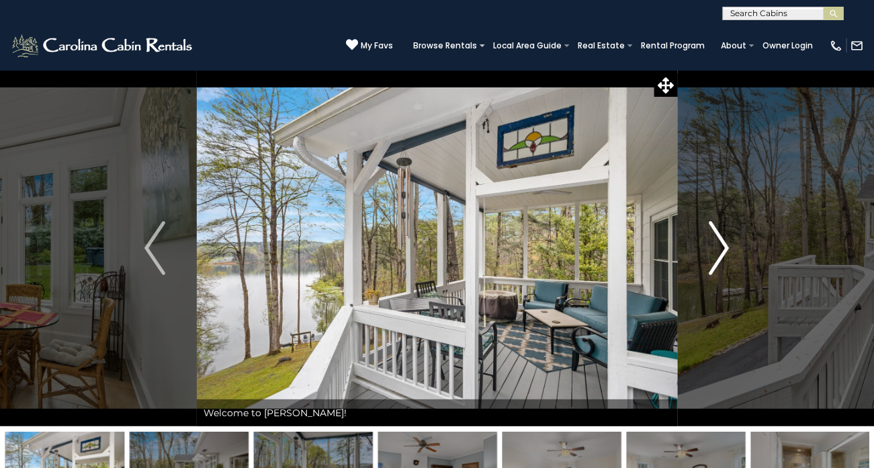
click at [714, 254] on img "Next" at bounding box center [719, 248] width 20 height 54
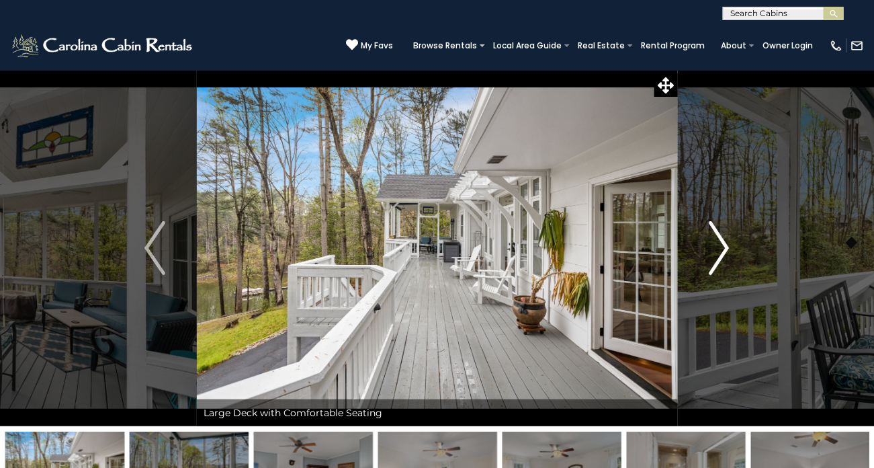
click at [740, 248] on button "Next" at bounding box center [719, 248] width 84 height 356
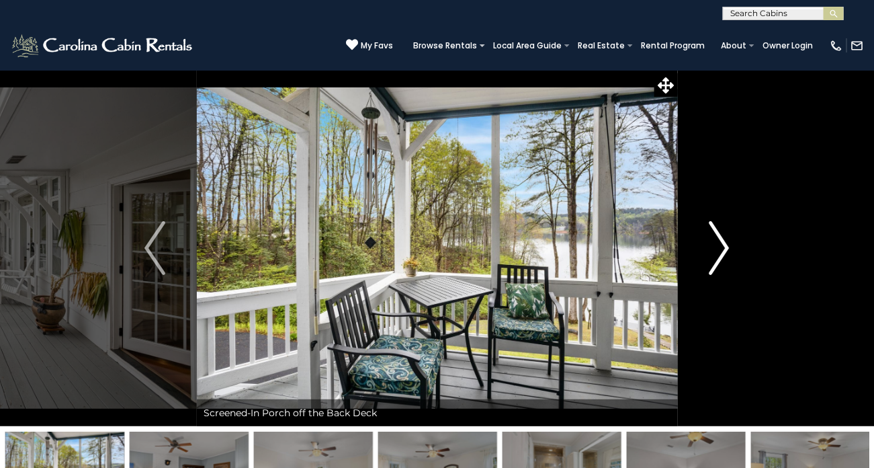
click at [727, 251] on img "Next" at bounding box center [719, 248] width 20 height 54
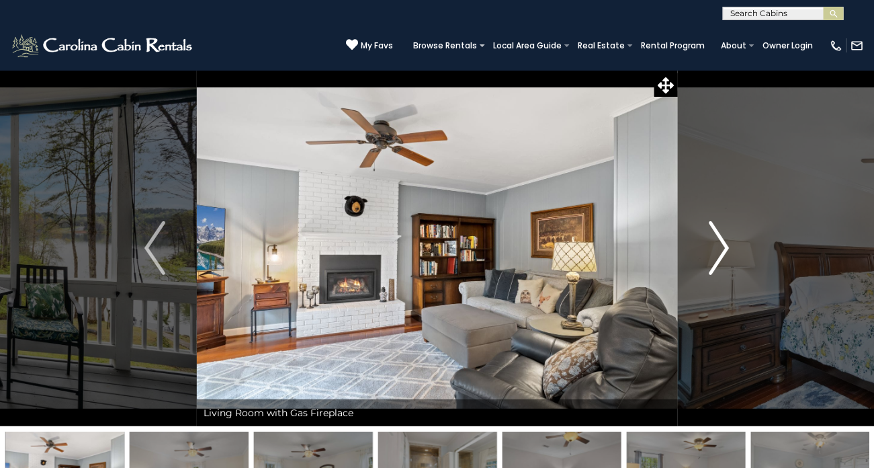
click at [720, 251] on img "Next" at bounding box center [719, 248] width 20 height 54
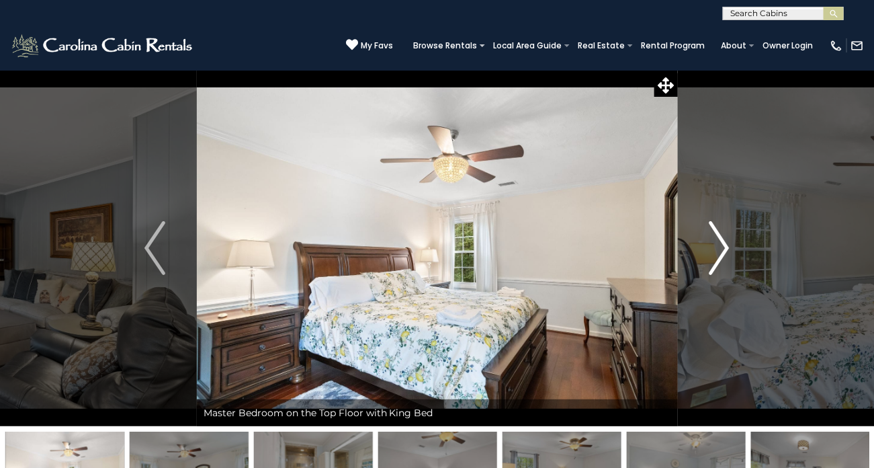
click at [710, 253] on img "Next" at bounding box center [719, 248] width 20 height 54
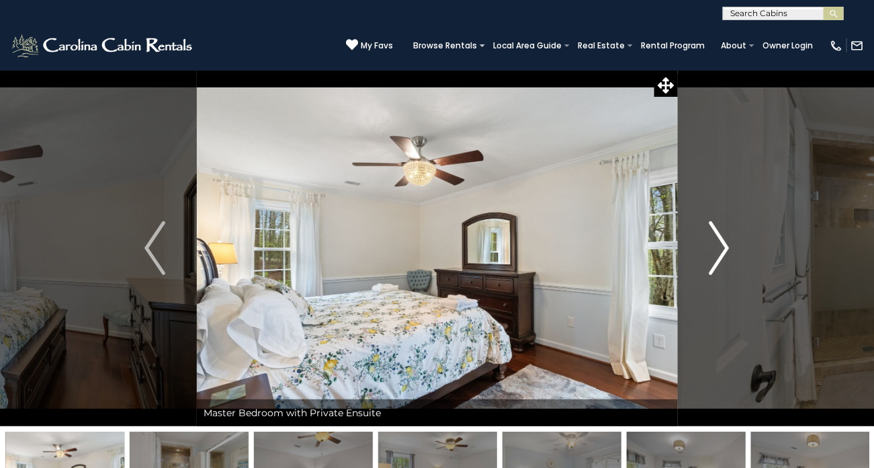
click at [727, 250] on img "Next" at bounding box center [719, 248] width 20 height 54
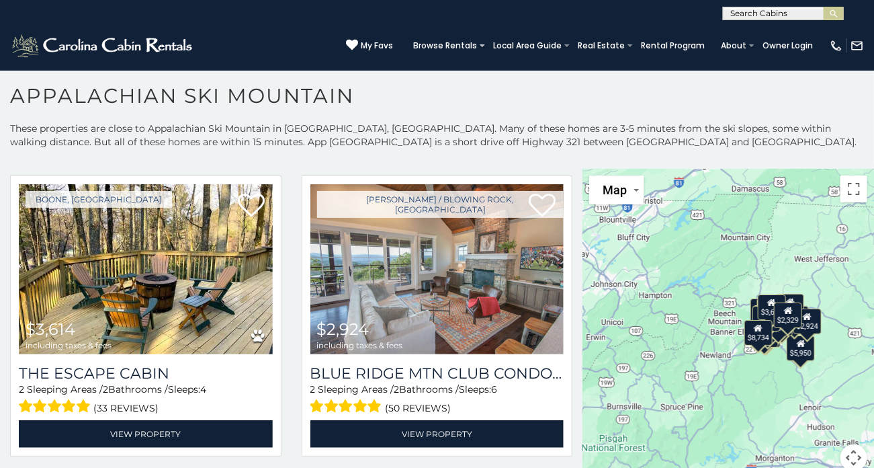
scroll to position [3905, 0]
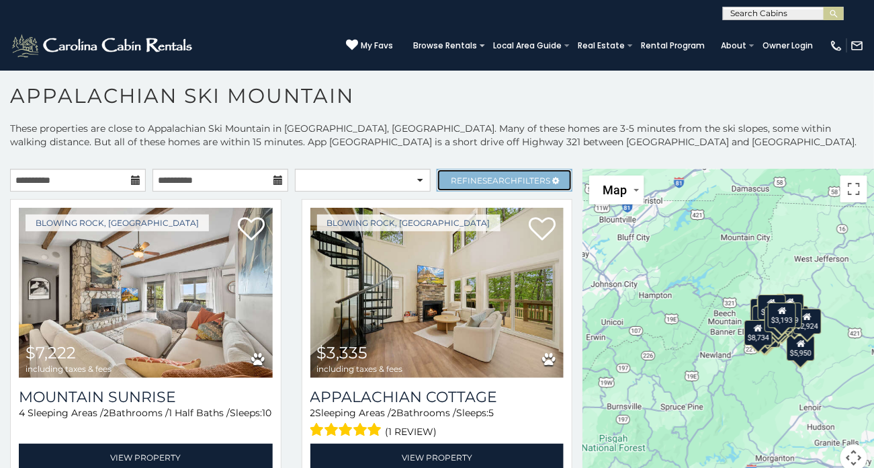
click at [508, 175] on span "Search" at bounding box center [499, 180] width 35 height 10
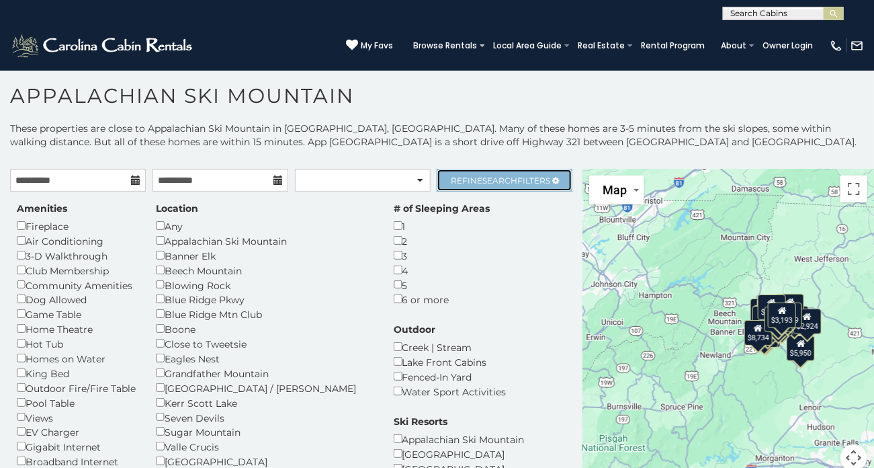
click at [535, 181] on span "Refine Search Filters" at bounding box center [500, 180] width 99 height 10
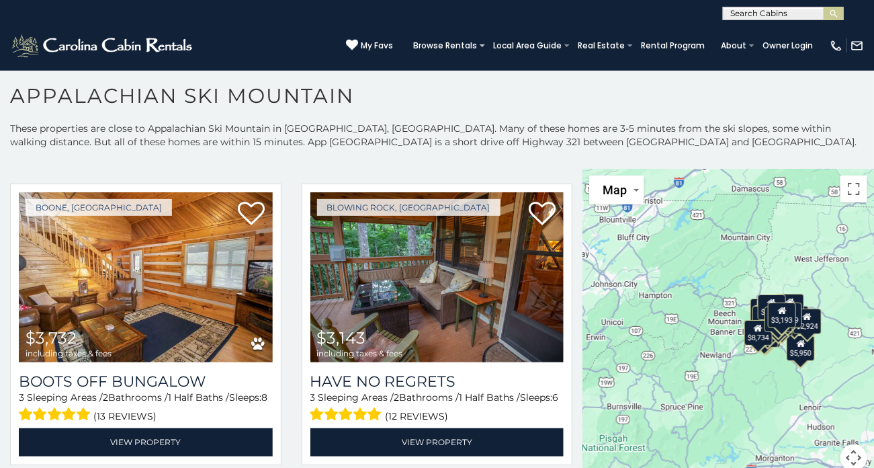
scroll to position [899, 0]
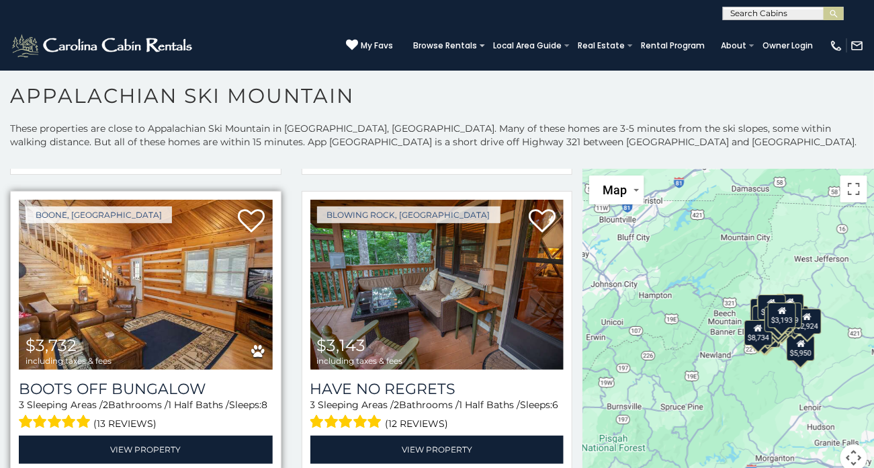
click at [225, 346] on img at bounding box center [146, 285] width 254 height 170
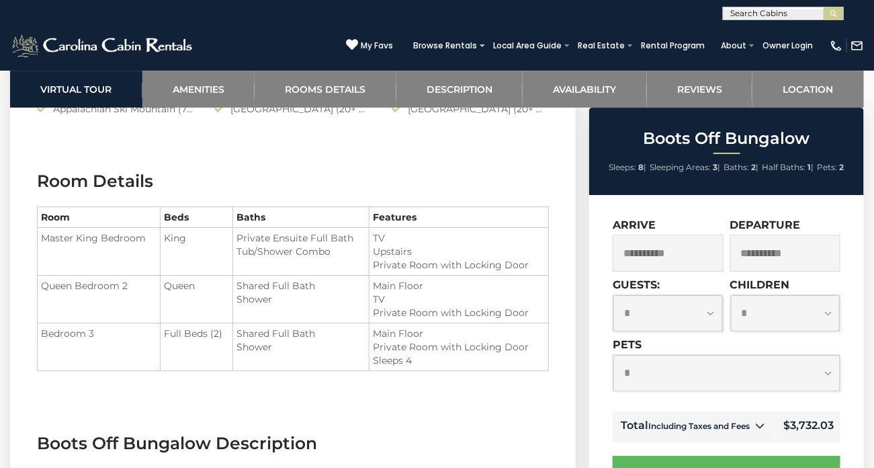
scroll to position [1467, 0]
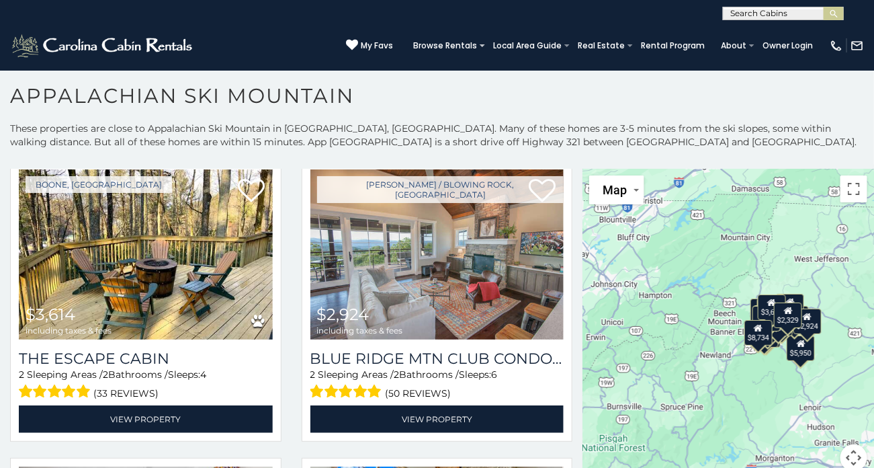
scroll to position [3905, 0]
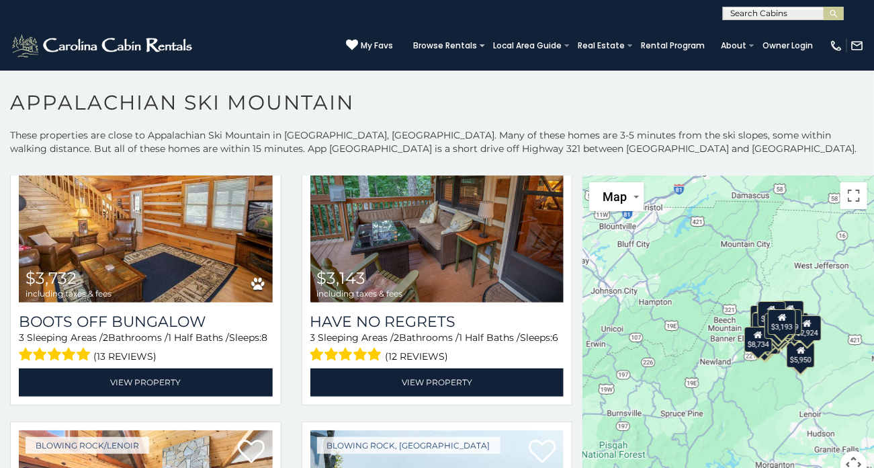
scroll to position [974, 0]
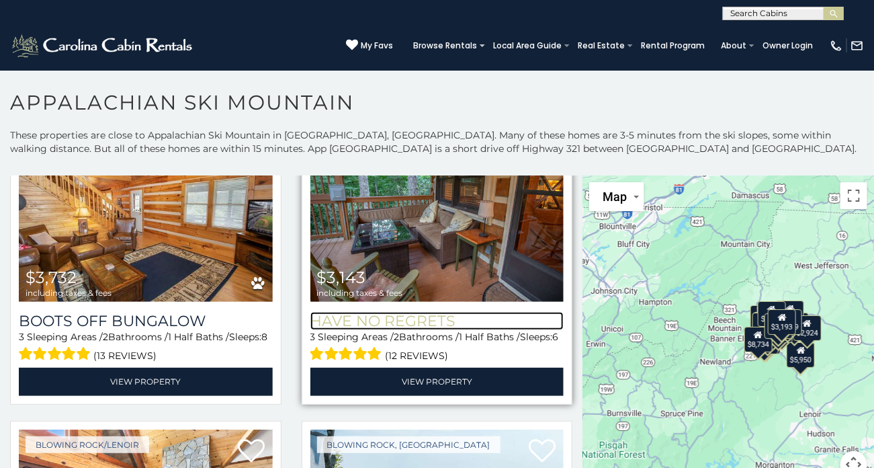
click at [437, 320] on h3 "Have No Regrets" at bounding box center [437, 321] width 254 height 18
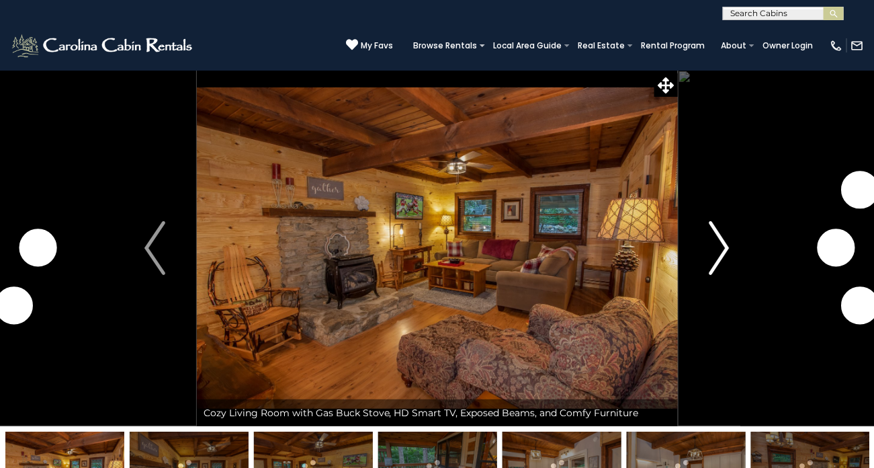
click at [721, 261] on img "Next" at bounding box center [719, 248] width 20 height 54
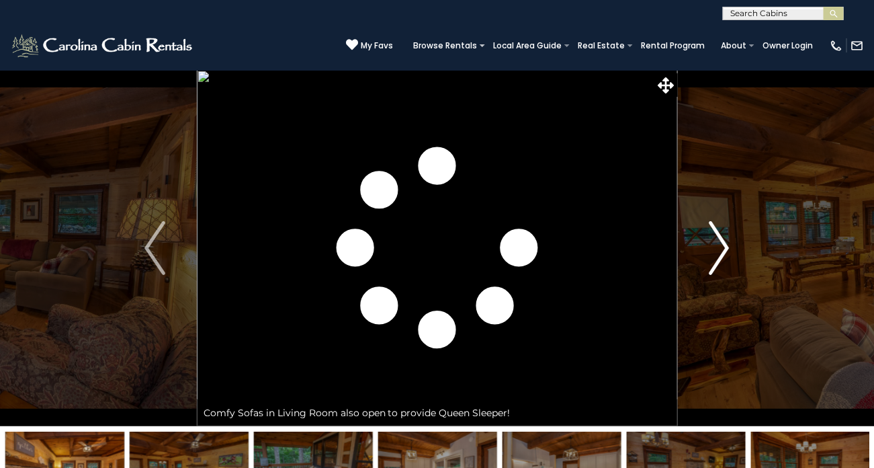
click at [728, 265] on img "Next" at bounding box center [719, 248] width 20 height 54
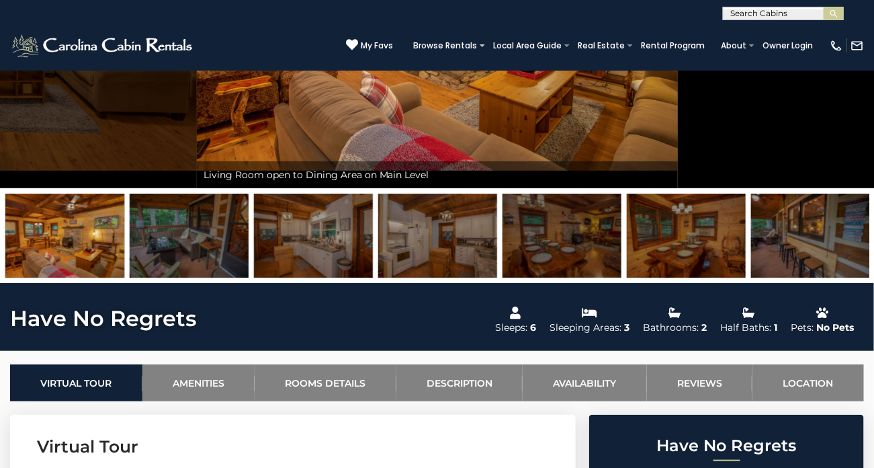
scroll to position [234, 0]
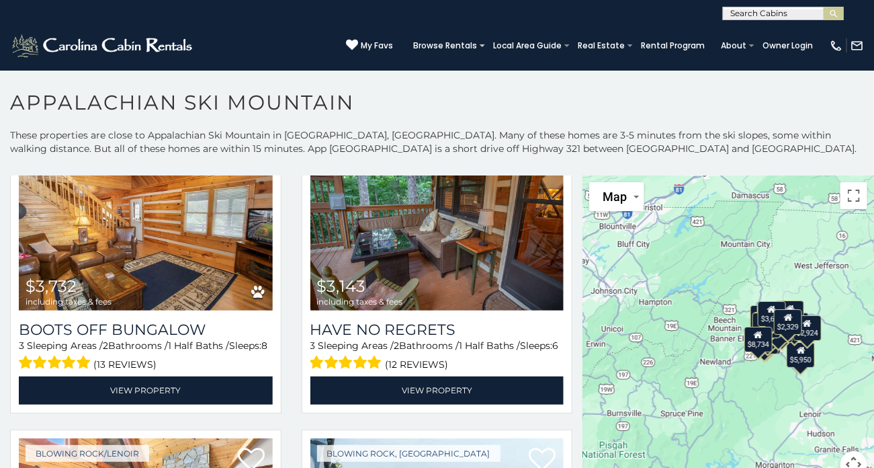
scroll to position [965, 0]
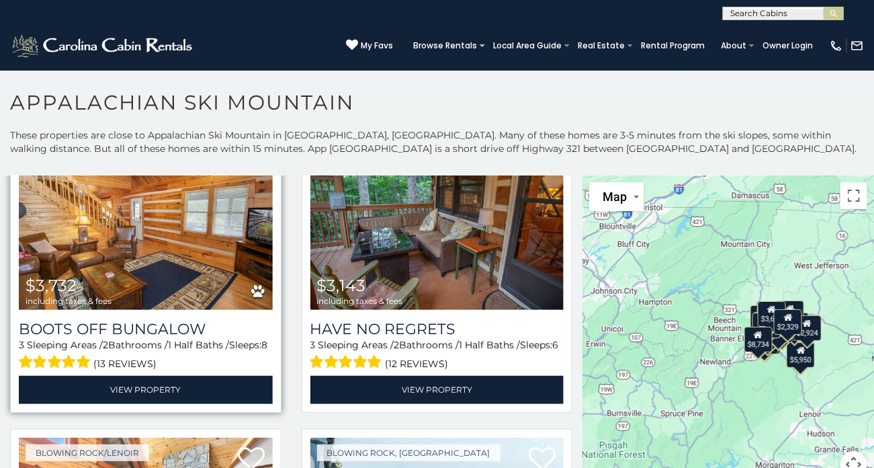
click at [260, 353] on div "(13 reviews)" at bounding box center [146, 361] width 254 height 21
click at [247, 353] on div "(13 reviews)" at bounding box center [146, 361] width 254 height 21
click at [249, 351] on div "(13 reviews)" at bounding box center [146, 361] width 254 height 21
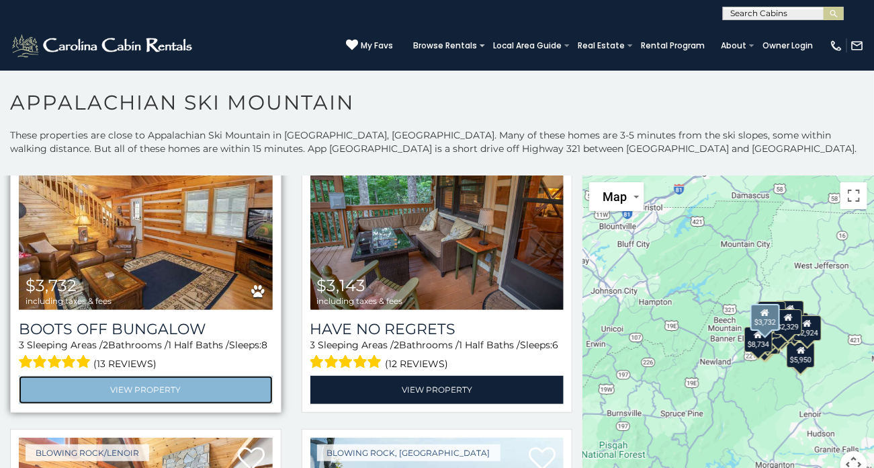
click at [237, 393] on link "View Property" at bounding box center [146, 390] width 254 height 28
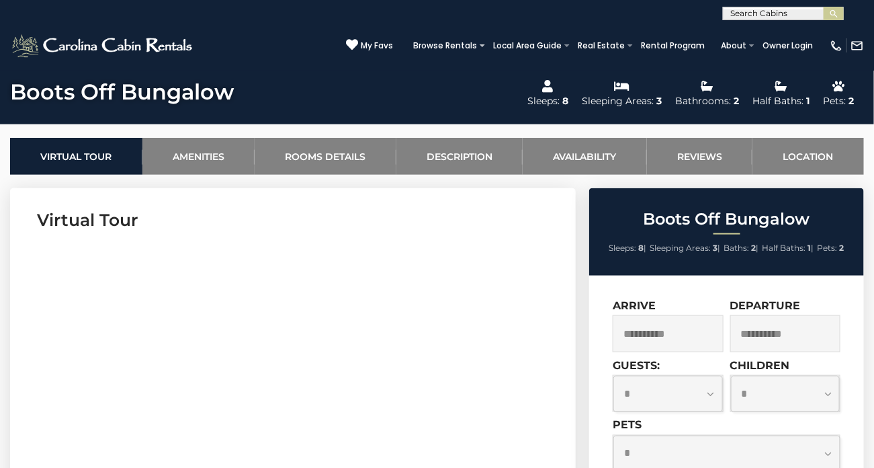
scroll to position [460, 0]
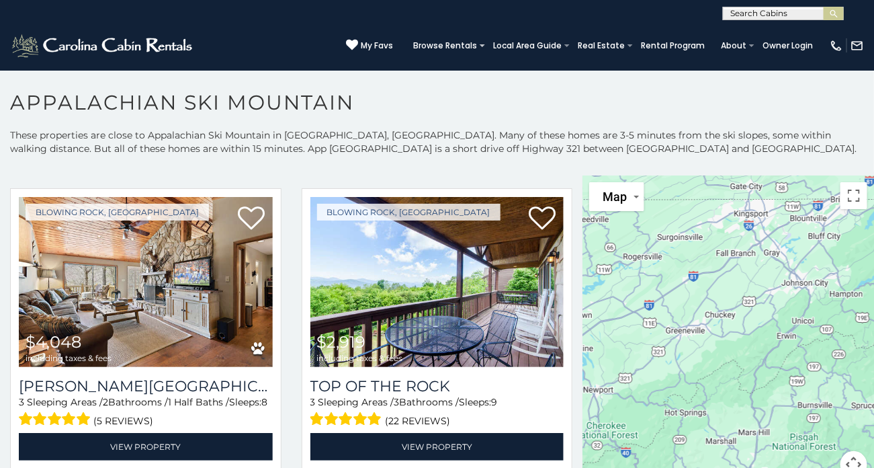
scroll to position [1801, 0]
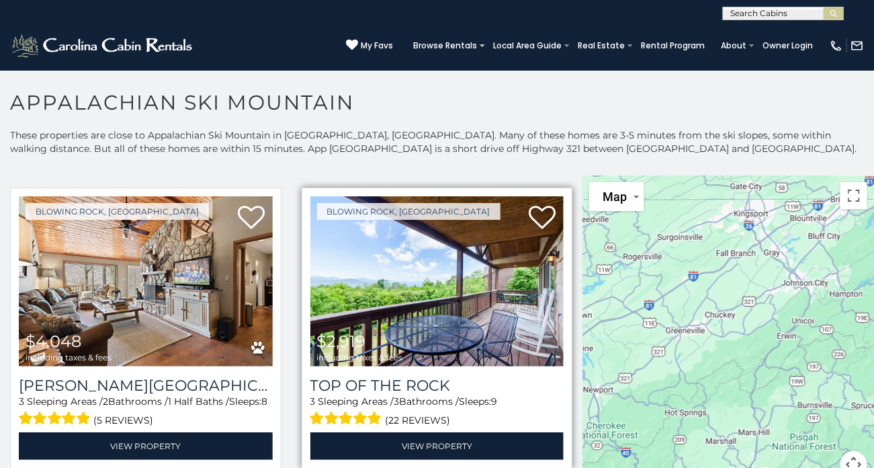
click at [520, 323] on img at bounding box center [437, 281] width 254 height 170
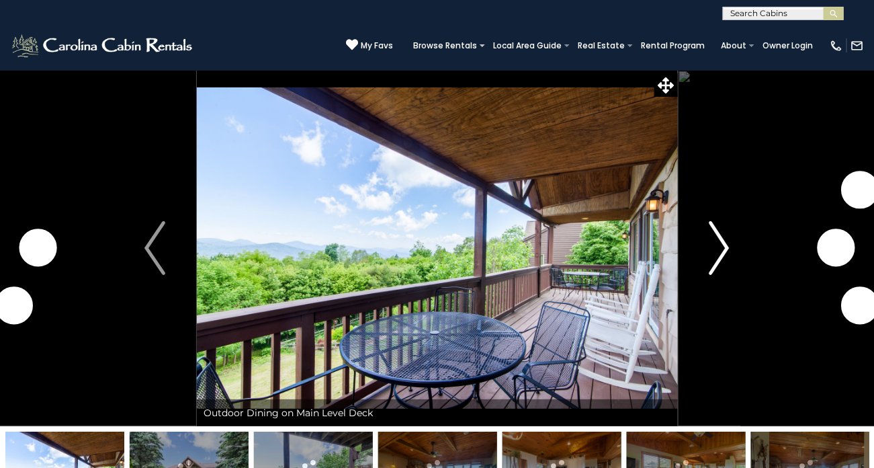
click at [712, 270] on img "Next" at bounding box center [719, 248] width 20 height 54
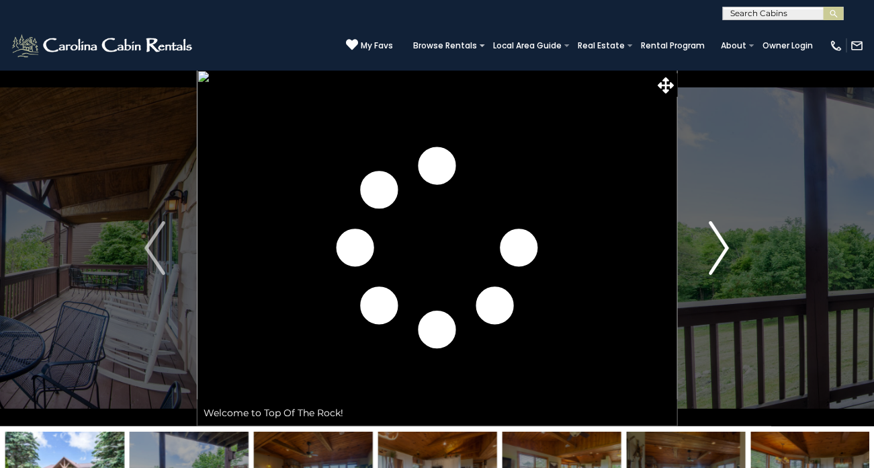
click at [738, 252] on button "Next" at bounding box center [719, 248] width 84 height 356
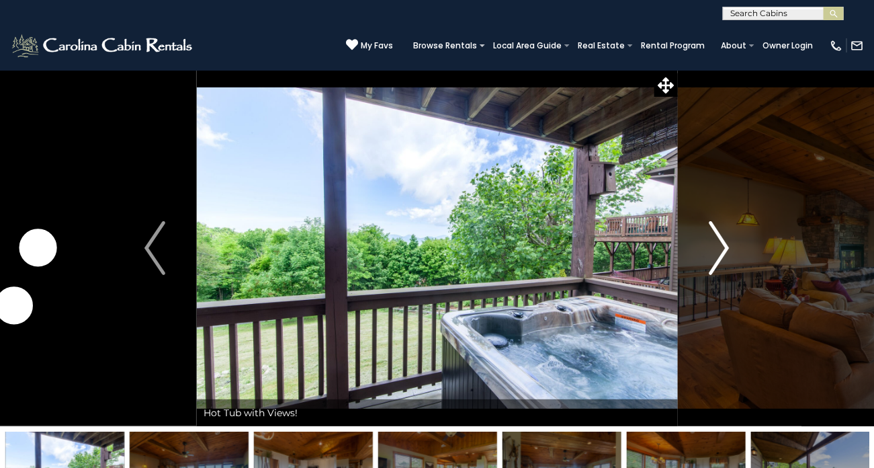
click at [726, 255] on img "Next" at bounding box center [719, 248] width 20 height 54
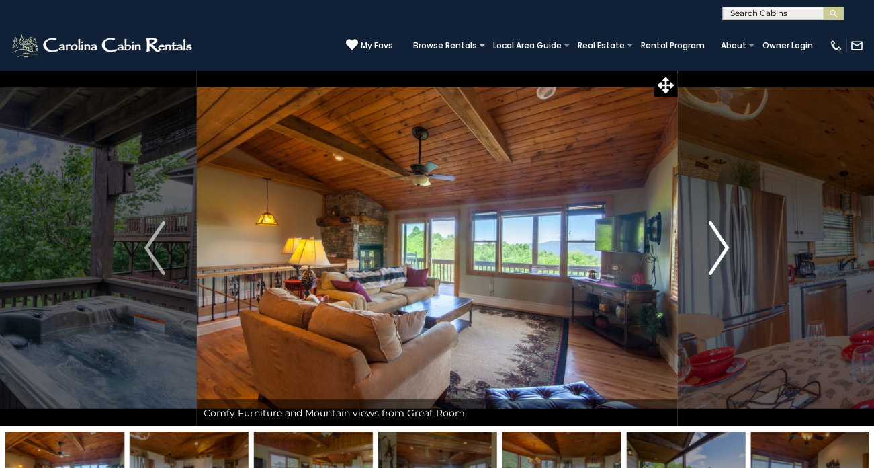
click at [720, 257] on img "Next" at bounding box center [719, 248] width 20 height 54
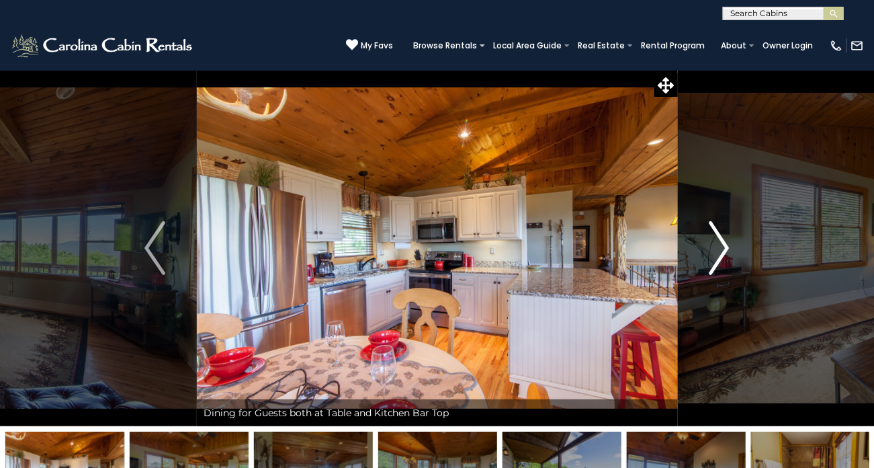
click at [728, 254] on img "Next" at bounding box center [719, 248] width 20 height 54
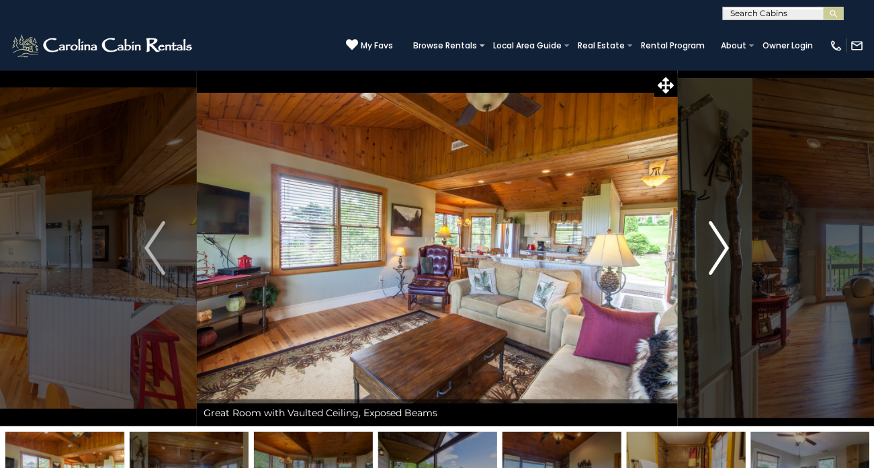
click at [714, 259] on img "Next" at bounding box center [719, 248] width 20 height 54
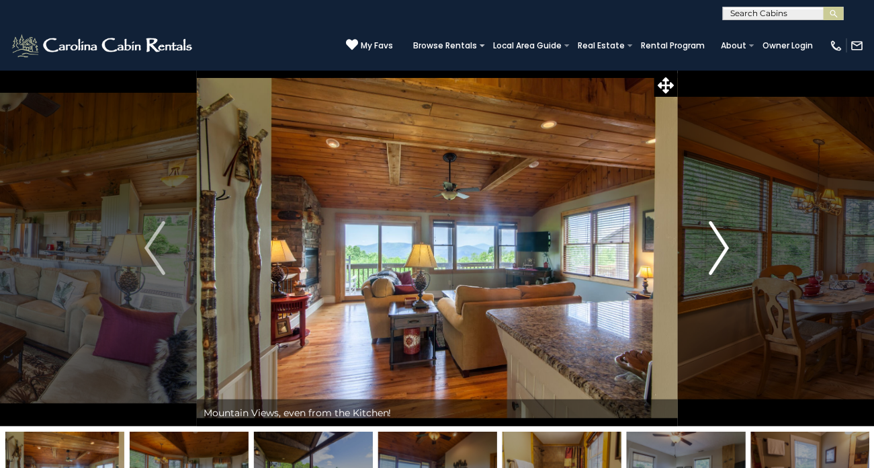
click at [726, 258] on img "Next" at bounding box center [719, 248] width 20 height 54
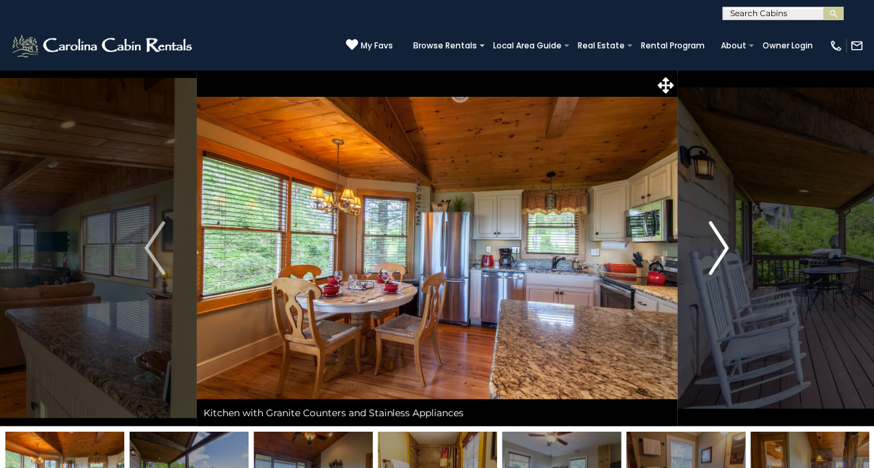
click at [731, 258] on button "Next" at bounding box center [719, 248] width 84 height 356
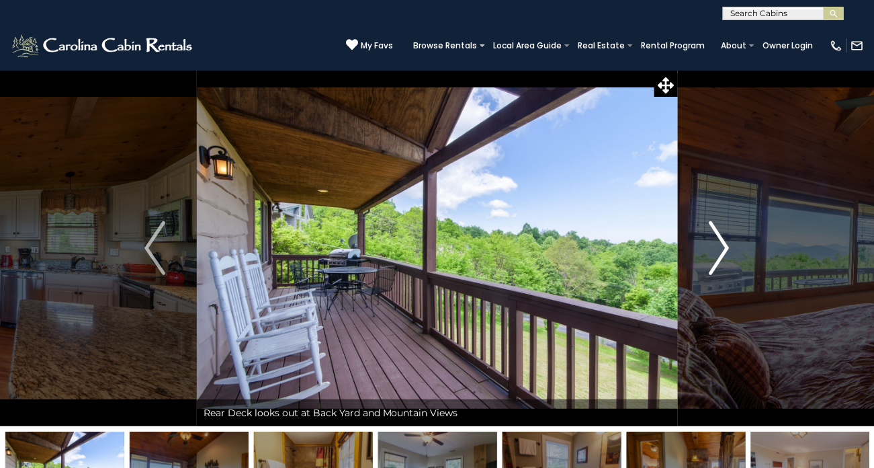
click at [717, 261] on img "Next" at bounding box center [719, 248] width 20 height 54
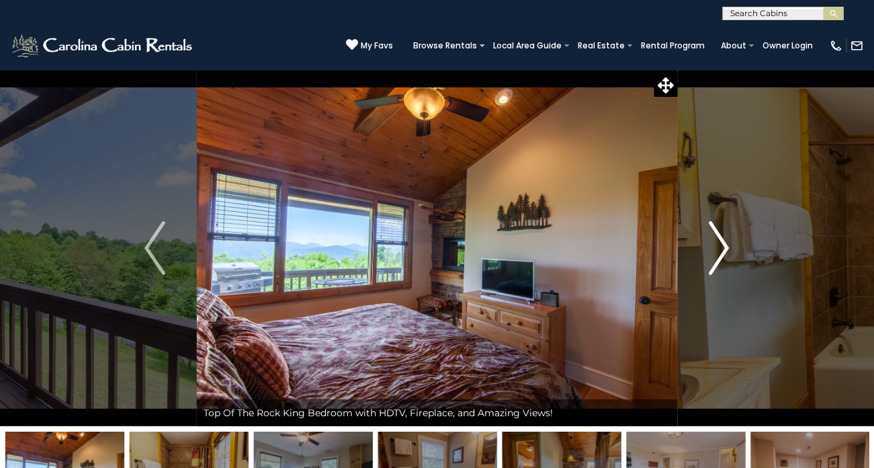
click at [728, 259] on img "Next" at bounding box center [719, 248] width 20 height 54
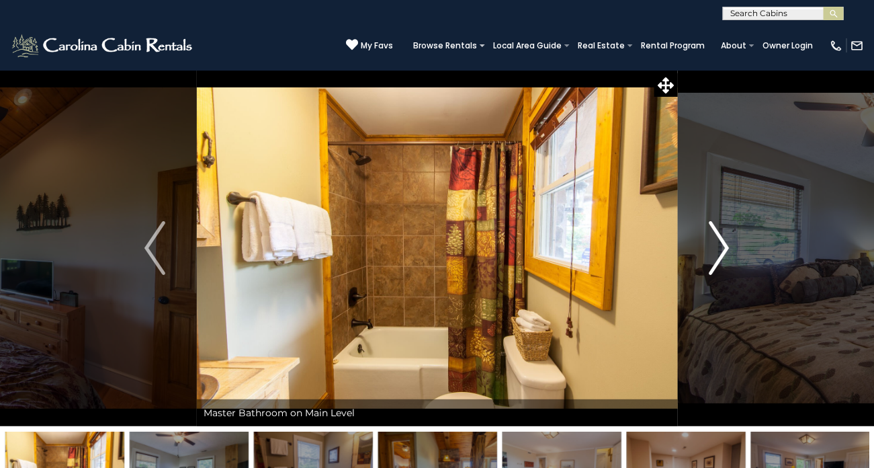
click at [729, 260] on img "Next" at bounding box center [719, 248] width 20 height 54
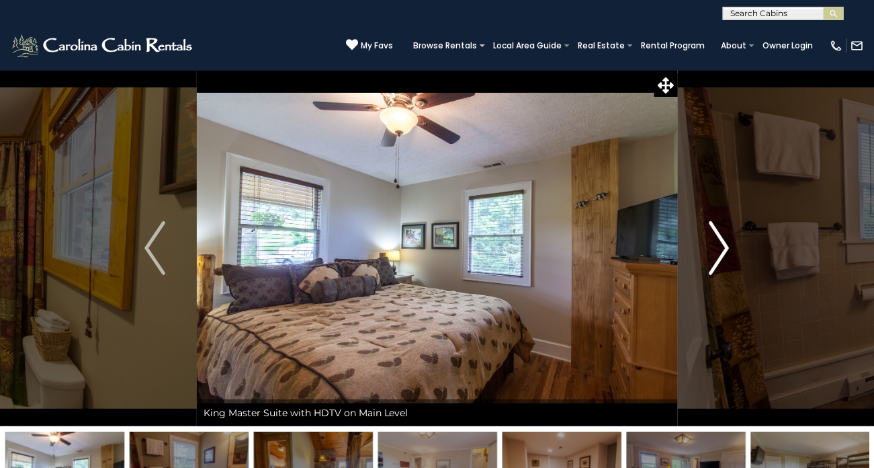
click at [726, 261] on img "Next" at bounding box center [719, 248] width 20 height 54
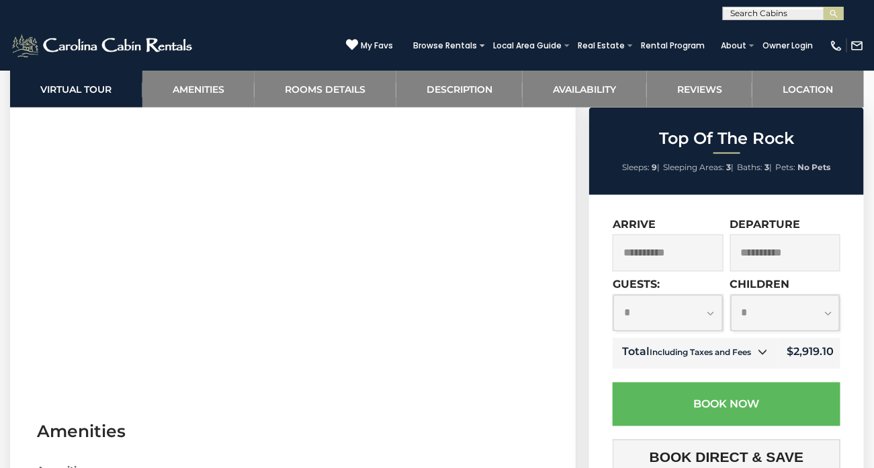
scroll to position [661, 0]
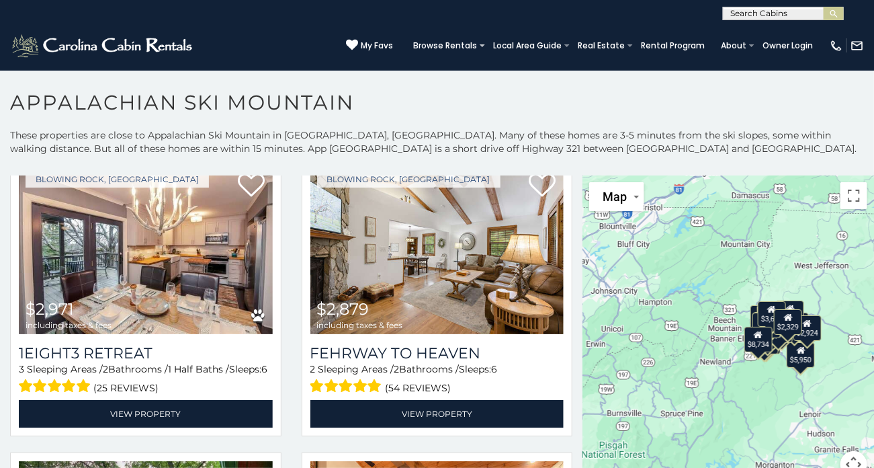
scroll to position [3328, 0]
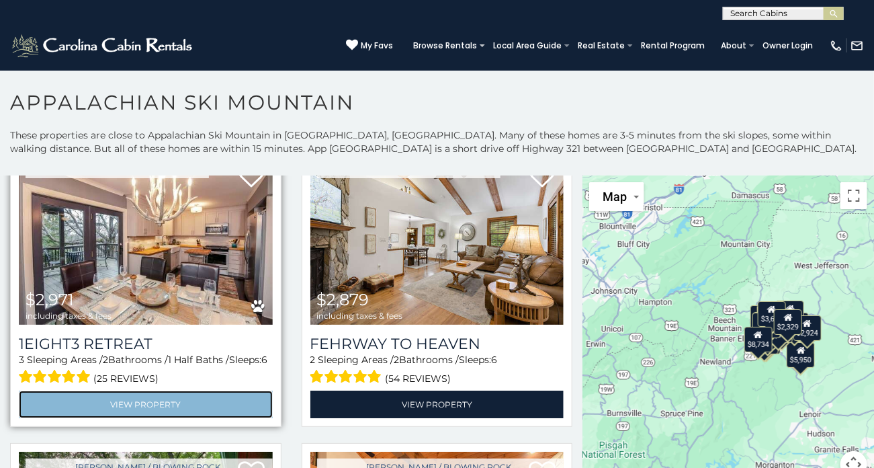
click at [193, 402] on link "View Property" at bounding box center [146, 404] width 254 height 28
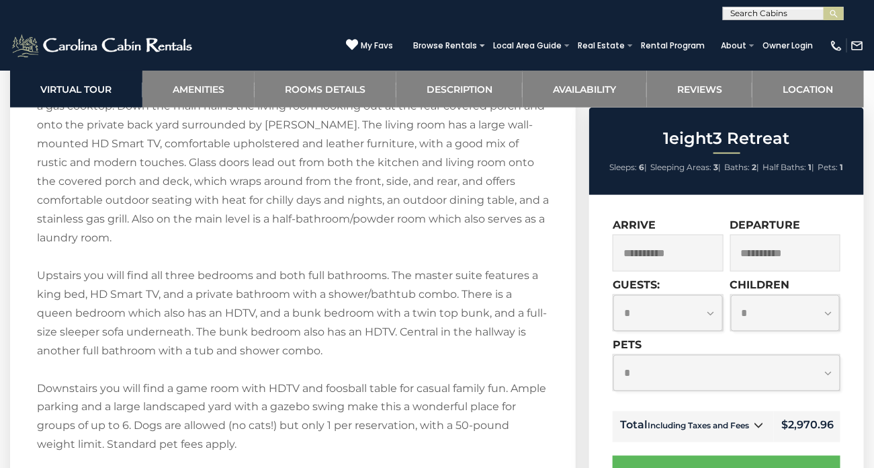
scroll to position [2257, 0]
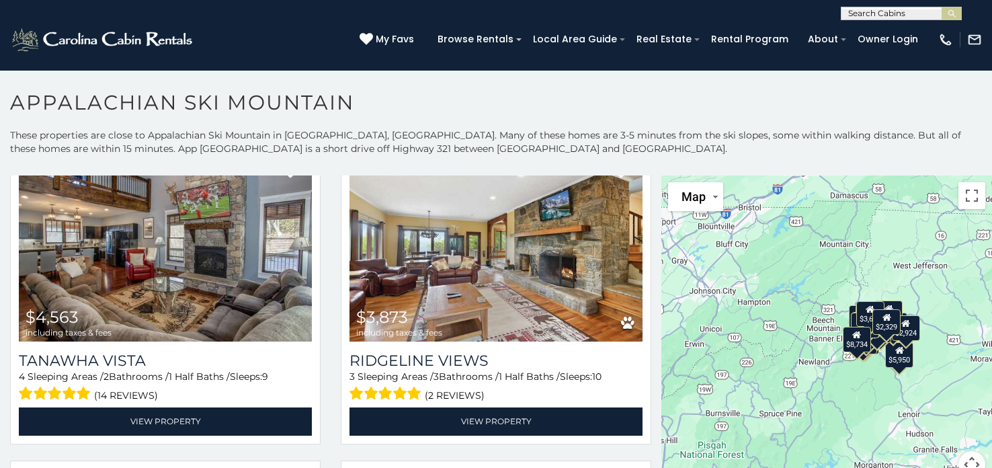
scroll to position [1706, 0]
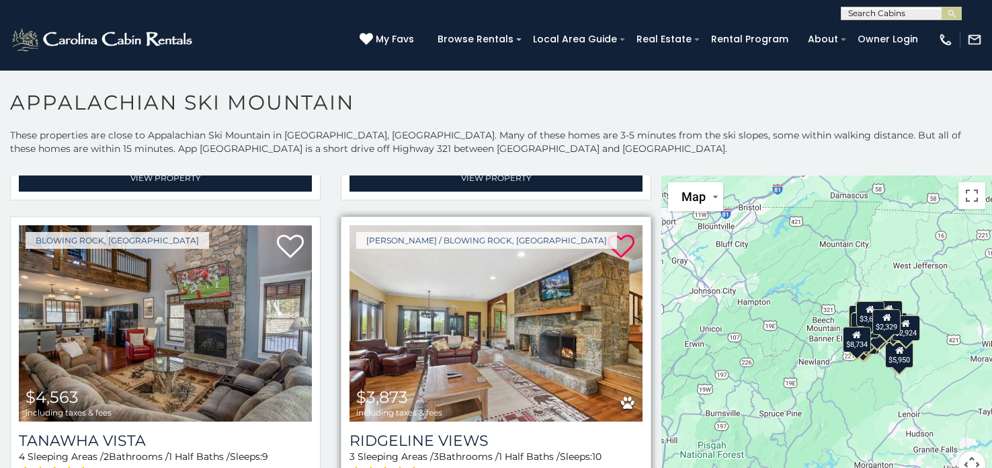
click at [623, 256] on icon at bounding box center [620, 246] width 27 height 27
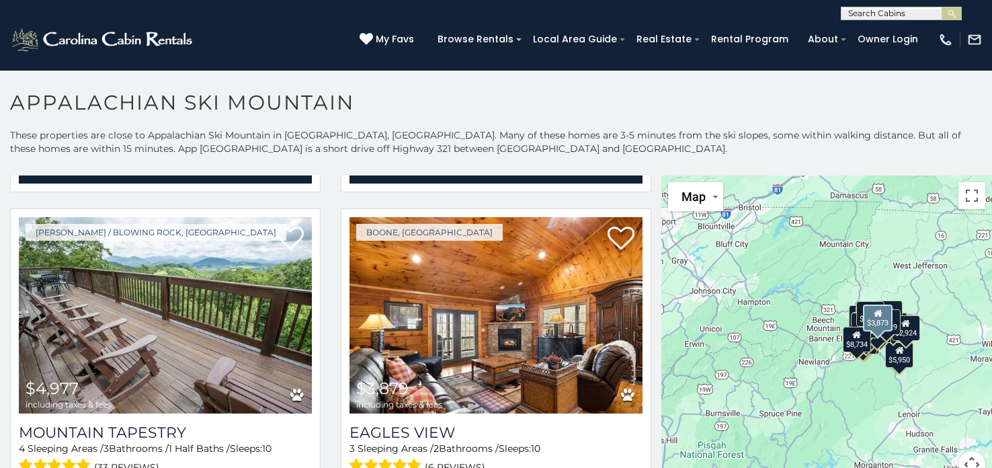
scroll to position [2260, 0]
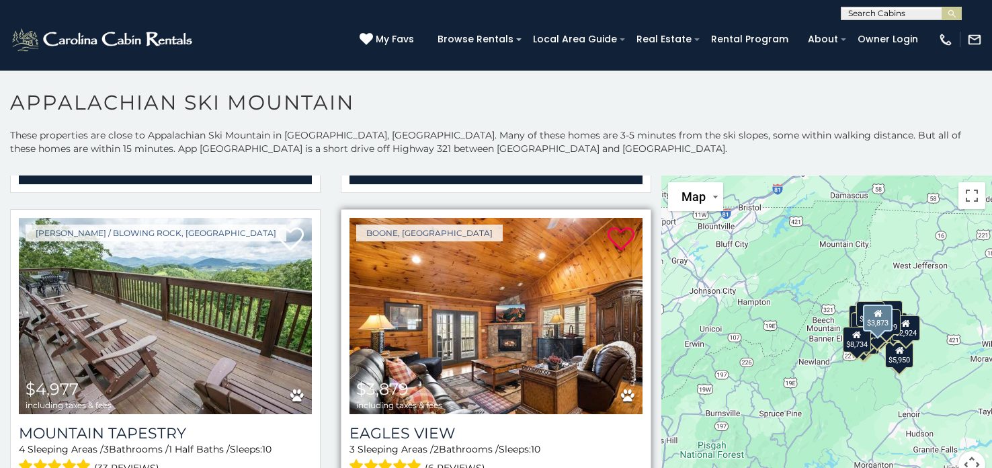
click at [620, 241] on icon at bounding box center [620, 239] width 27 height 27
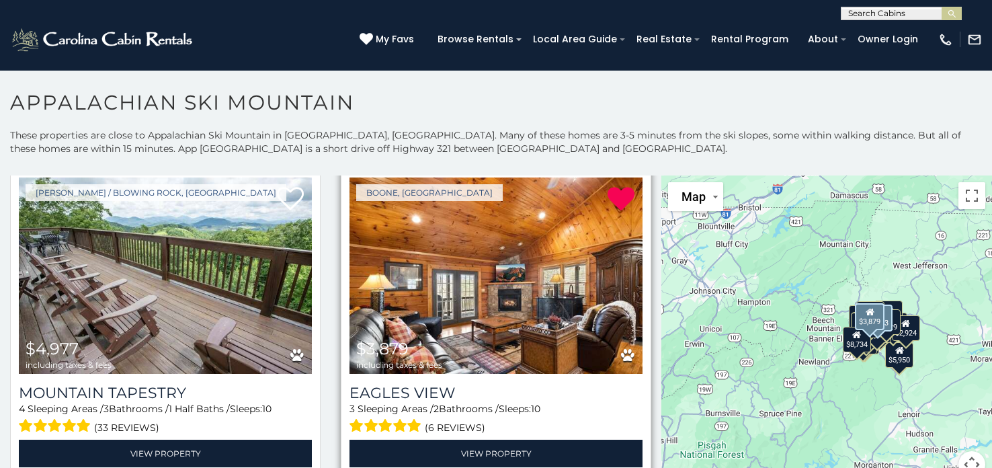
scroll to position [2309, 0]
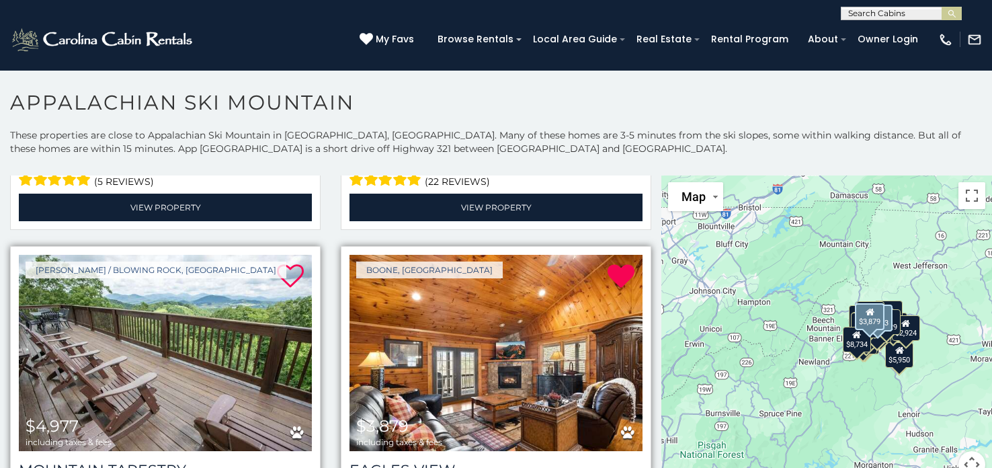
click at [285, 270] on icon at bounding box center [290, 276] width 27 height 27
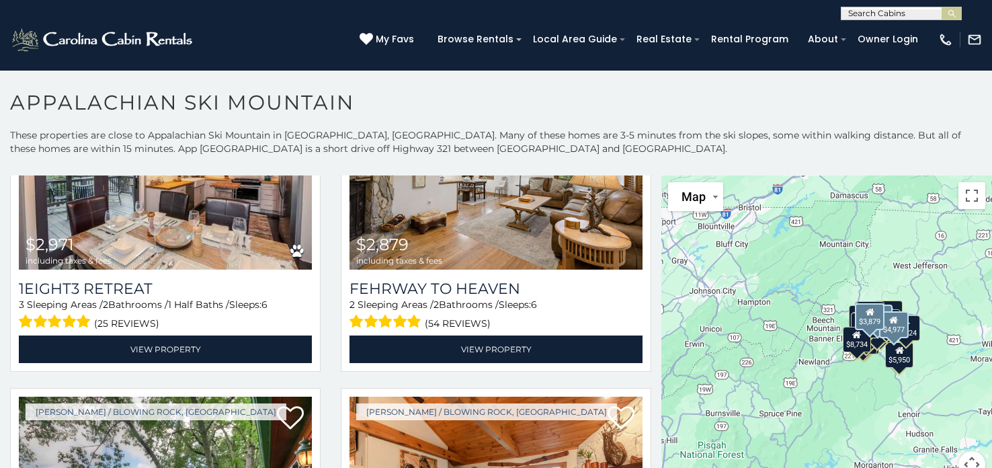
scroll to position [3699, 0]
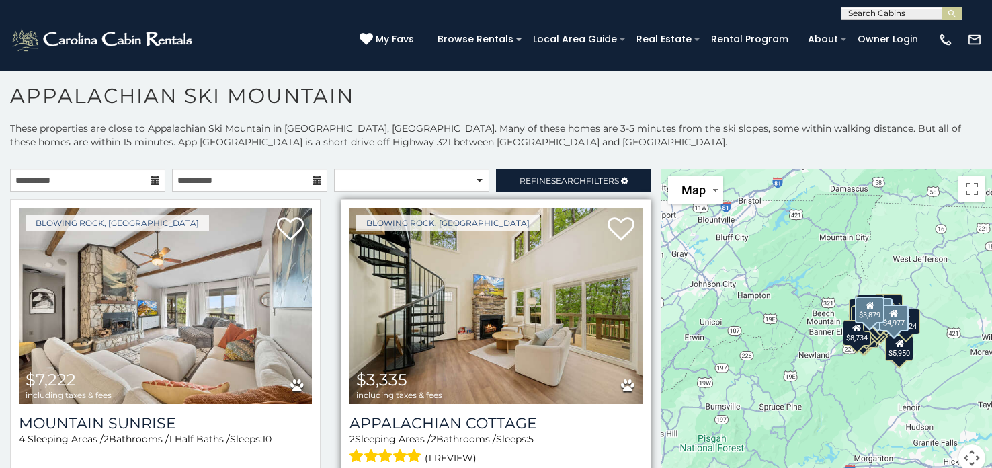
click at [608, 200] on div "Blowing Rock, [GEOGRAPHIC_DATA] $3,335 including taxes & fees Appalachian Cotta…" at bounding box center [496, 352] width 310 height 307
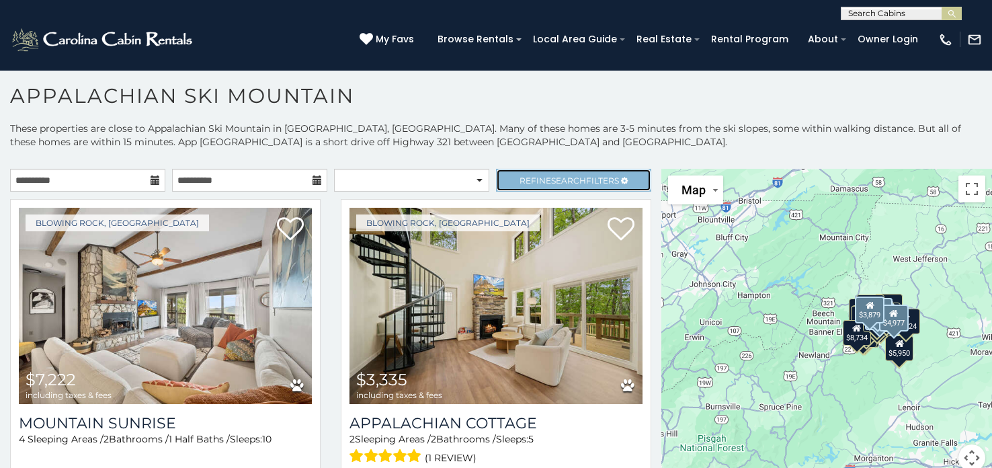
click at [611, 183] on span "Refine Search Filters" at bounding box center [568, 180] width 99 height 10
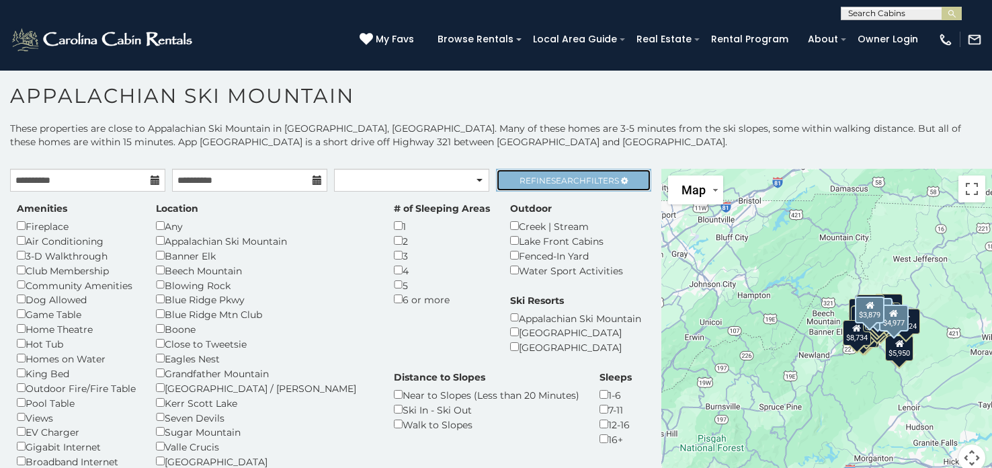
click at [589, 176] on span "Refine Search Filters" at bounding box center [568, 180] width 99 height 10
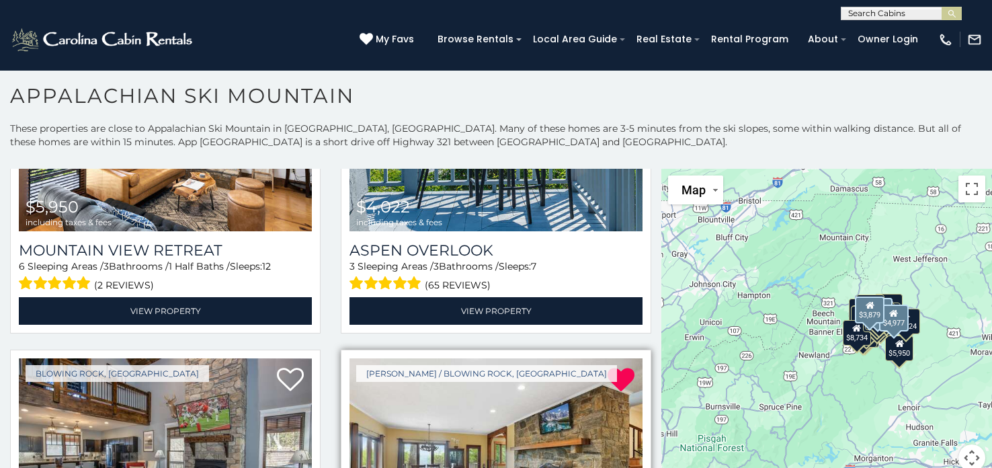
scroll to position [1458, 0]
